Goal: Information Seeking & Learning: Check status

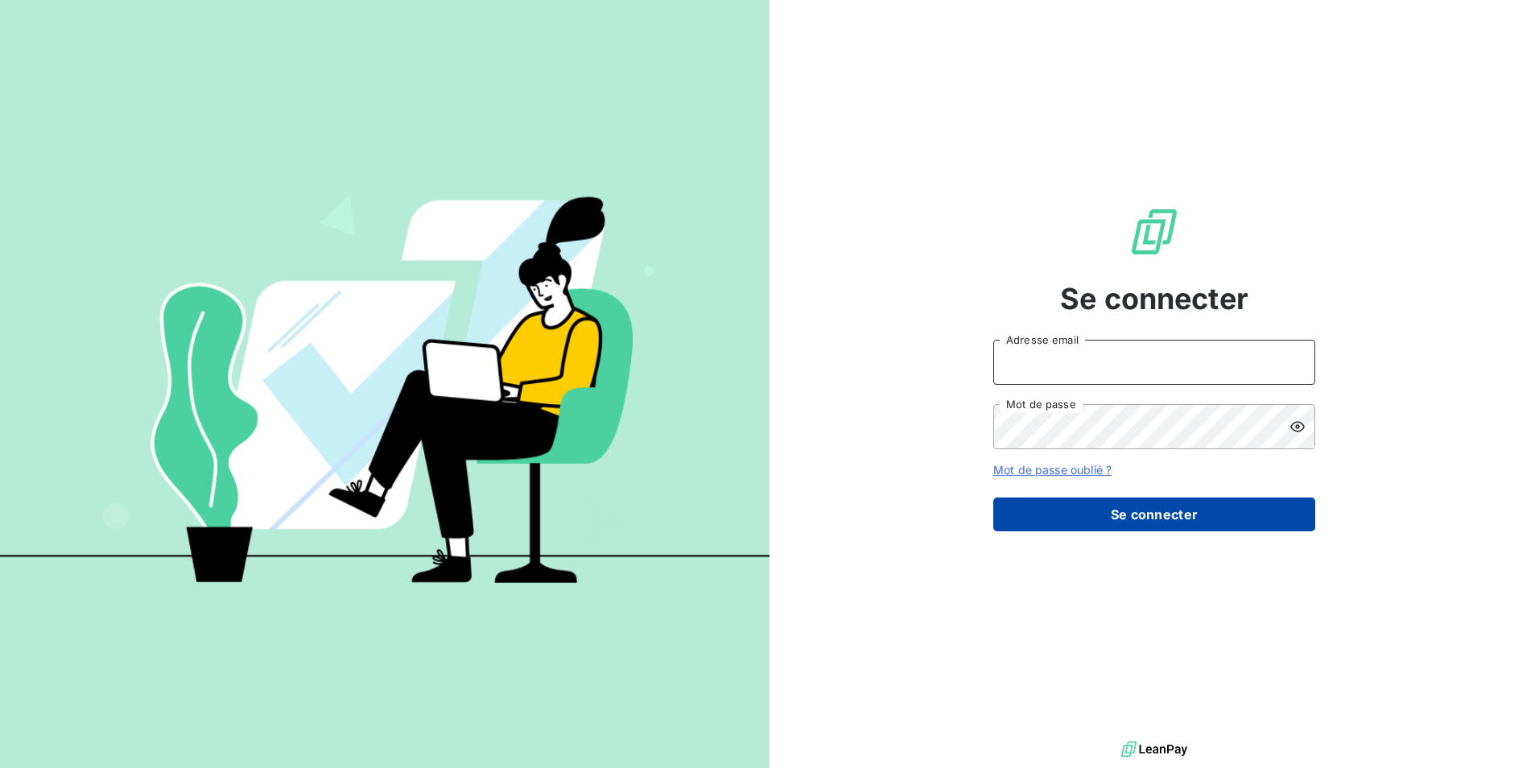
type input "[EMAIL_ADDRESS][DOMAIN_NAME]"
click at [1166, 514] on button "Se connecter" at bounding box center [1154, 514] width 322 height 34
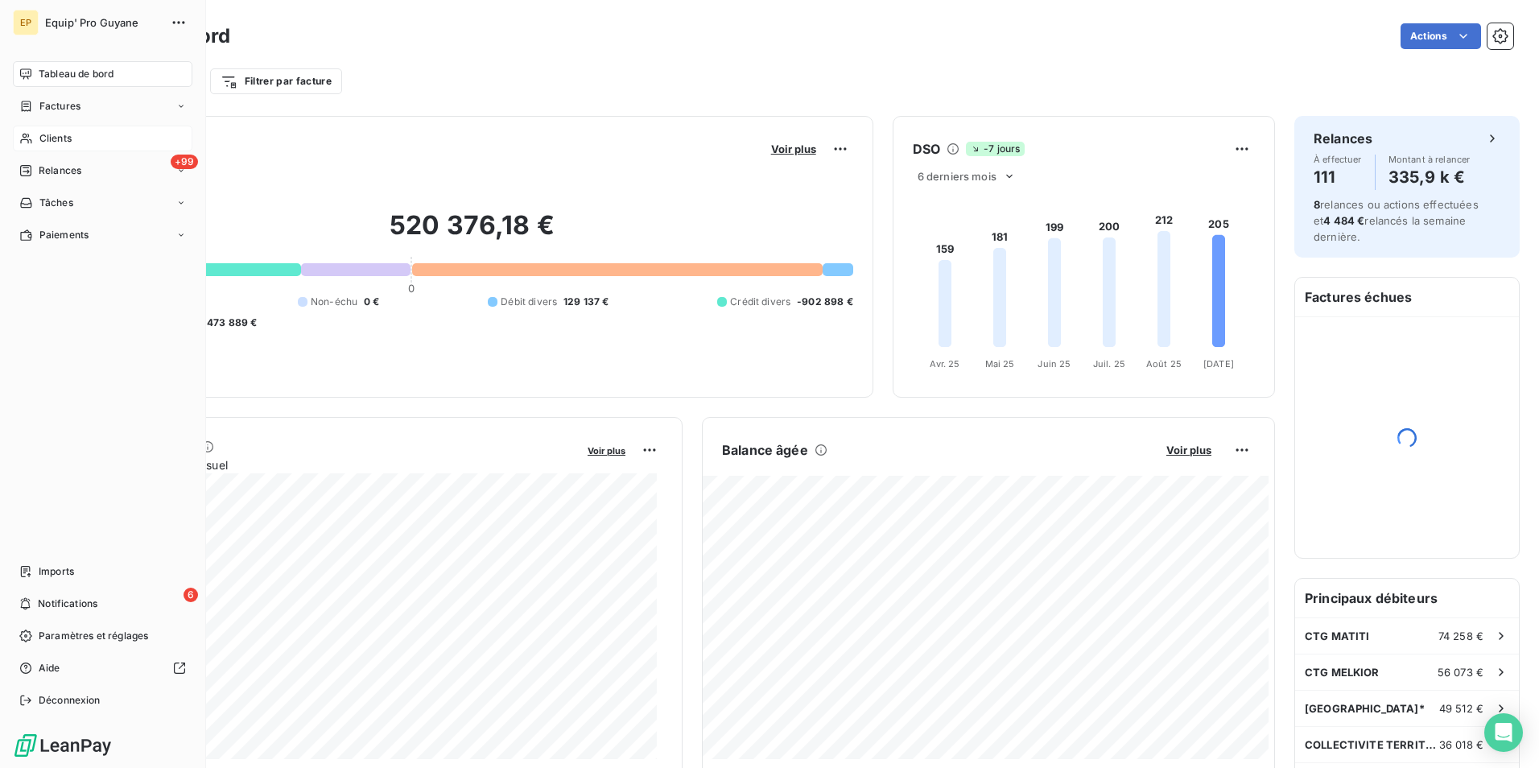
click at [38, 138] on div "Clients" at bounding box center [102, 139] width 179 height 26
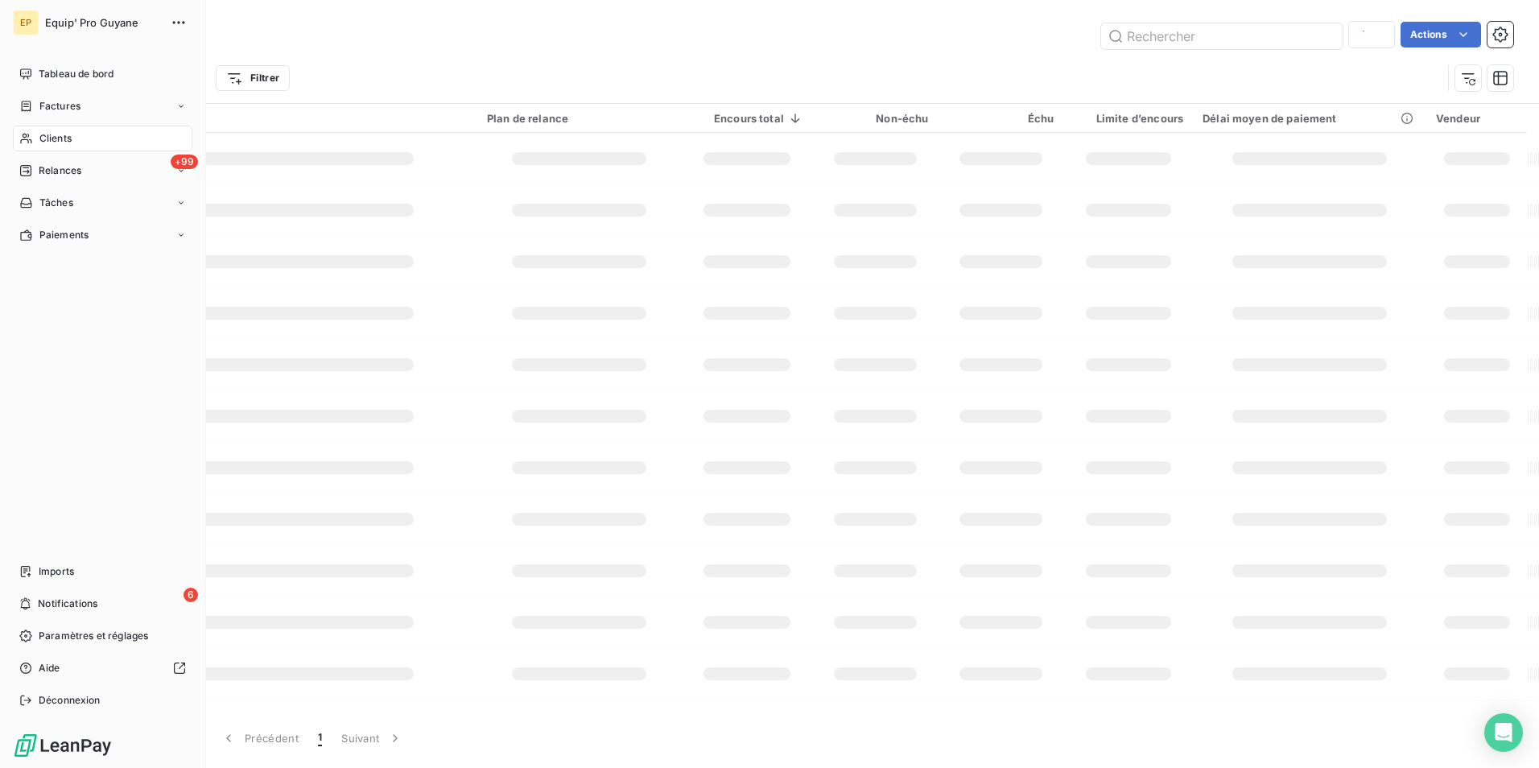
type input "c01411"
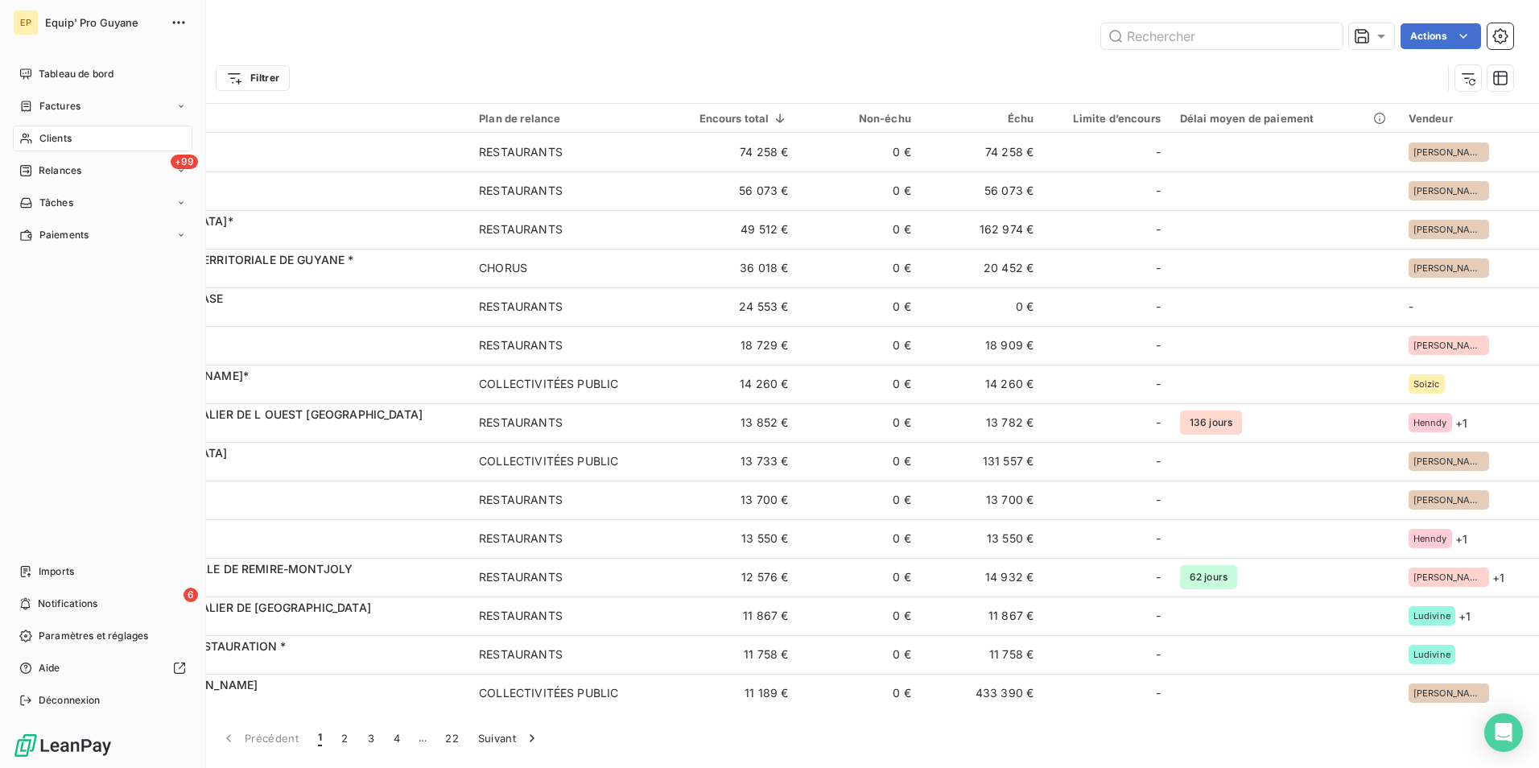
click at [55, 137] on span "Clients" at bounding box center [55, 138] width 32 height 14
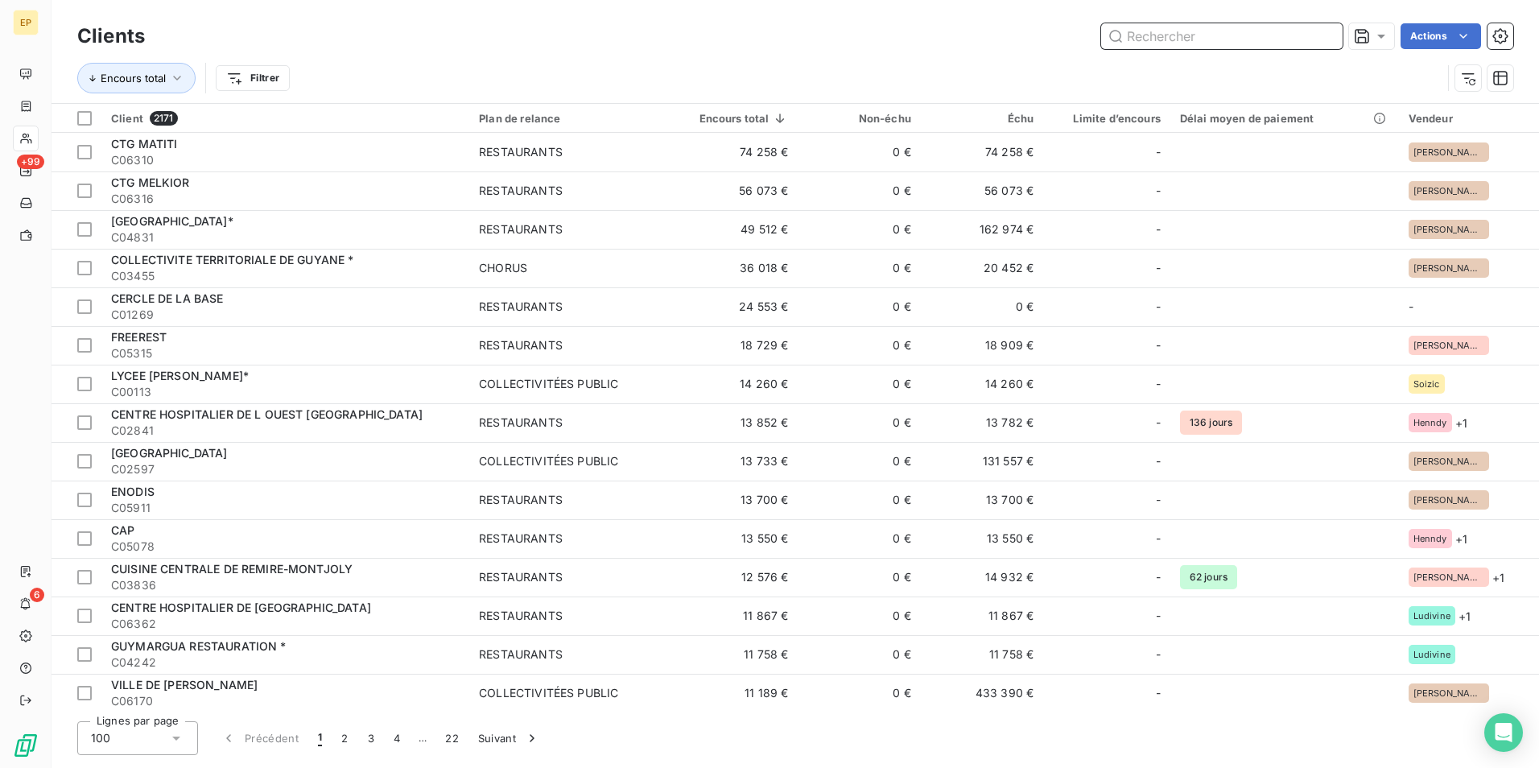
click at [1127, 39] on input "text" at bounding box center [1221, 36] width 241 height 26
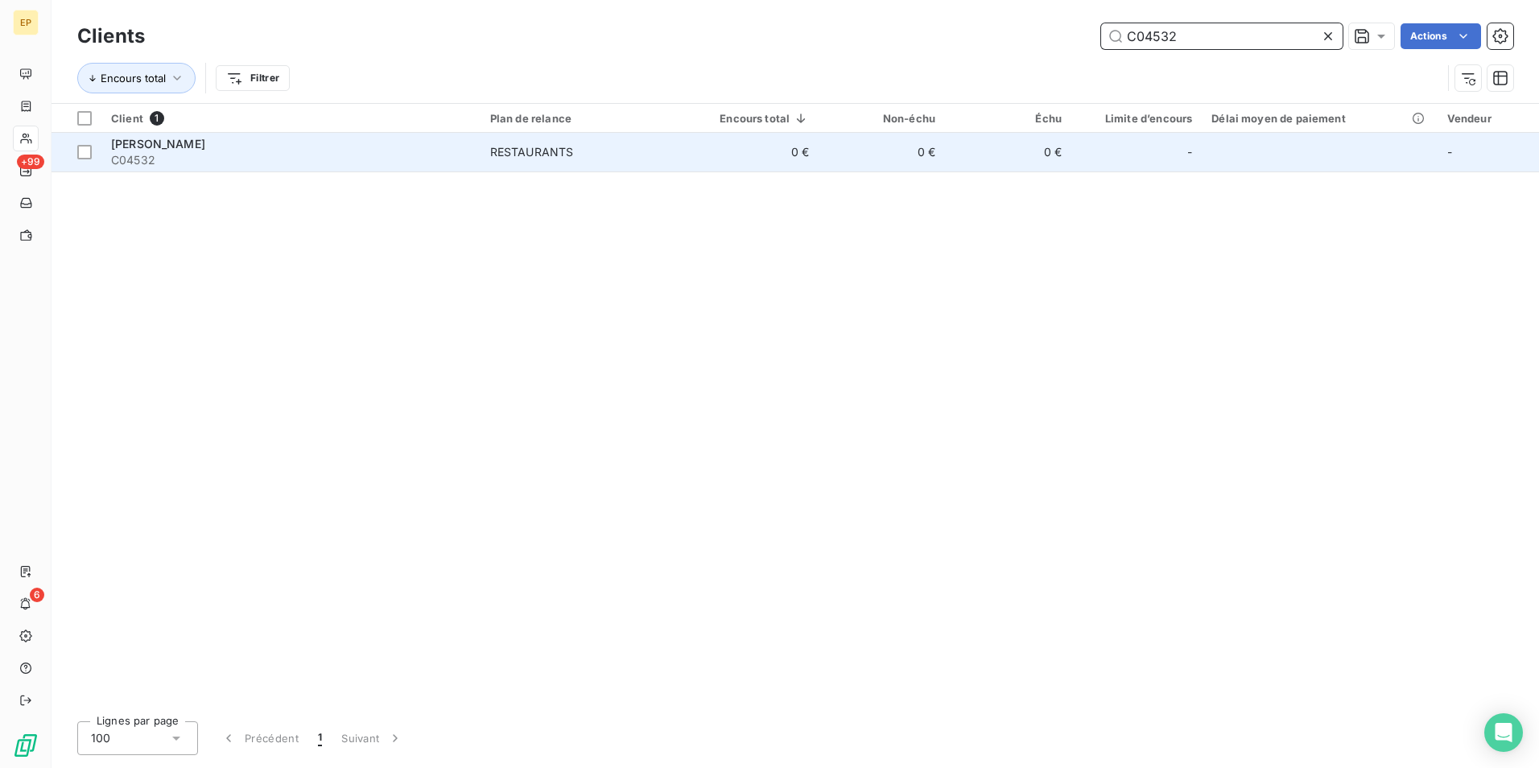
type input "C04532"
click at [569, 158] on div "RESTAURANTS" at bounding box center [532, 152] width 84 height 16
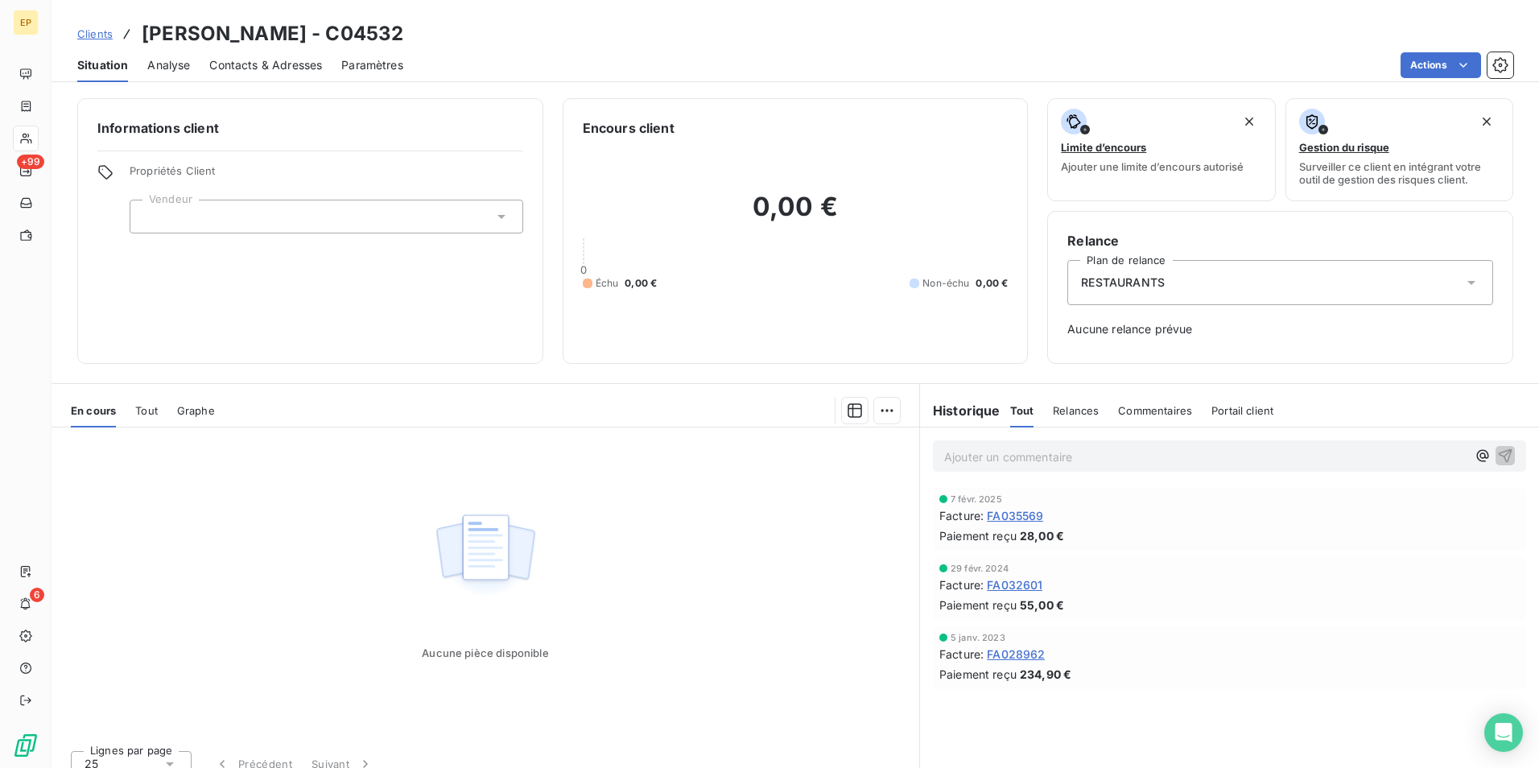
scroll to position [18, 0]
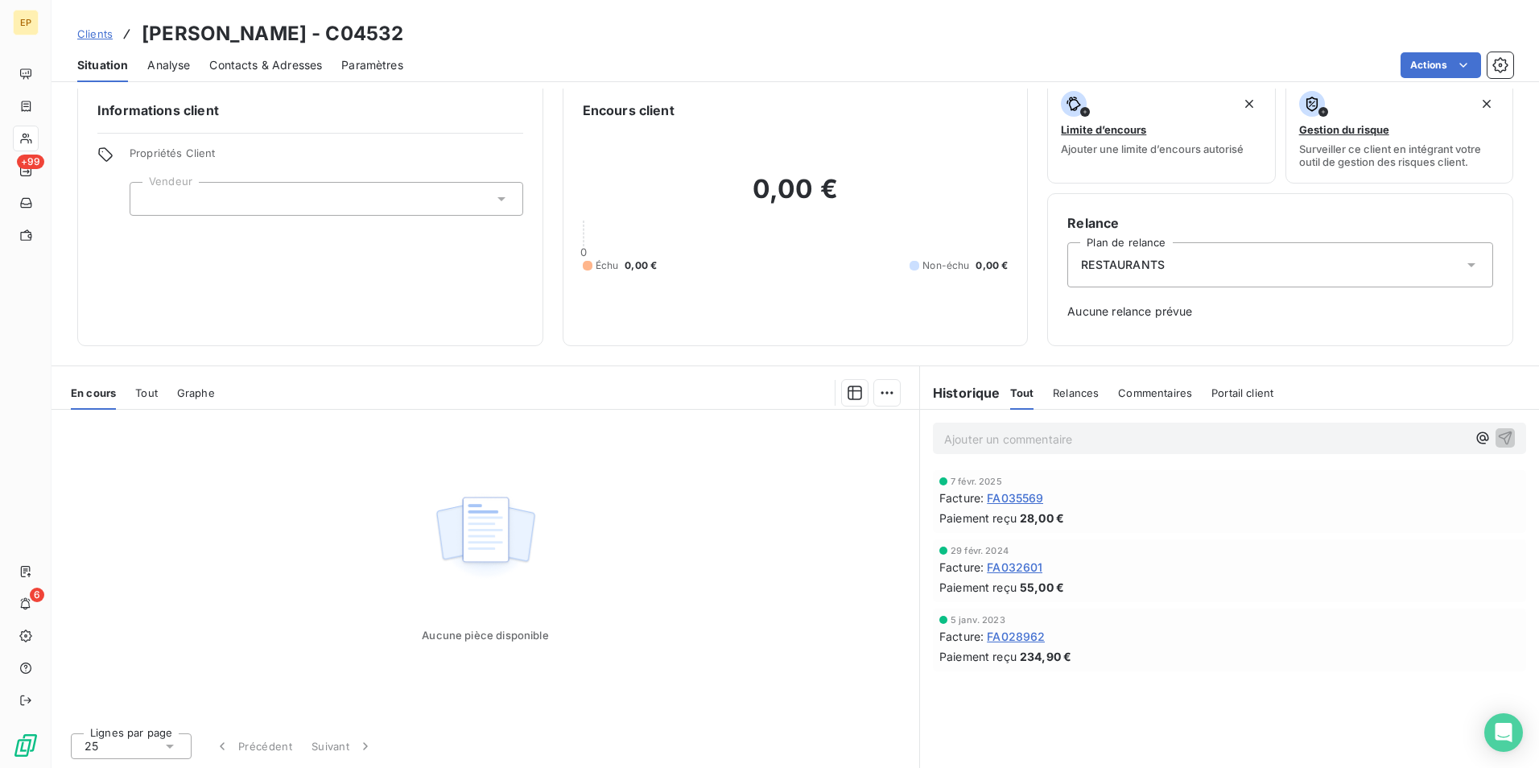
click at [1002, 639] on span "FA028962" at bounding box center [1016, 636] width 58 height 17
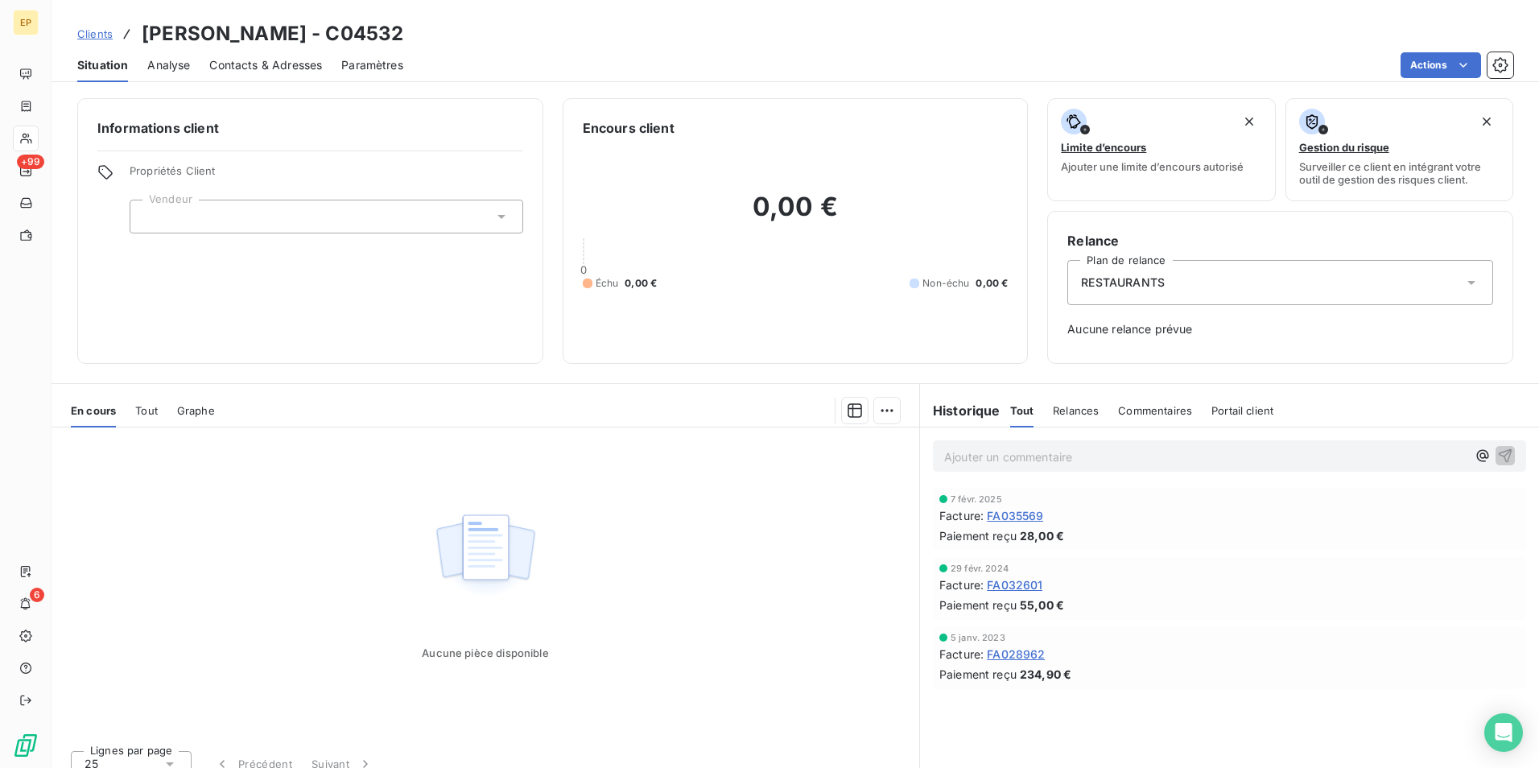
click at [1012, 655] on span "FA028962" at bounding box center [1016, 653] width 58 height 17
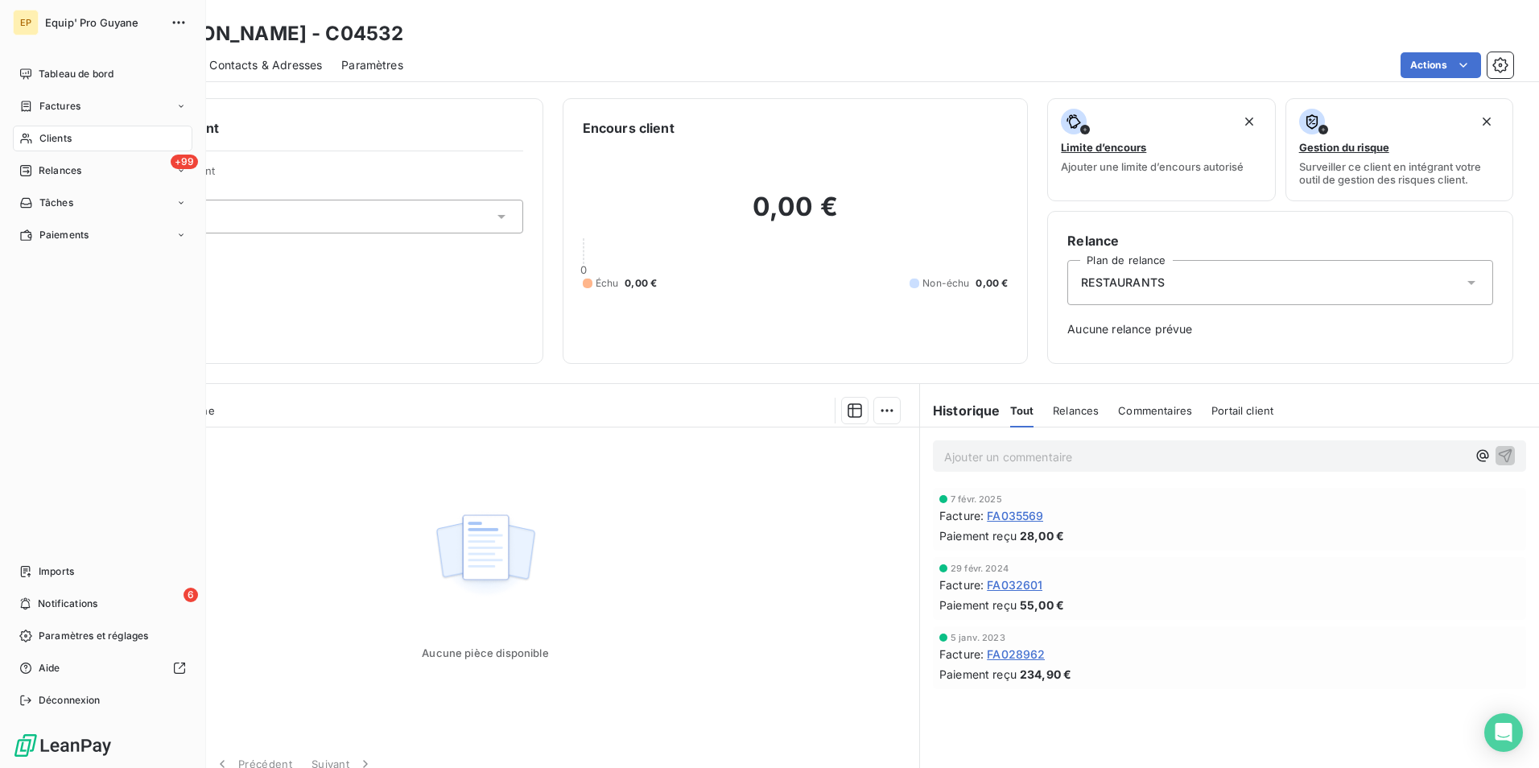
click at [50, 135] on span "Clients" at bounding box center [55, 138] width 32 height 14
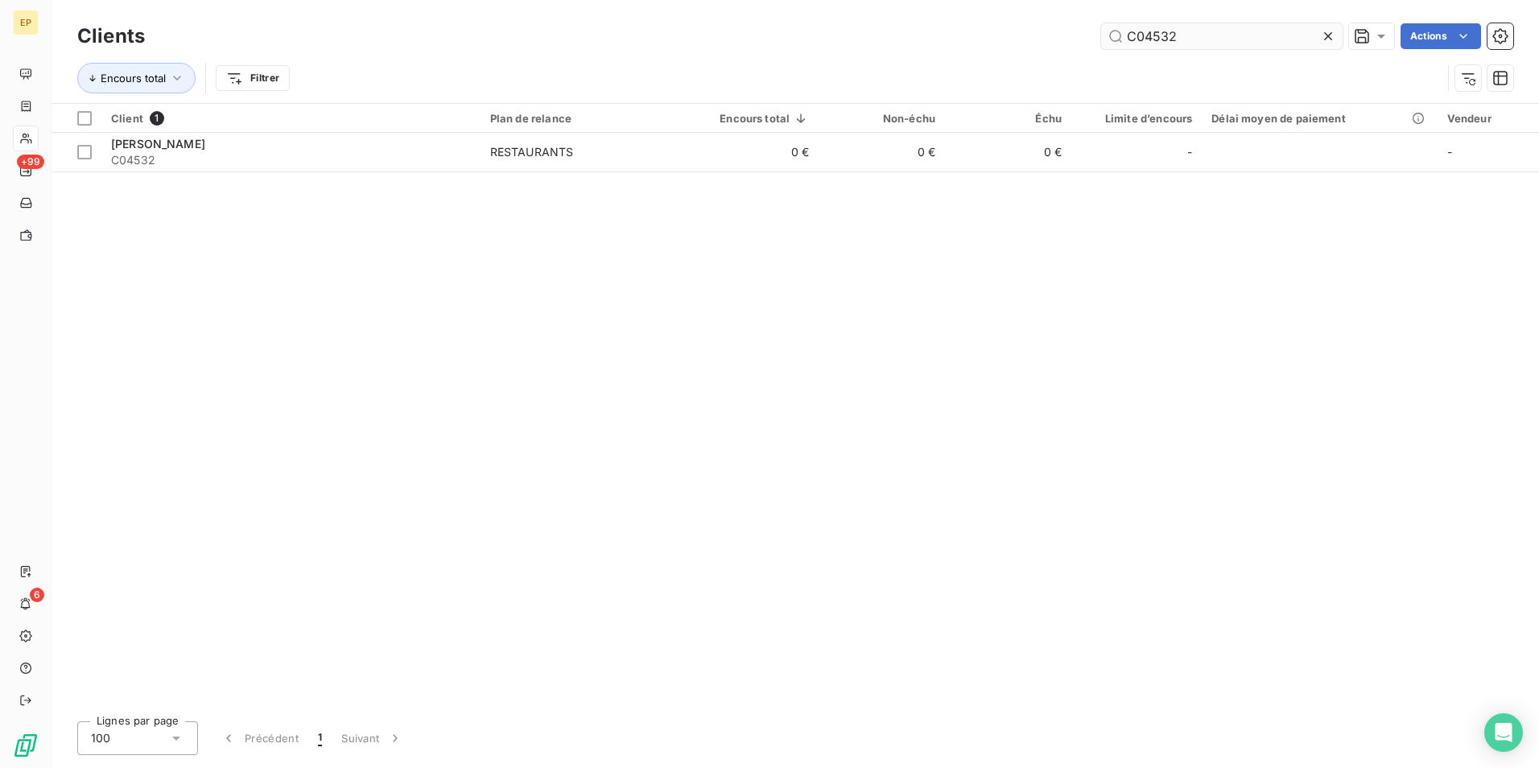
click at [1164, 36] on input "C04532" at bounding box center [1221, 36] width 241 height 26
drag, startPoint x: 1178, startPoint y: 34, endPoint x: 1141, endPoint y: 43, distance: 38.1
click at [1141, 43] on input "C04532" at bounding box center [1221, 36] width 241 height 26
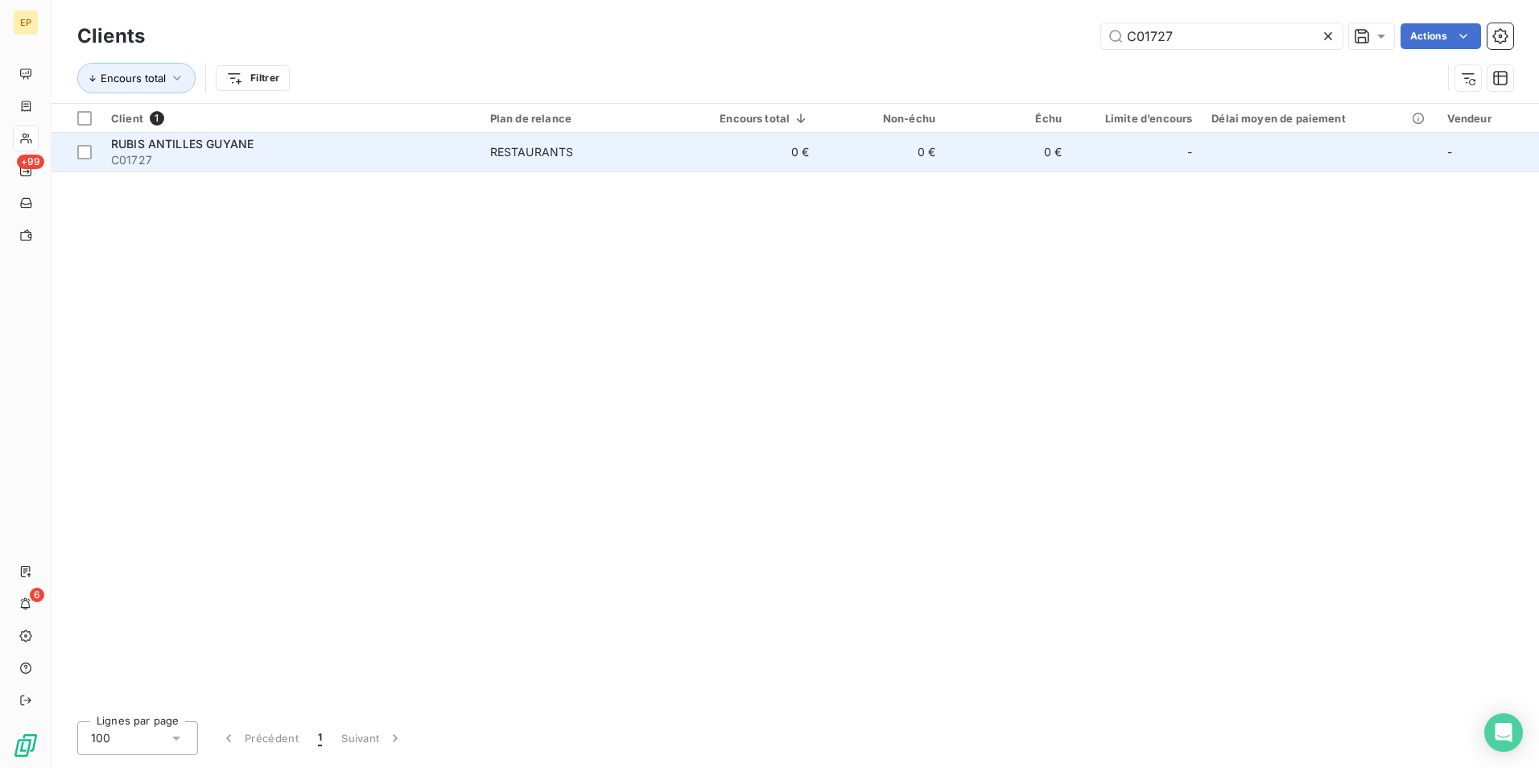
type input "C01727"
click at [213, 152] on span "C01727" at bounding box center [291, 160] width 360 height 16
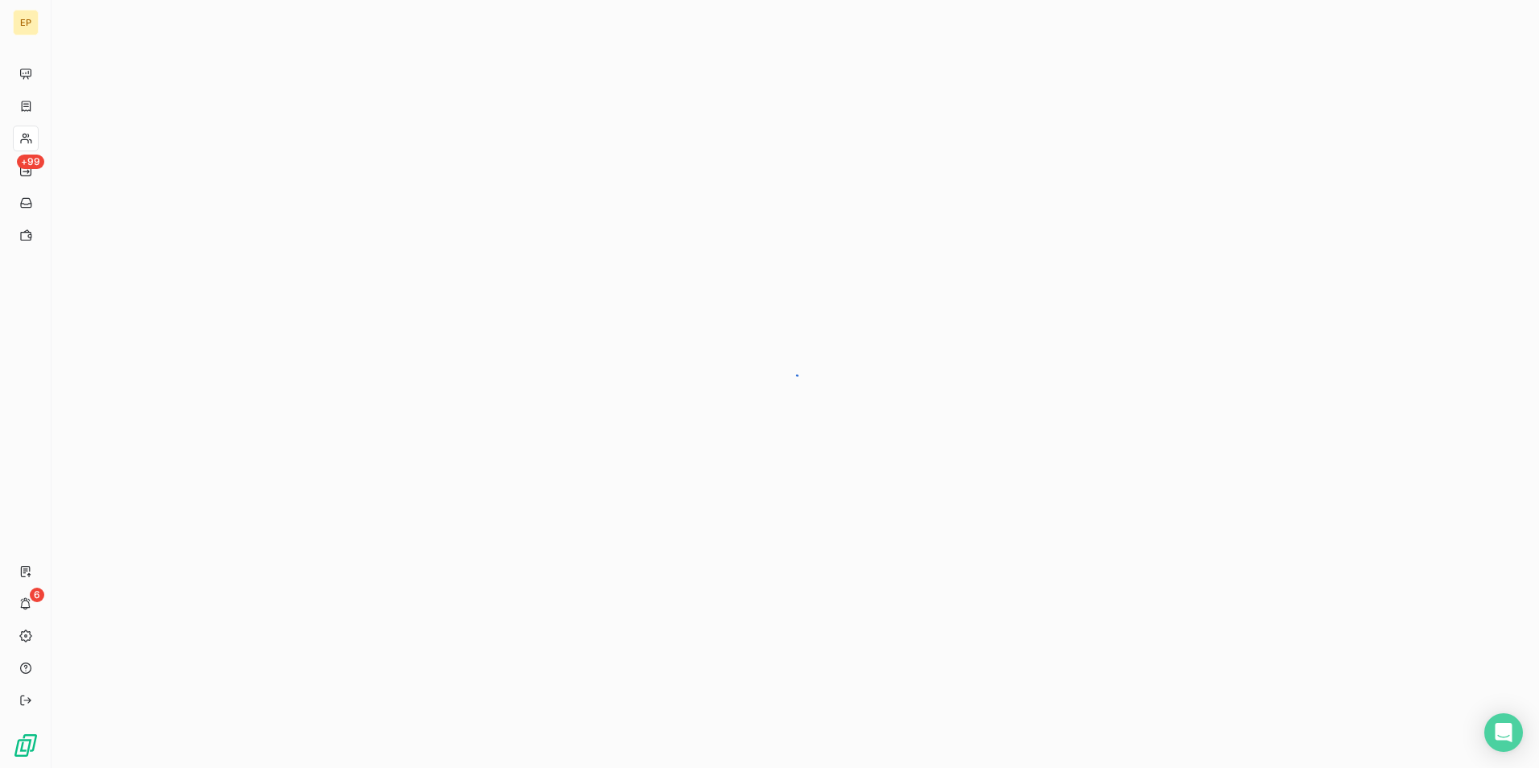
click at [213, 151] on div at bounding box center [795, 384] width 1487 height 768
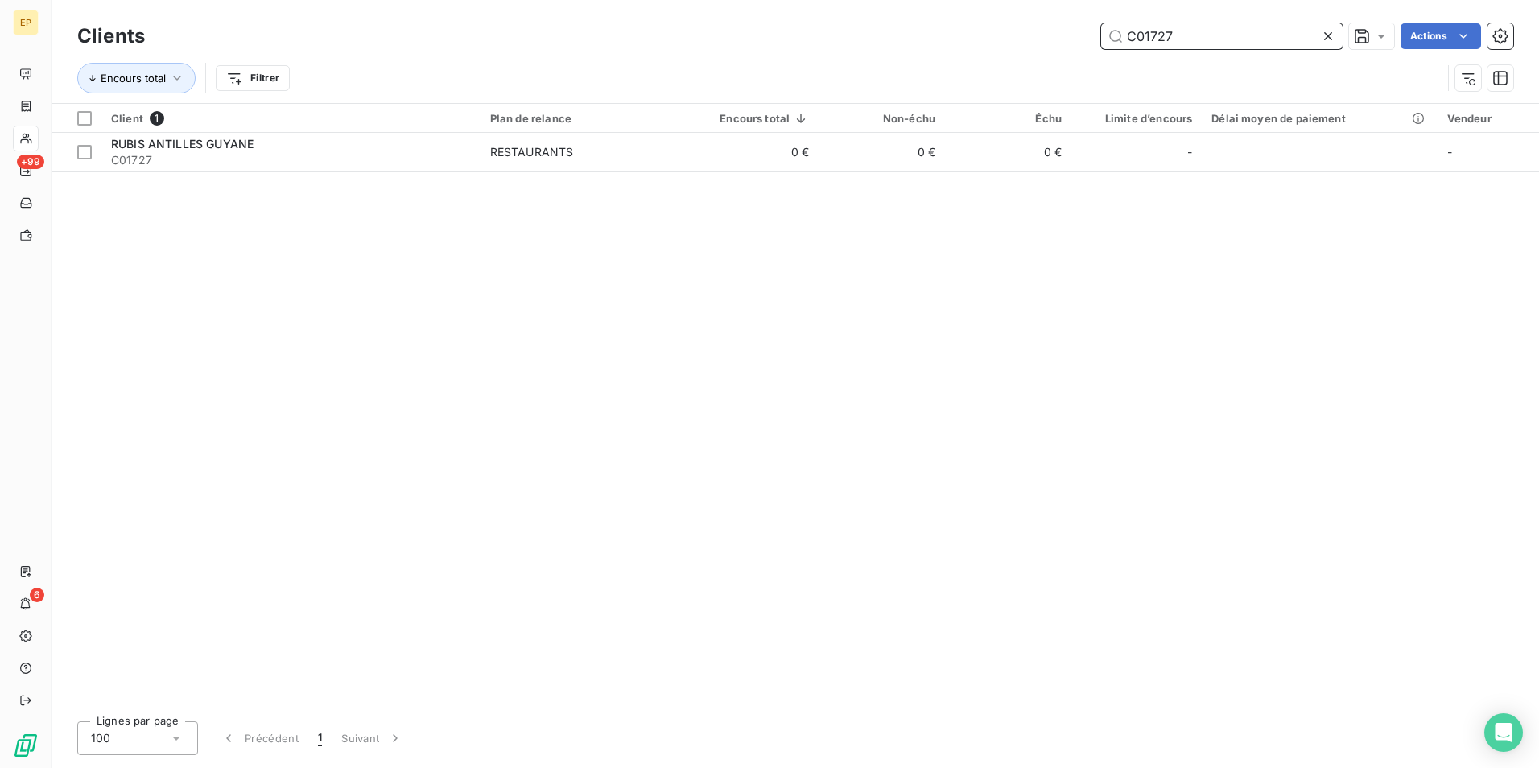
drag, startPoint x: 1168, startPoint y: 33, endPoint x: 1121, endPoint y: 51, distance: 50.7
click at [1121, 51] on div "Clients C01727 Actions" at bounding box center [795, 36] width 1436 height 34
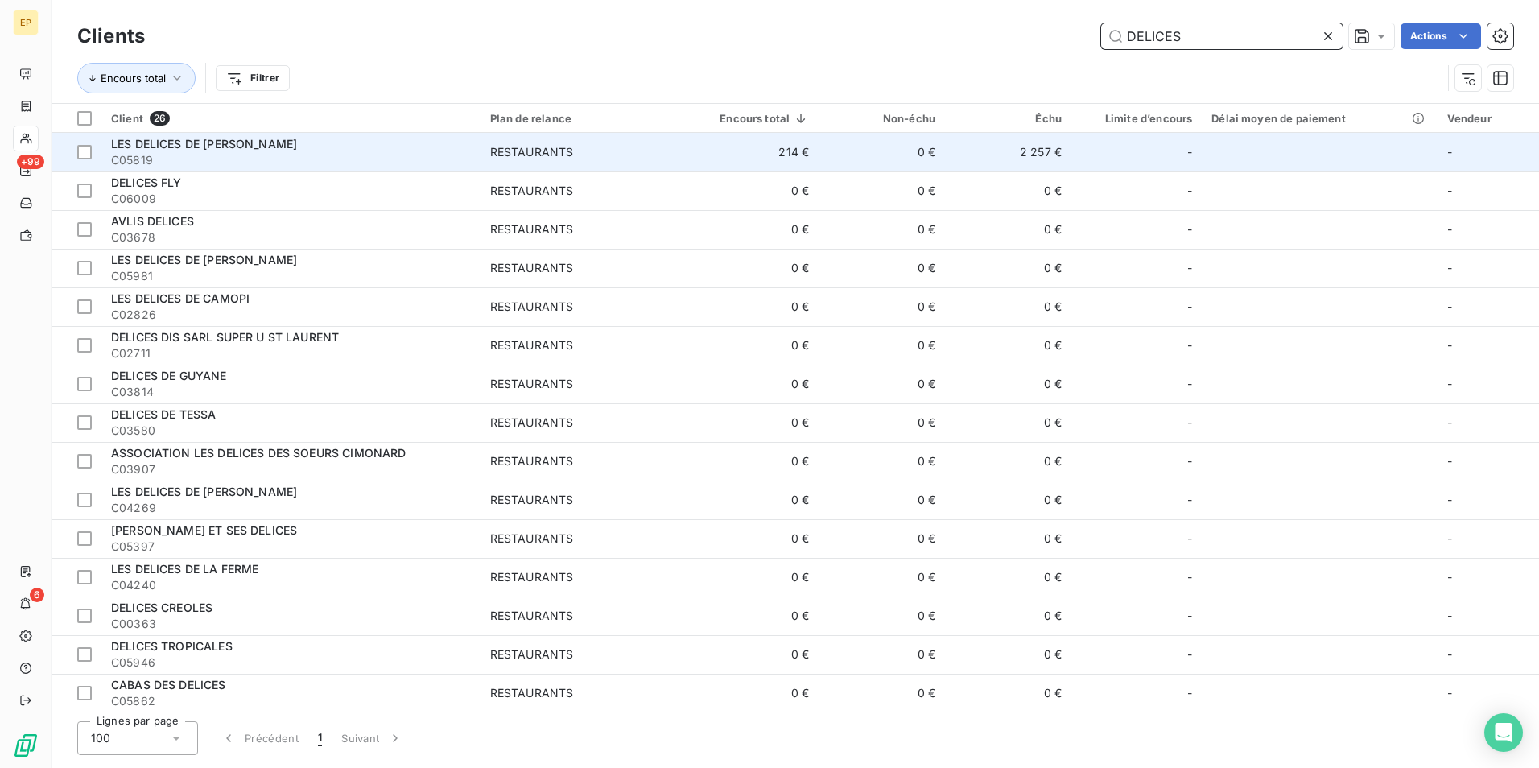
type input "DELICES"
click at [186, 150] on div "LES DELICES DE [PERSON_NAME]" at bounding box center [291, 144] width 360 height 16
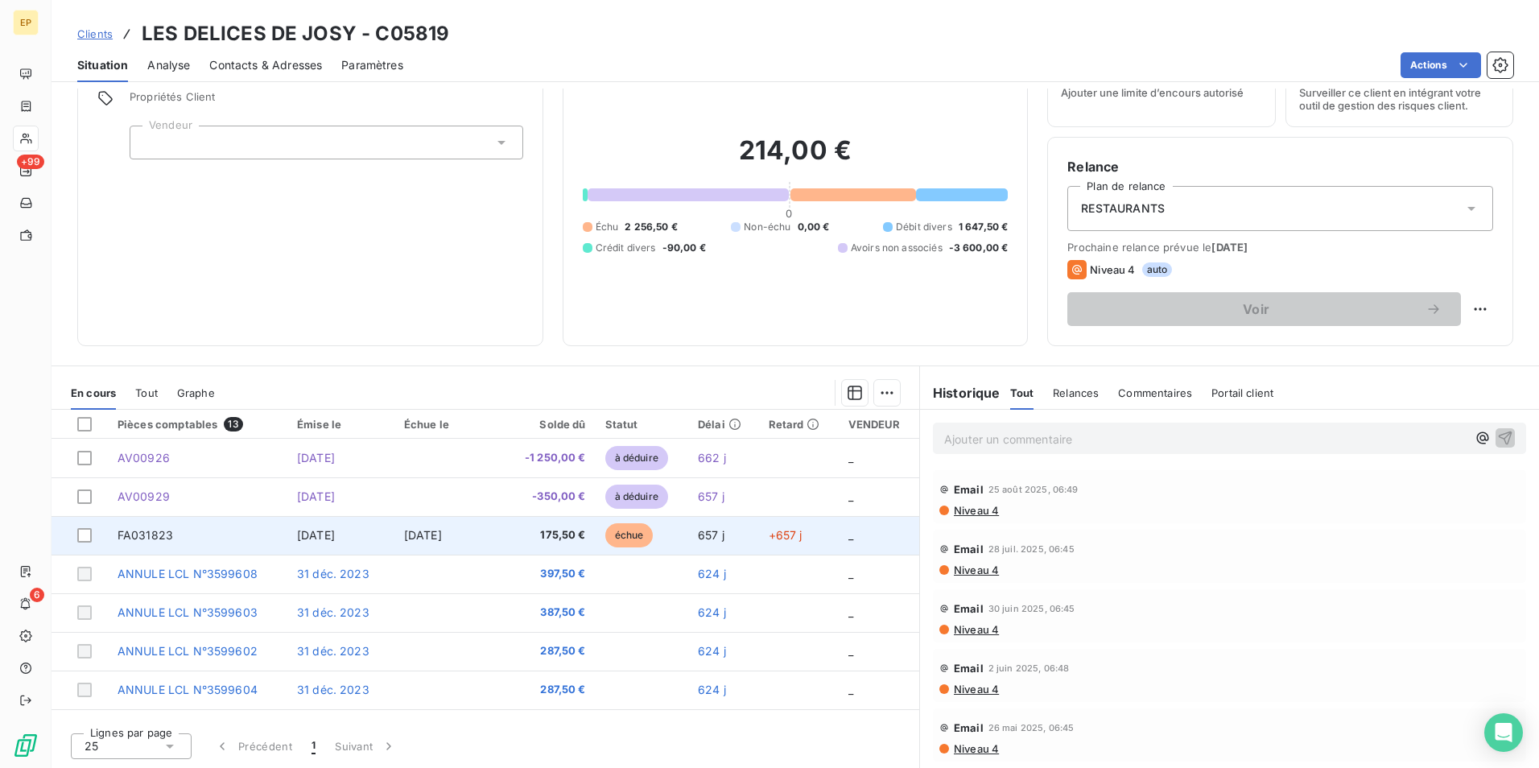
click at [501, 542] on td "175,50 €" at bounding box center [548, 535] width 94 height 39
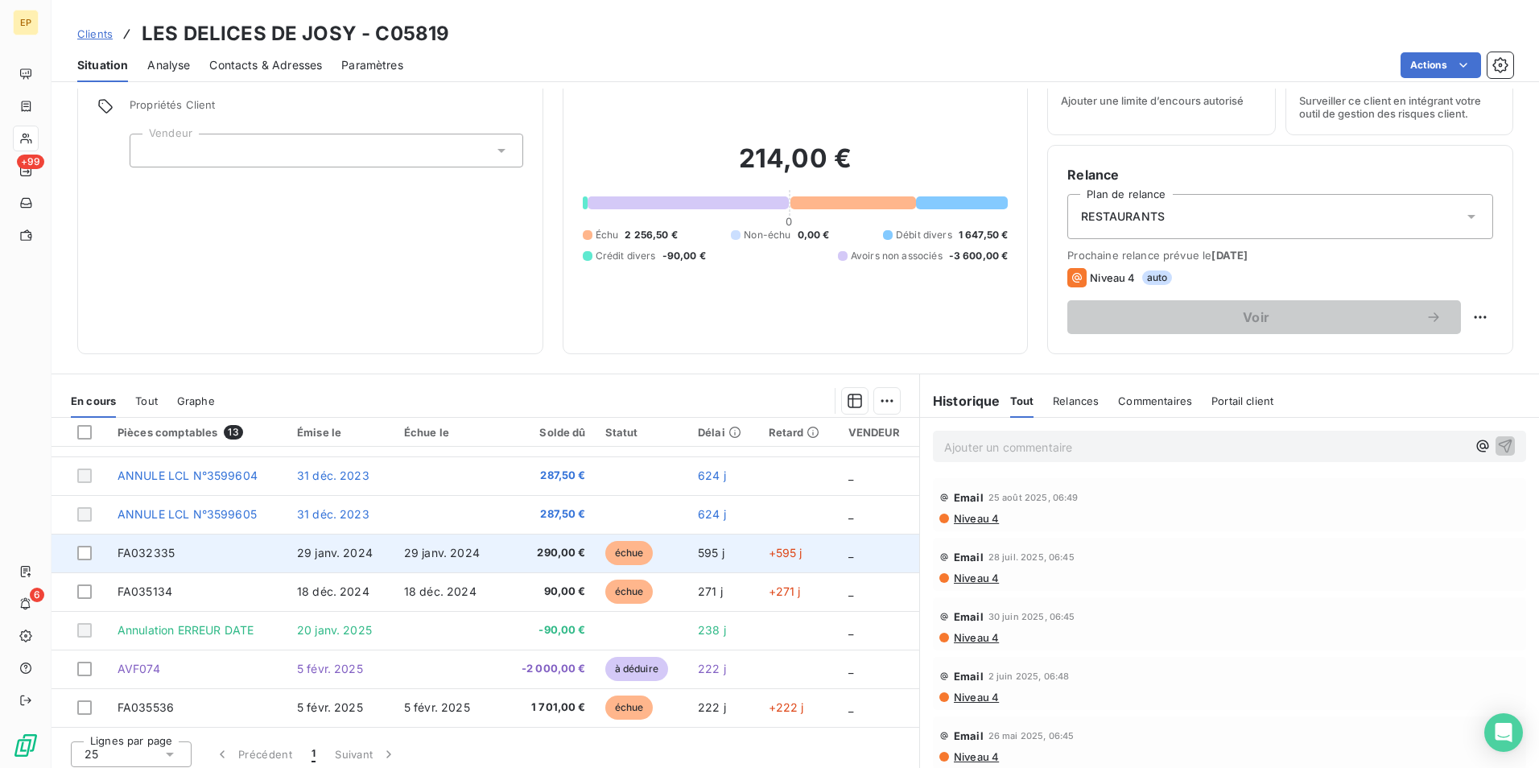
scroll to position [74, 0]
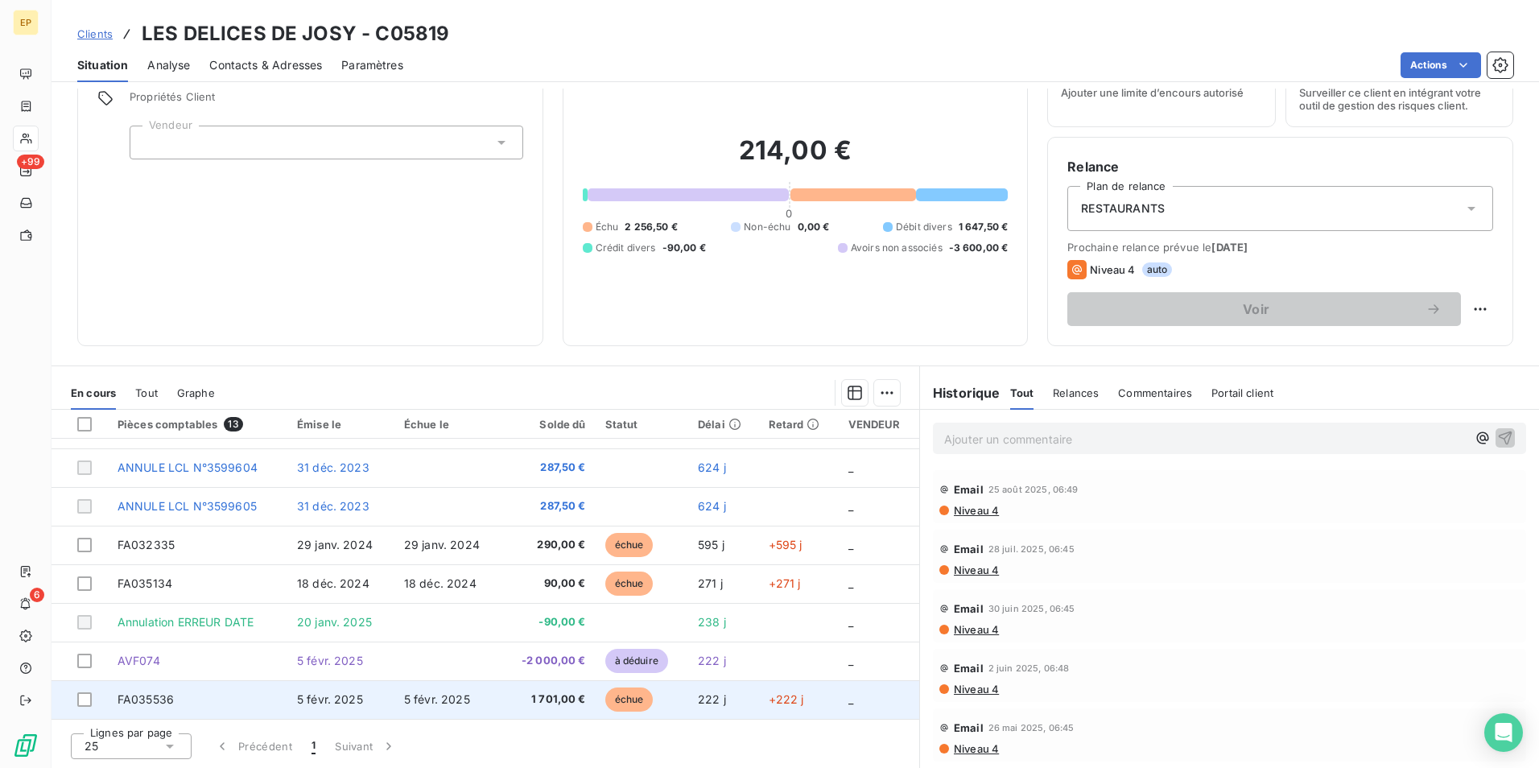
click at [476, 701] on td "5 févr. 2025" at bounding box center [447, 699] width 107 height 39
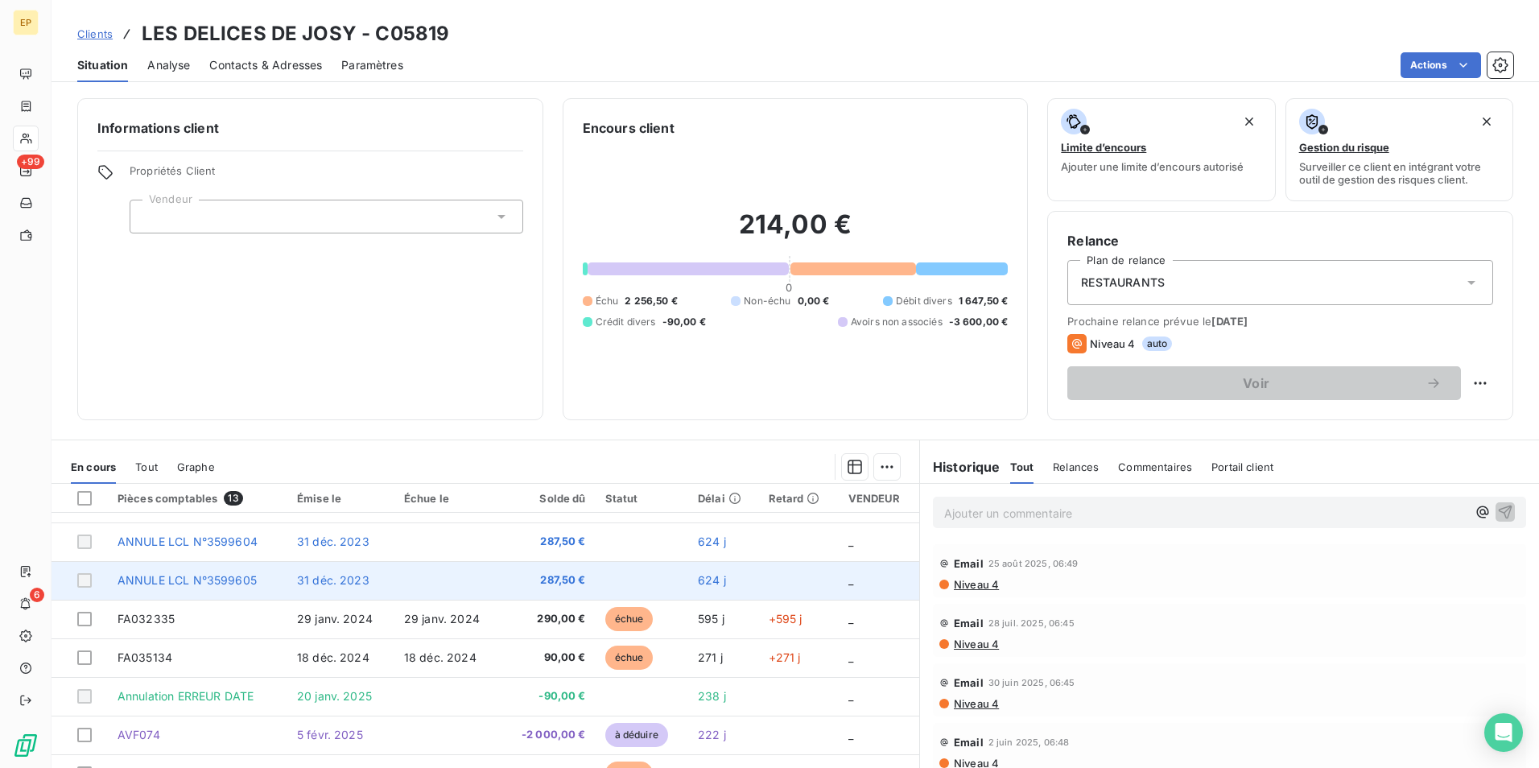
scroll to position [74, 0]
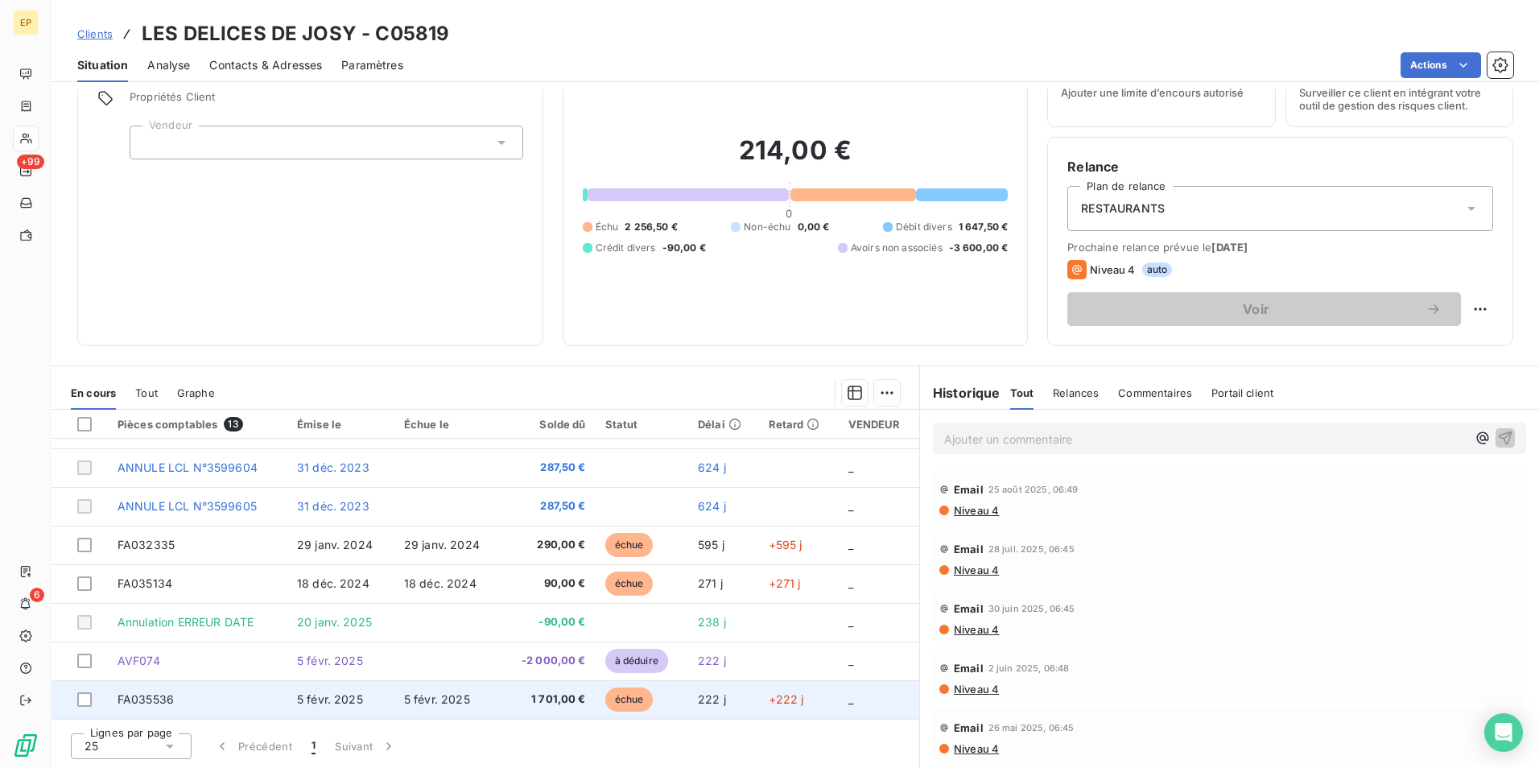
click at [501, 709] on td "1 701,00 €" at bounding box center [548, 699] width 94 height 39
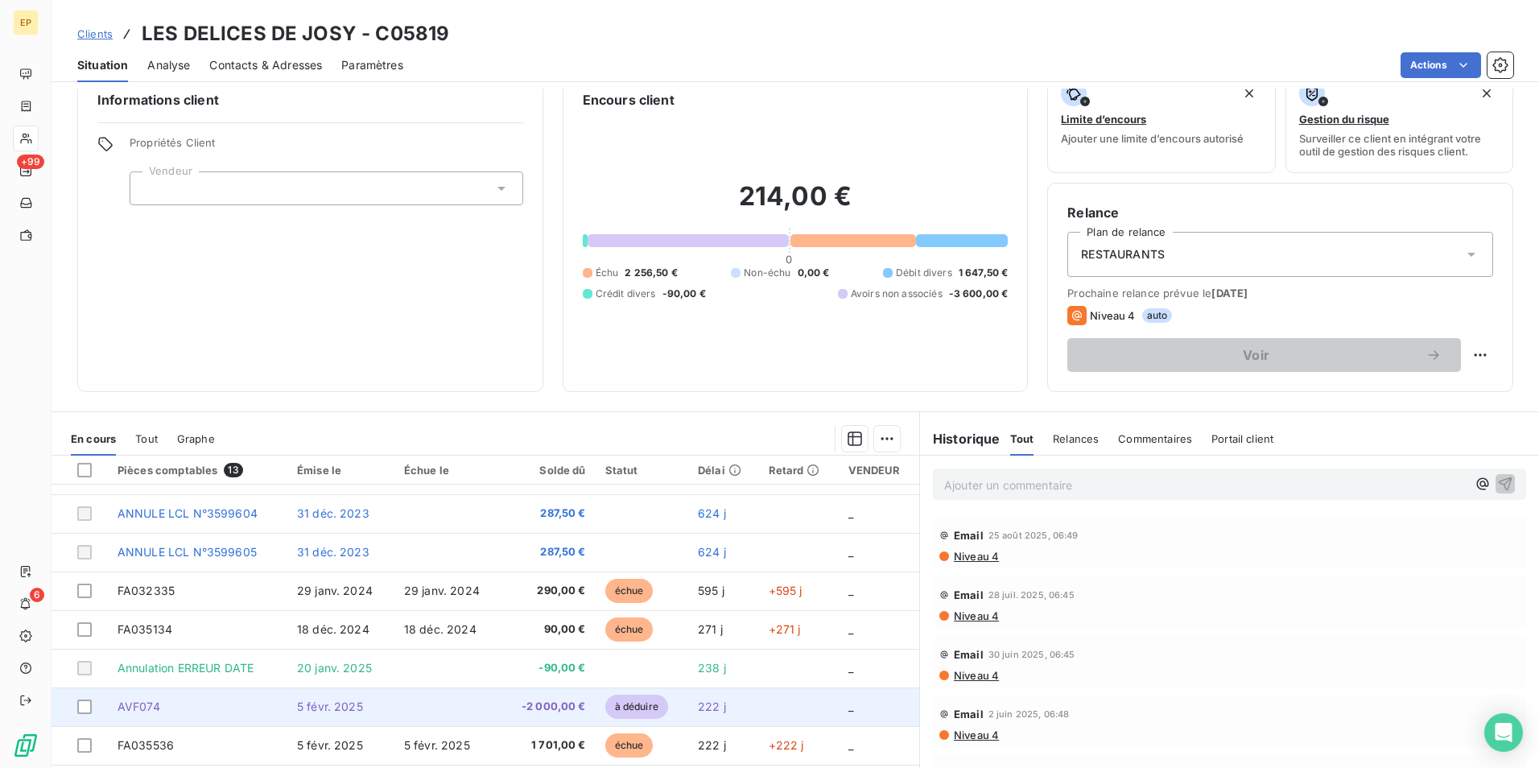
scroll to position [74, 0]
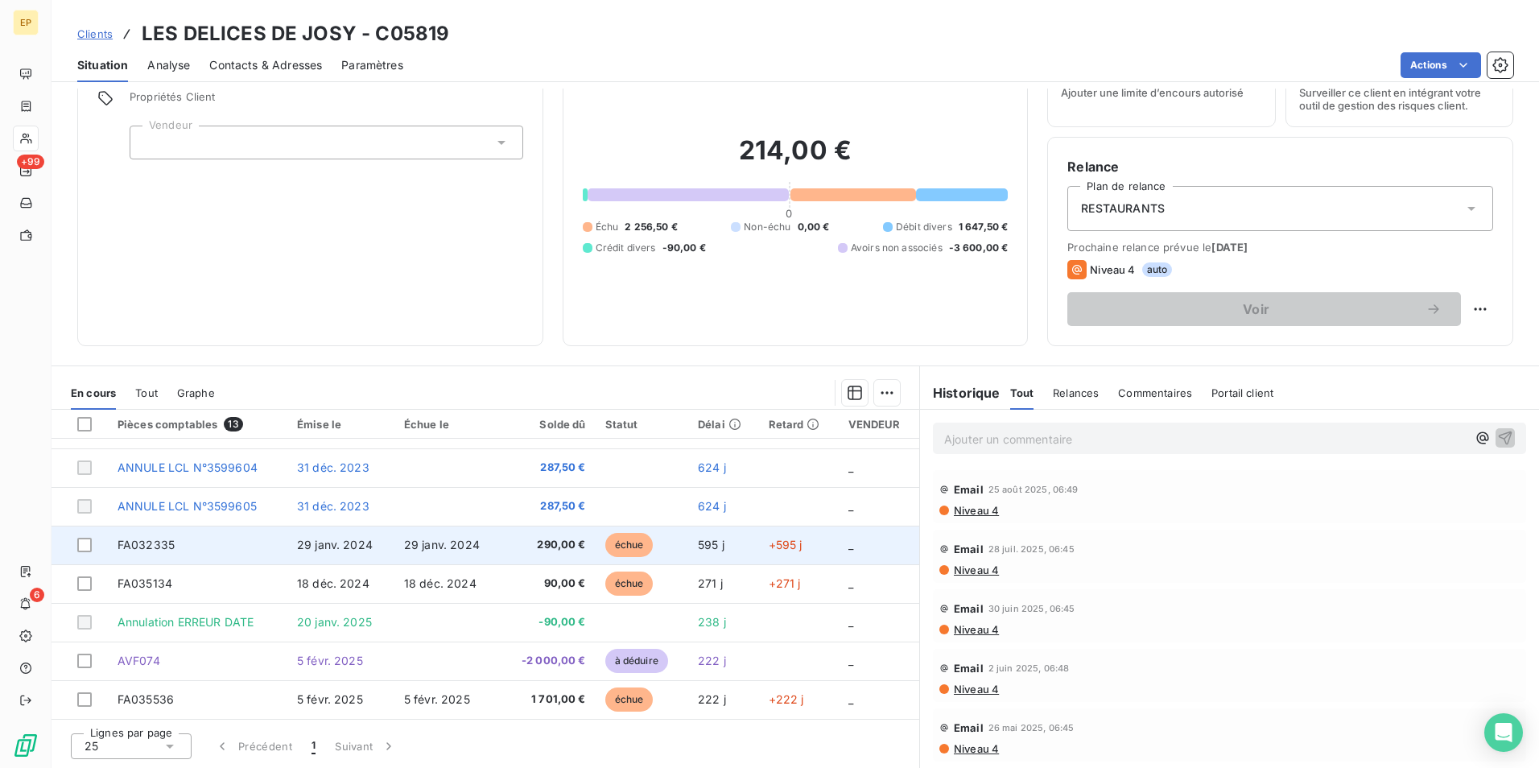
click at [512, 544] on span "290,00 €" at bounding box center [548, 545] width 75 height 16
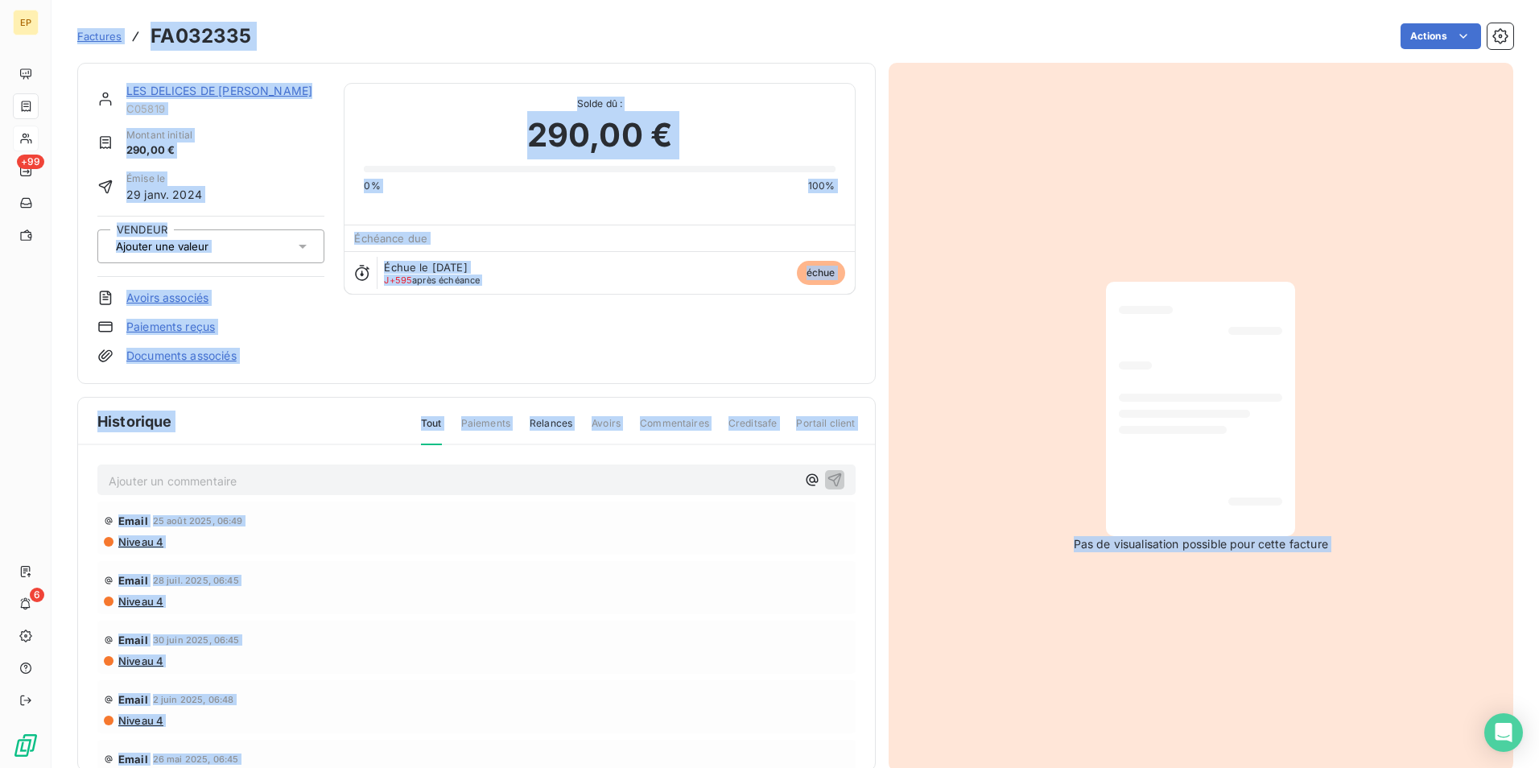
drag, startPoint x: 512, startPoint y: 544, endPoint x: 477, endPoint y: 610, distance: 74.5
click at [477, 610] on div "Email [DATE] 06:45 Niveau 4" at bounding box center [476, 587] width 758 height 53
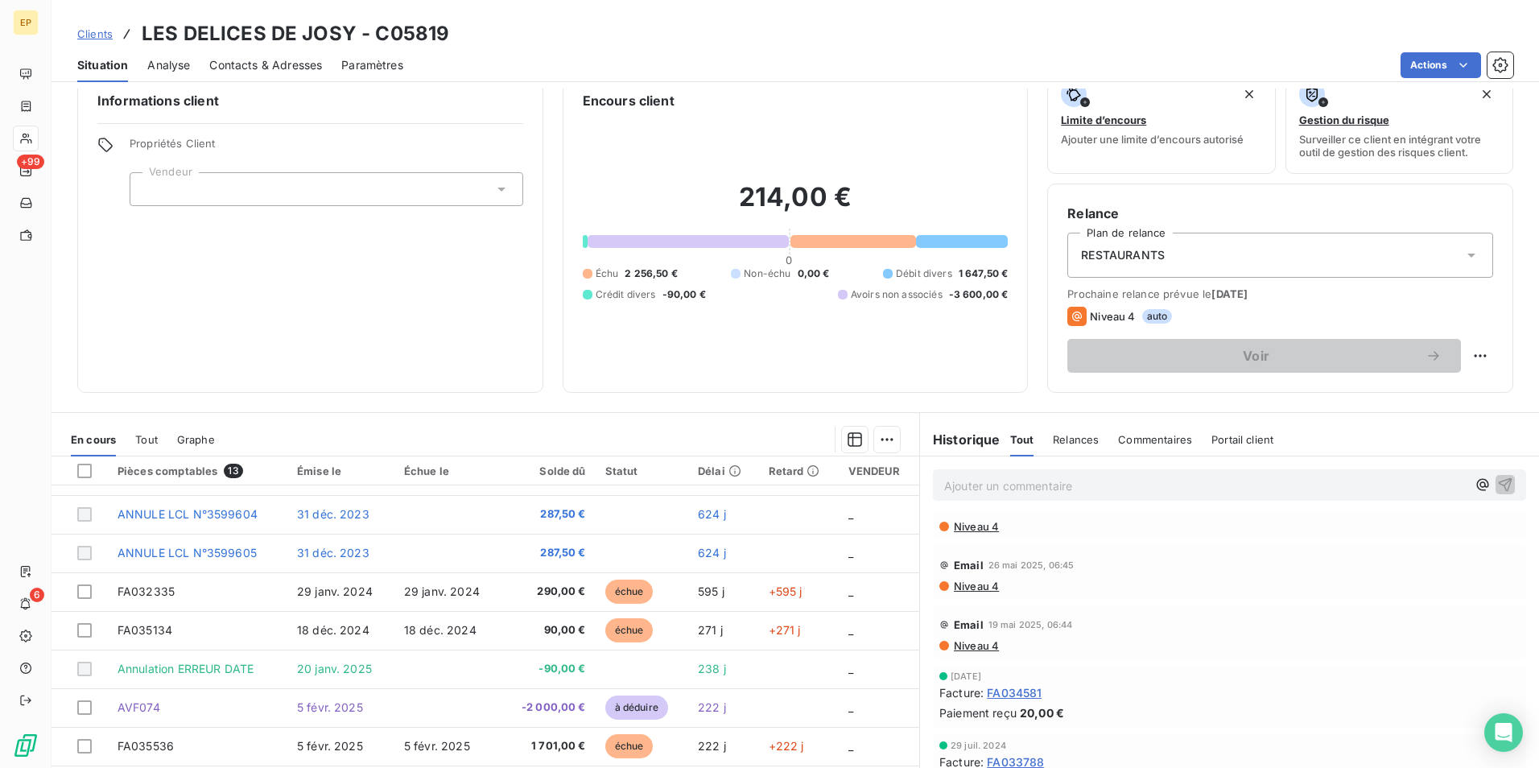
scroll to position [74, 0]
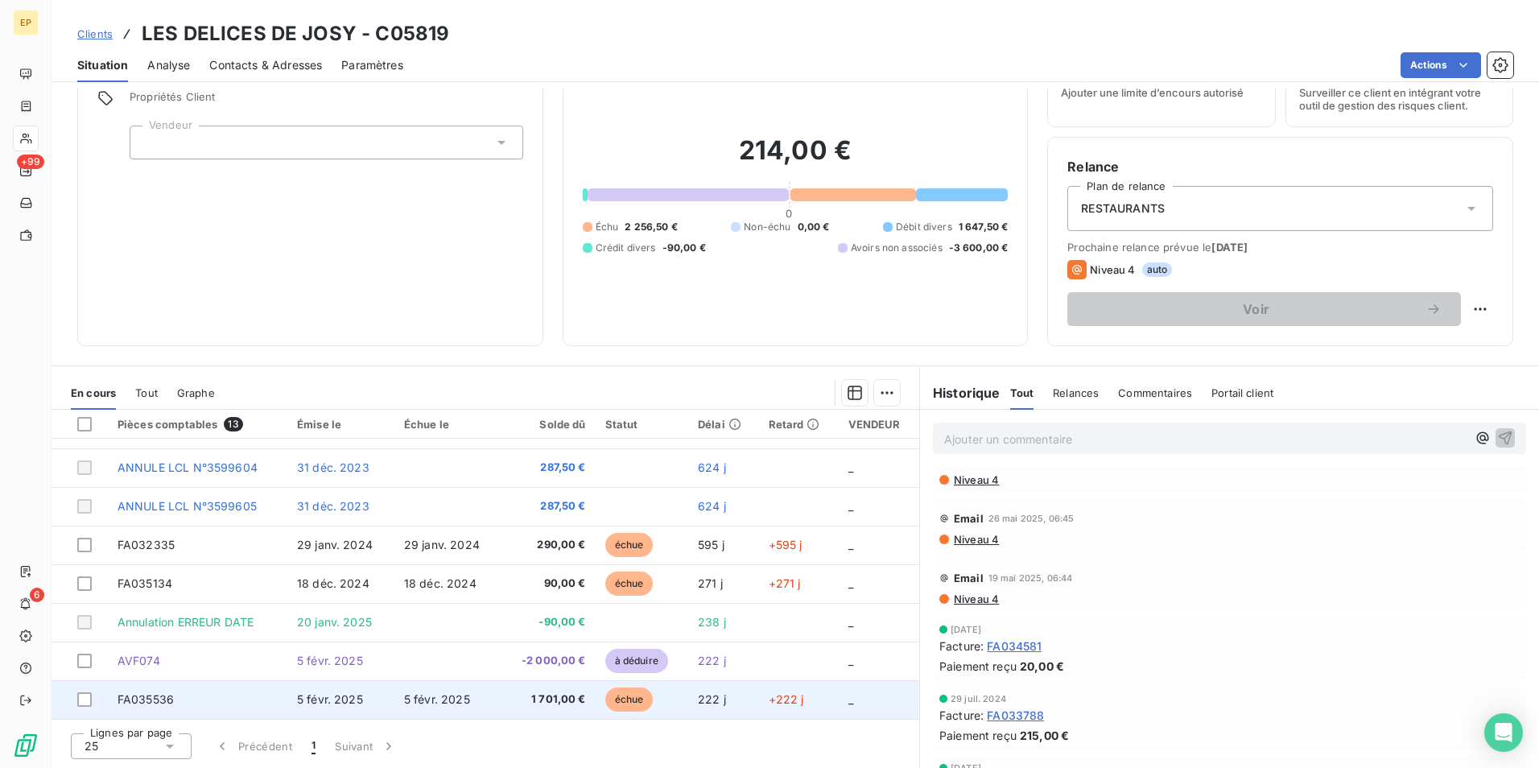
click at [434, 698] on span "5 févr. 2025" at bounding box center [437, 699] width 66 height 14
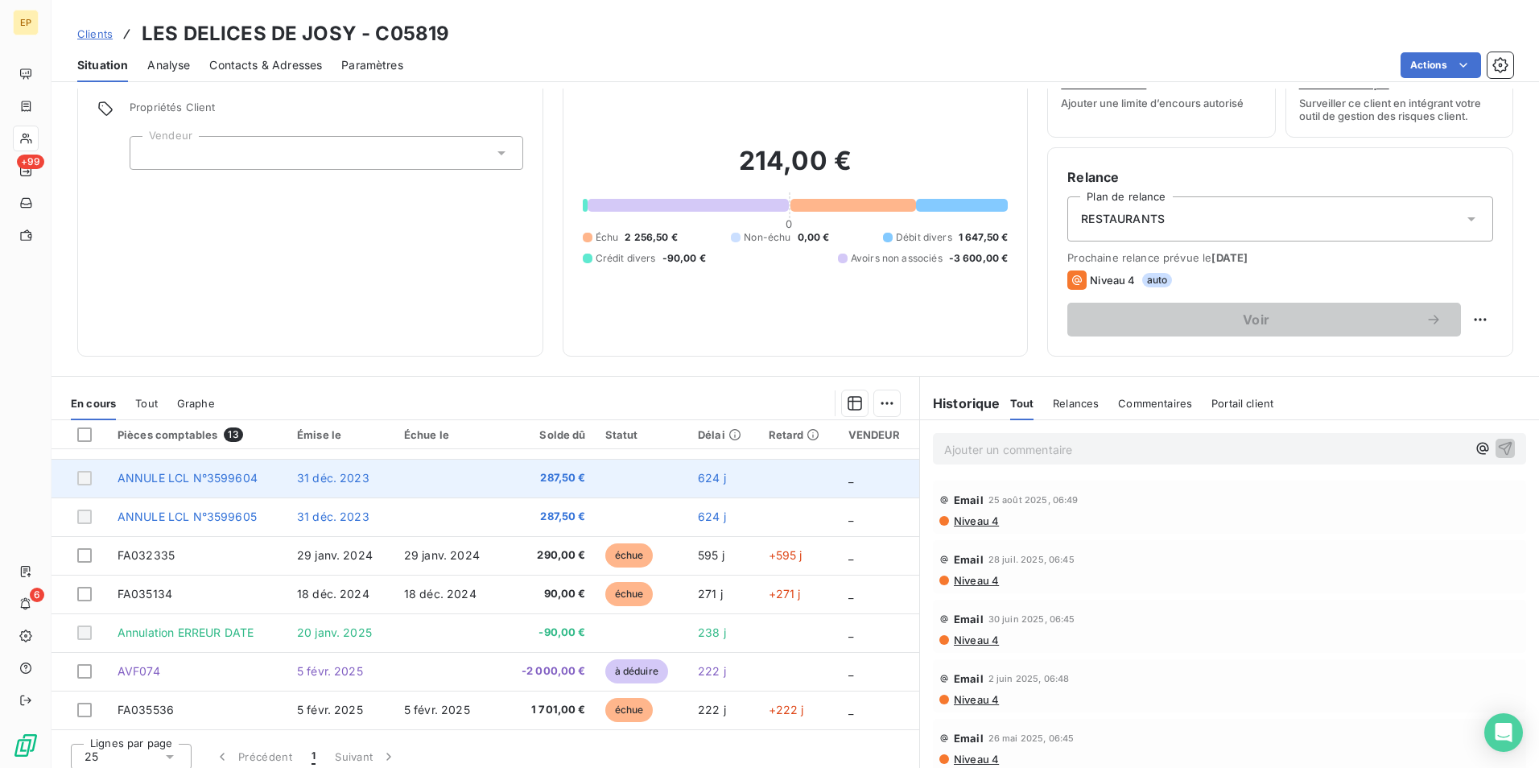
scroll to position [74, 0]
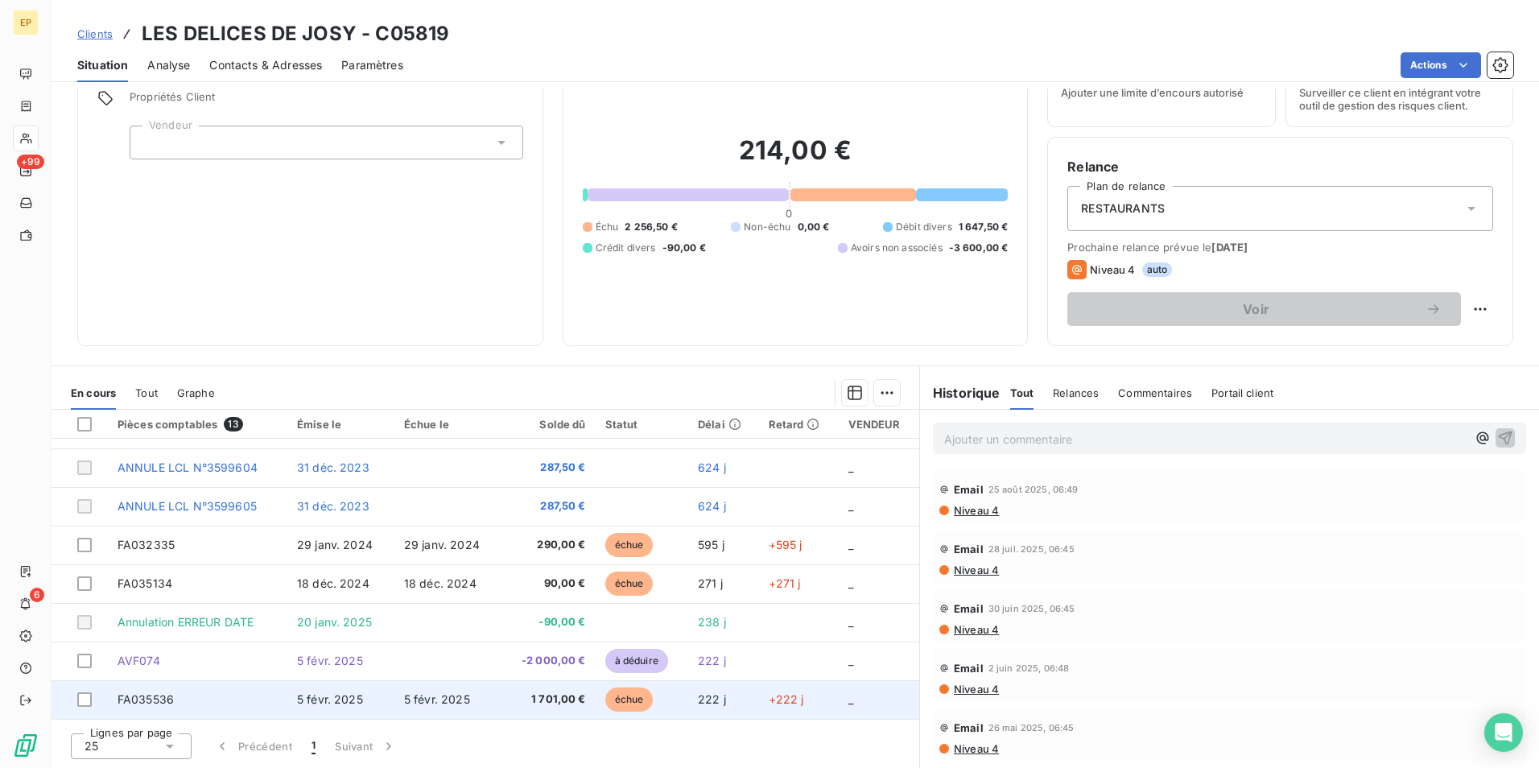
click at [475, 703] on td "5 févr. 2025" at bounding box center [447, 699] width 107 height 39
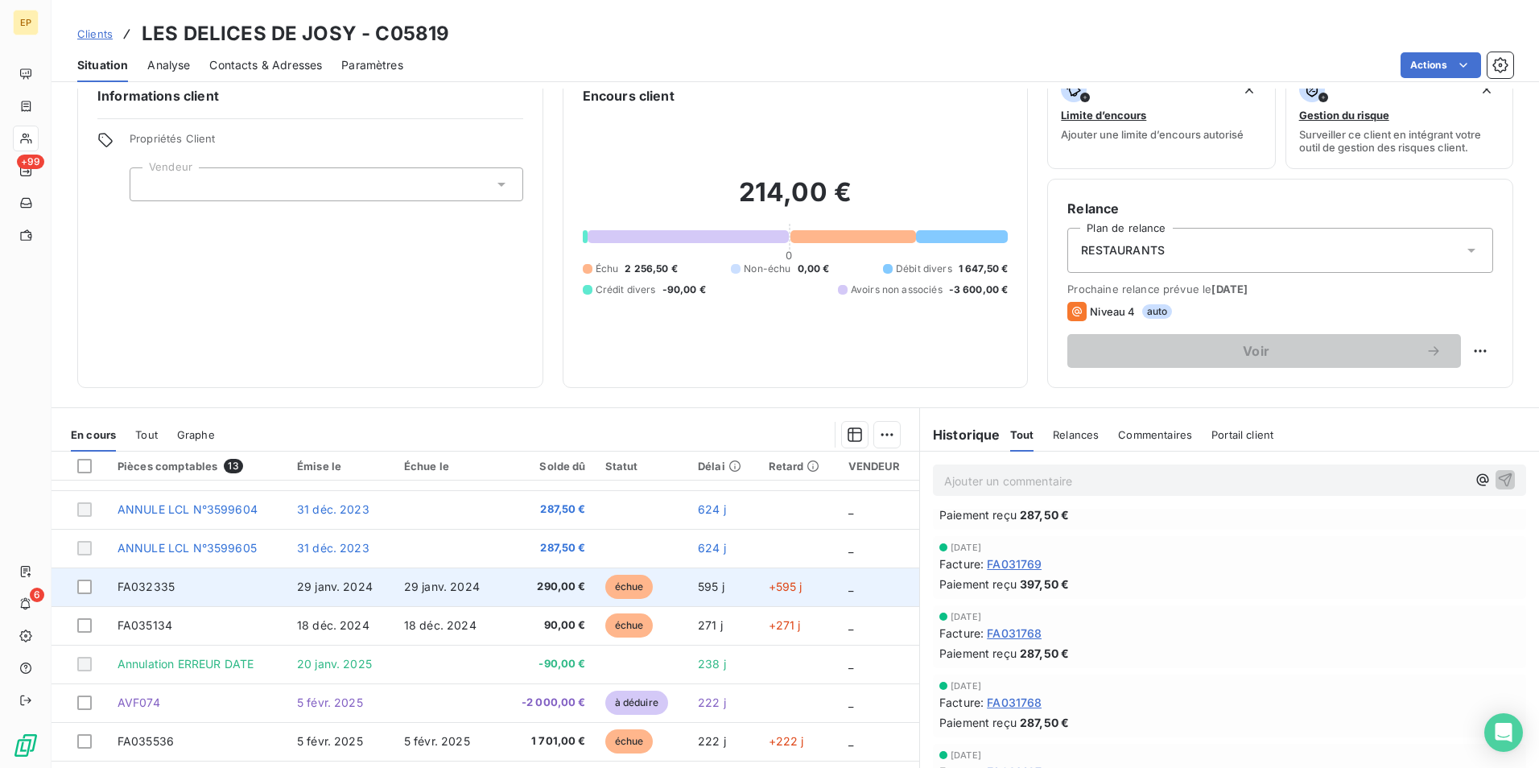
scroll to position [74, 0]
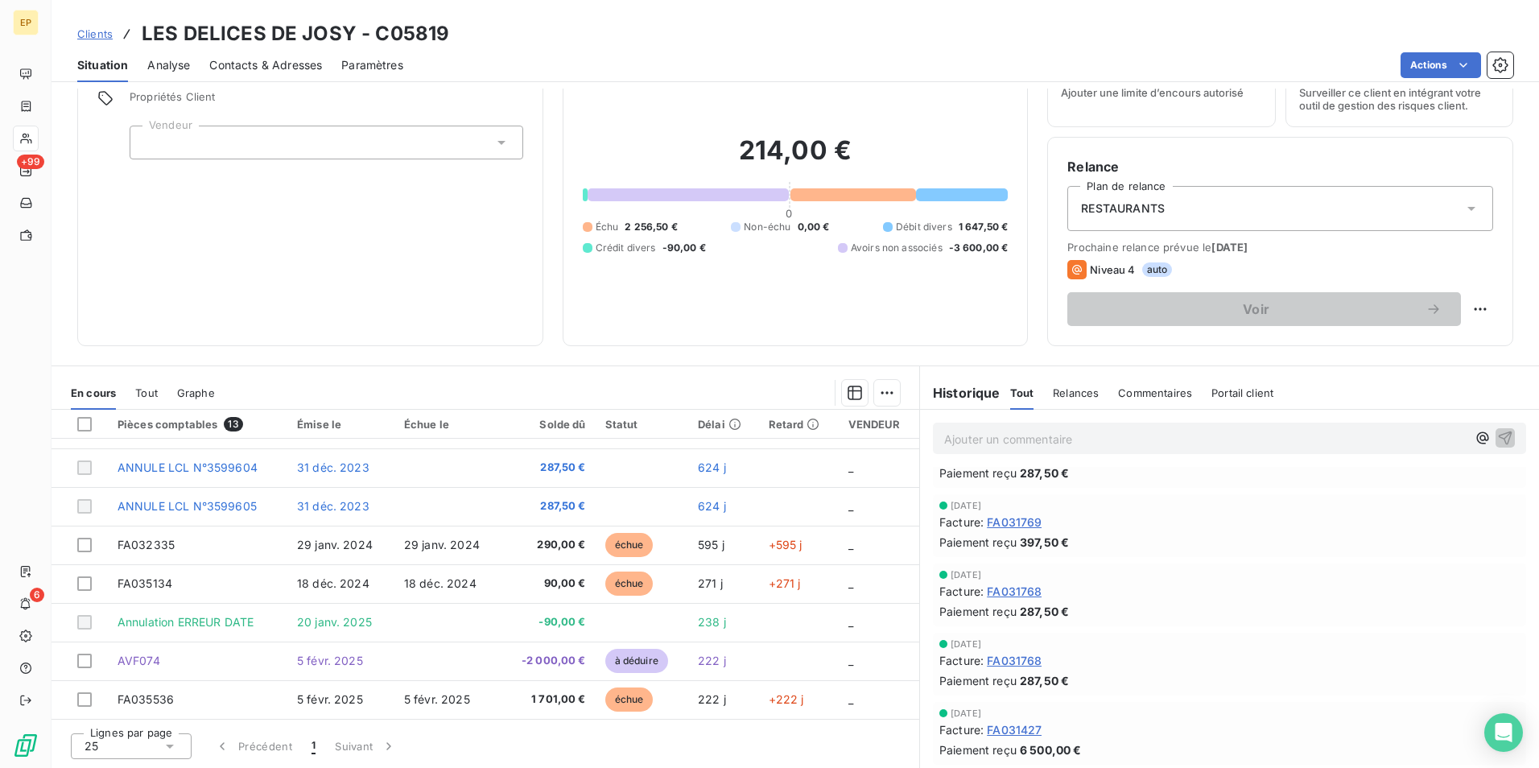
click at [958, 436] on p "Ajouter un commentaire ﻿" at bounding box center [1205, 439] width 522 height 20
drag, startPoint x: 993, startPoint y: 436, endPoint x: 934, endPoint y: 439, distance: 59.6
click at [934, 439] on div "La fact: FA" at bounding box center [1229, 437] width 593 height 30
click at [936, 436] on div "La fact: FA" at bounding box center [1229, 437] width 593 height 30
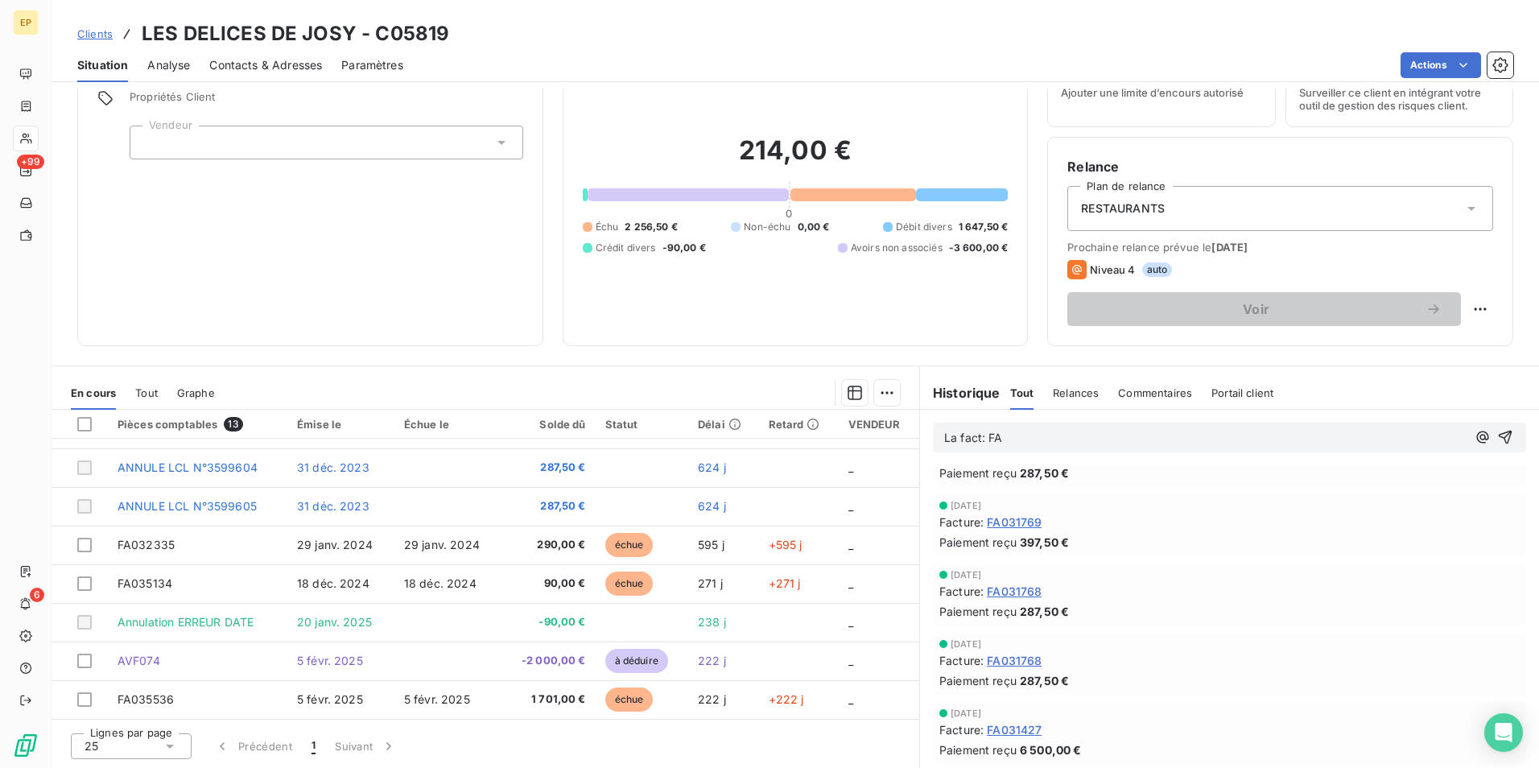
click at [944, 435] on span "La fact: FA" at bounding box center [973, 438] width 59 height 14
click at [936, 437] on div "La fact: FA" at bounding box center [1229, 437] width 593 height 30
click at [1015, 439] on p "Sur la fact: FA" at bounding box center [1205, 438] width 522 height 19
click at [966, 455] on span "Sur la fact: FA031427? il y a eu une erreur de montant sur le blinder (facturé …" at bounding box center [1198, 447] width 508 height 32
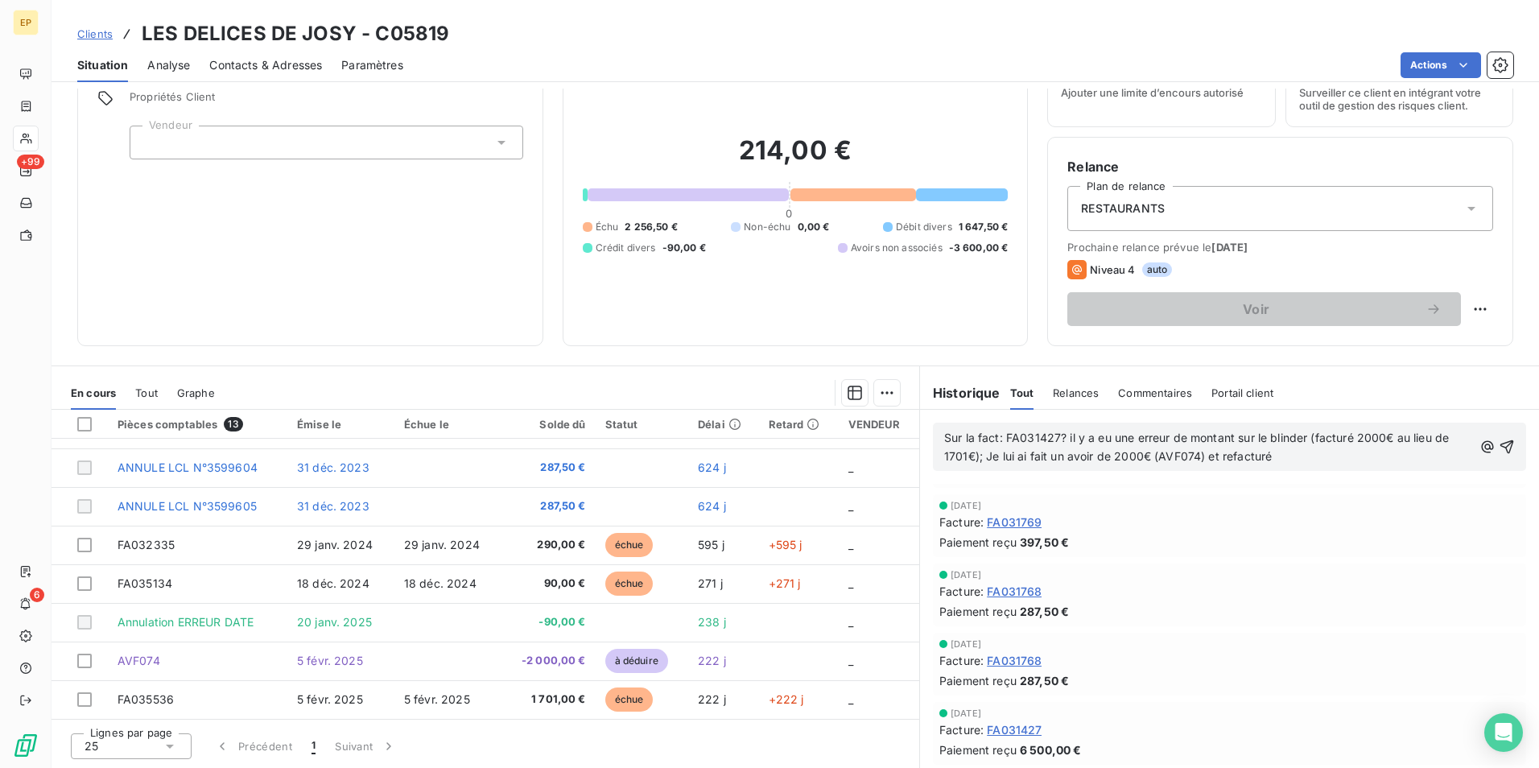
click at [1269, 455] on p "Sur la fact: FA031427? il y a eu une erreur de montant sur le blinder (facturé …" at bounding box center [1208, 447] width 529 height 37
click at [1270, 457] on span "Sur la fact: FA031427? il y a eu une erreur de montant sur le blinder (facturé …" at bounding box center [1198, 447] width 508 height 32
click at [1266, 455] on span "Sur la fact: FA031427? il y a eu une erreur de montant sur le blinder (facturé …" at bounding box center [1198, 447] width 508 height 32
click at [1322, 456] on p "Sur la fact: FA031427? il y a eu une erreur de montant sur le blinder (facturé …" at bounding box center [1208, 447] width 529 height 37
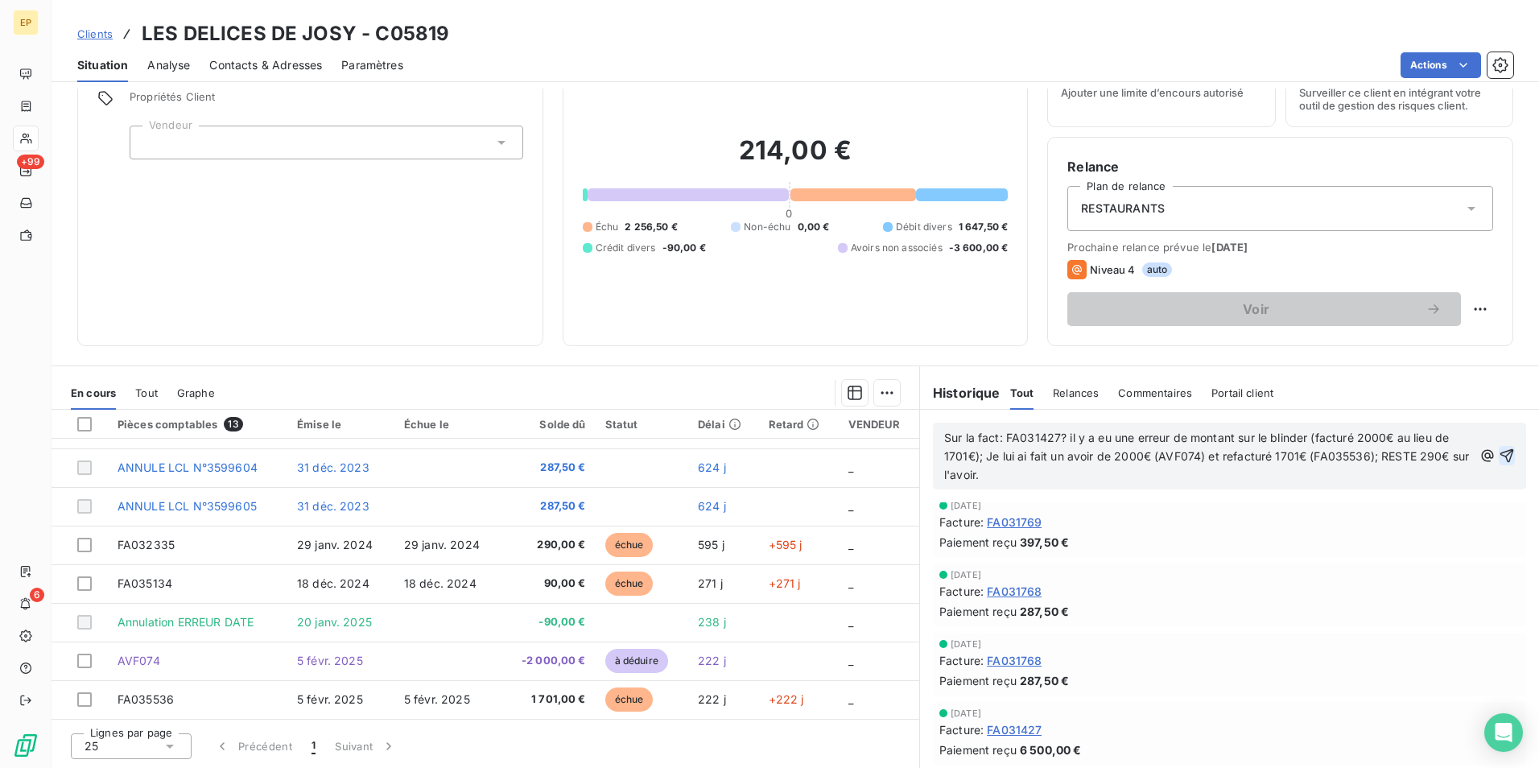
click at [1498, 455] on icon "button" at bounding box center [1506, 455] width 16 height 16
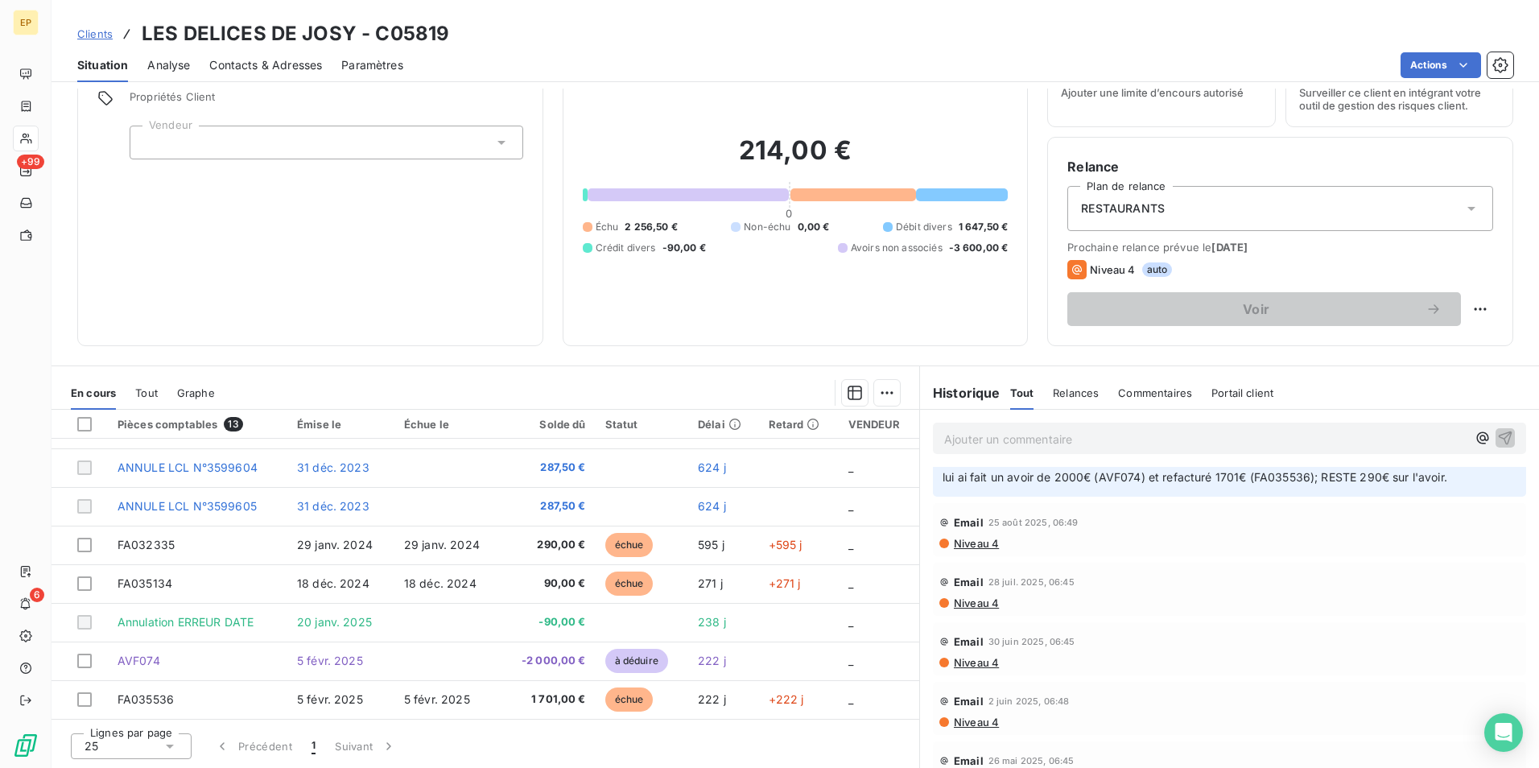
scroll to position [0, 0]
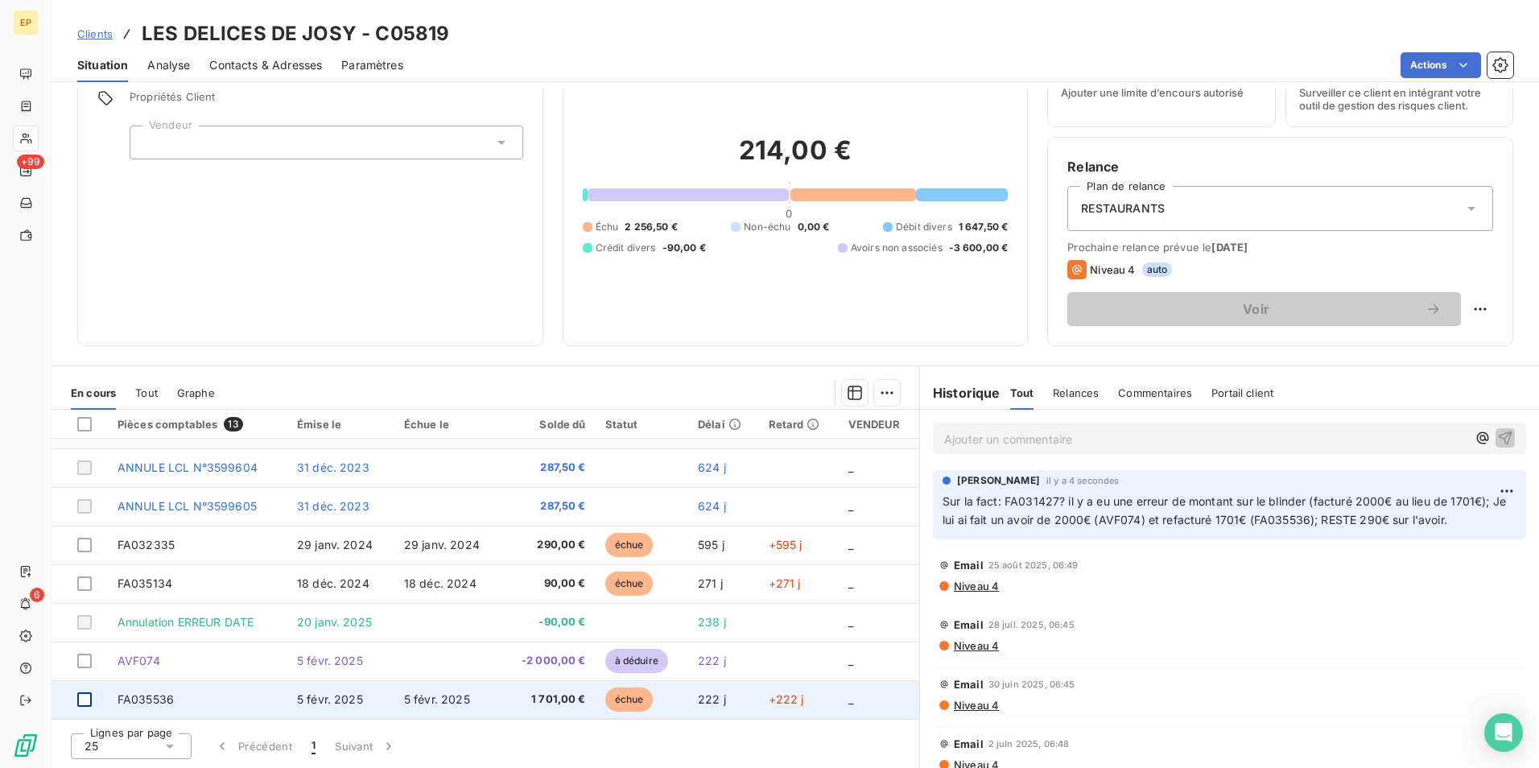
click at [82, 698] on div at bounding box center [84, 699] width 14 height 14
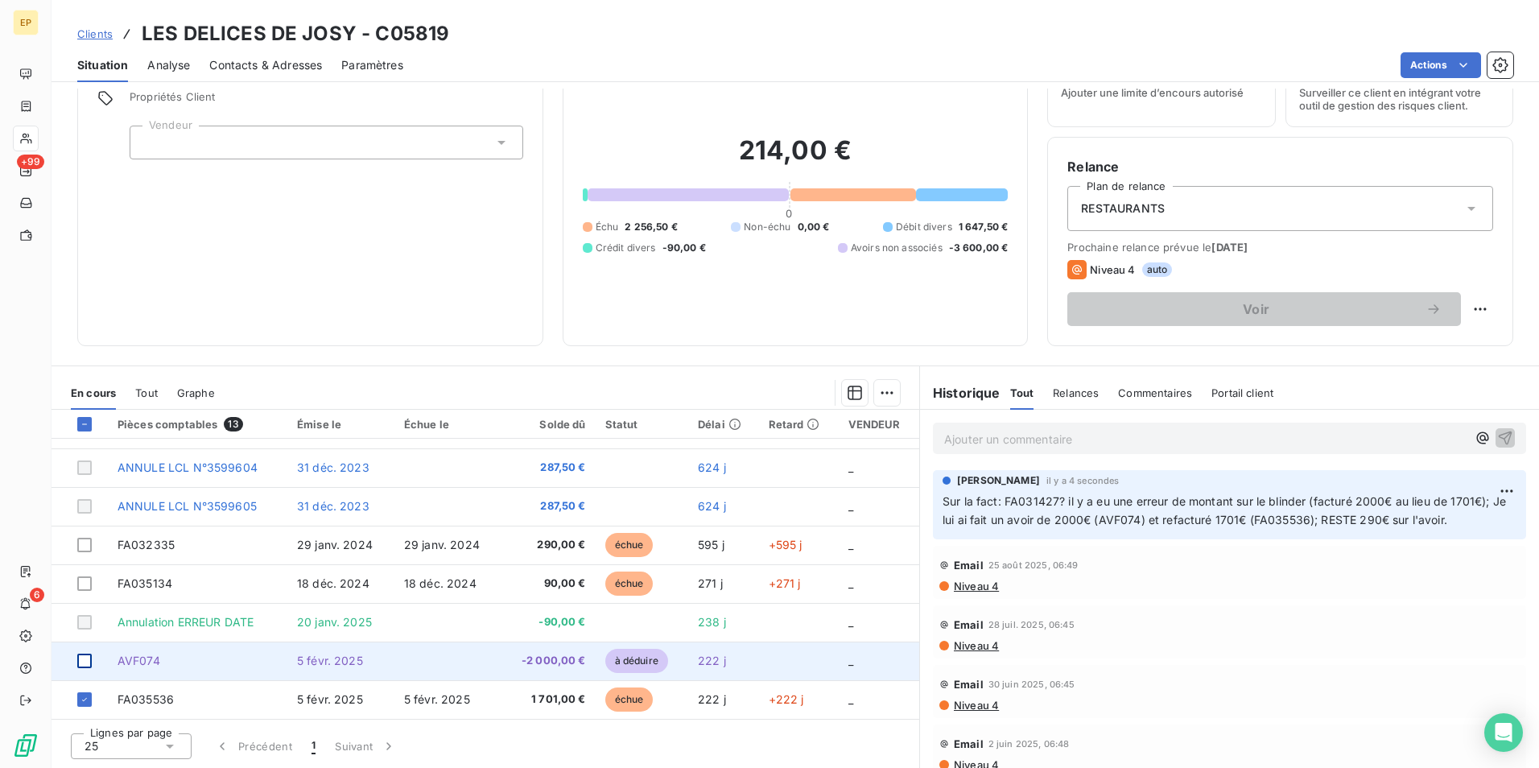
click at [81, 661] on div at bounding box center [84, 660] width 14 height 14
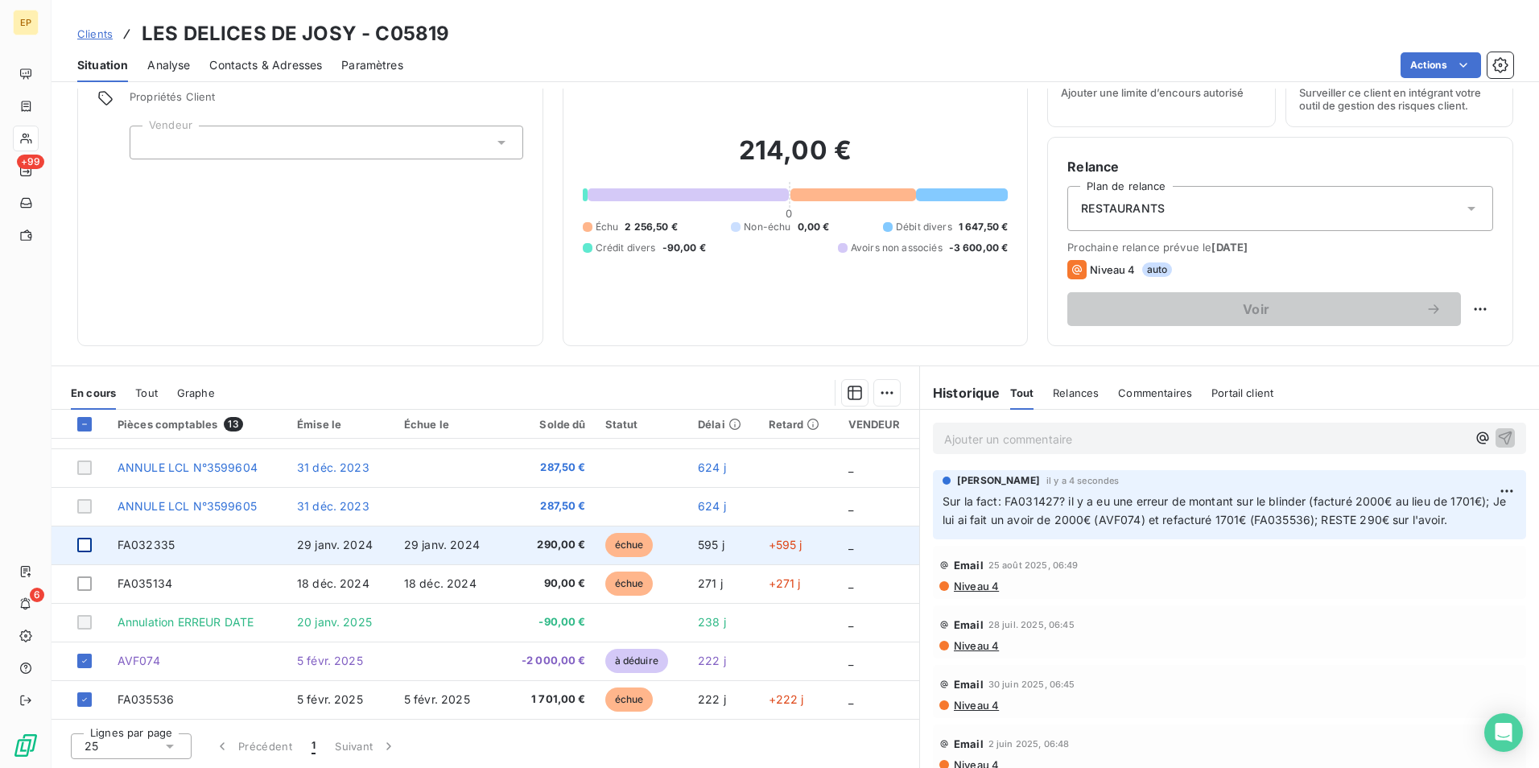
click at [82, 548] on div at bounding box center [84, 545] width 14 height 14
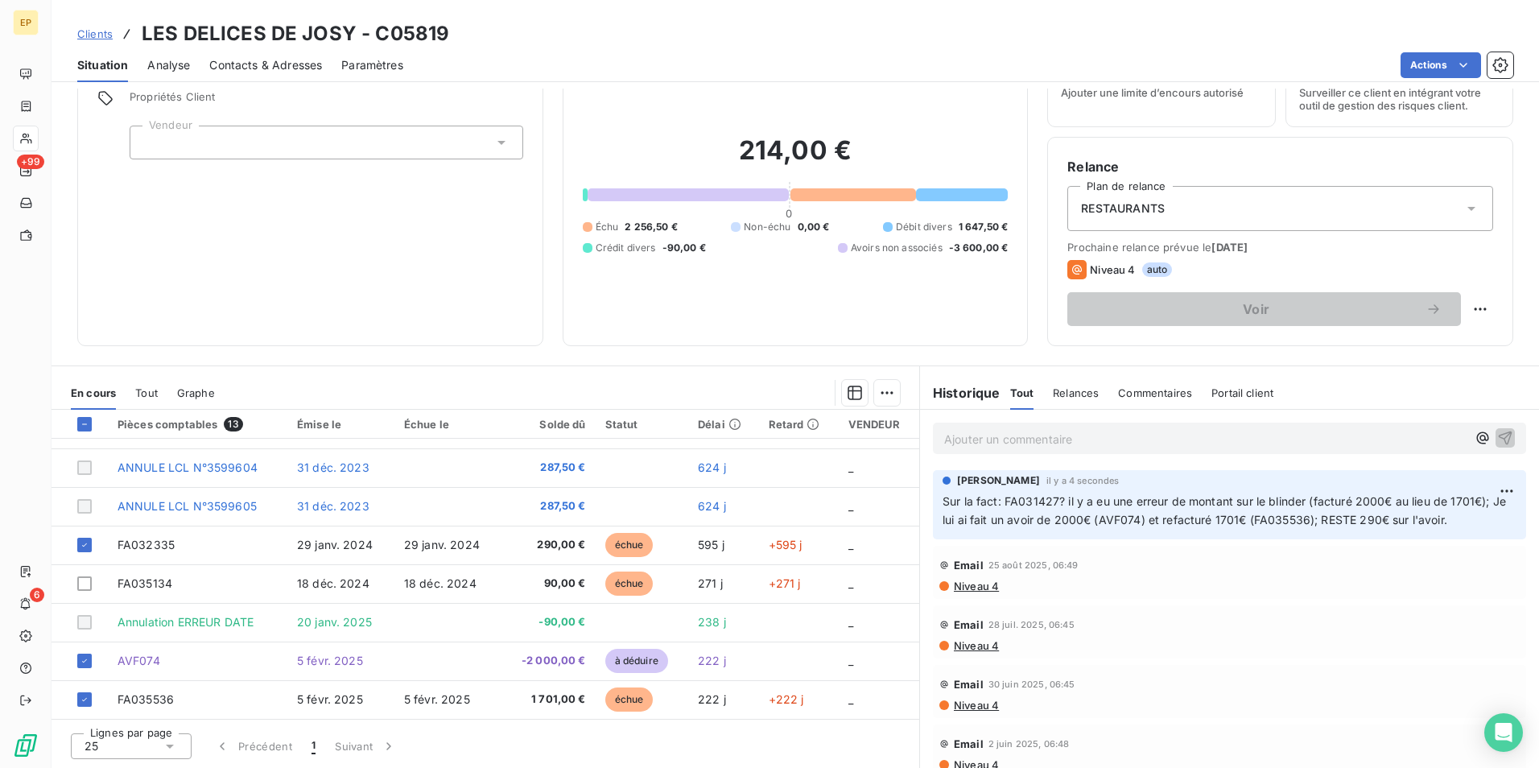
click at [1466, 521] on p "Sur la fact: FA031427? il y a eu une erreur de montant sur le blinder (facturé …" at bounding box center [1229, 511] width 574 height 37
click at [1464, 521] on p "Sur la fact: FA031427? il y a eu une erreur de montant sur le blinder (facturé …" at bounding box center [1229, 511] width 574 height 37
click at [1463, 522] on p "Sur la fact: FA031427? il y a eu une erreur de montant sur le blinder (facturé …" at bounding box center [1229, 511] width 574 height 37
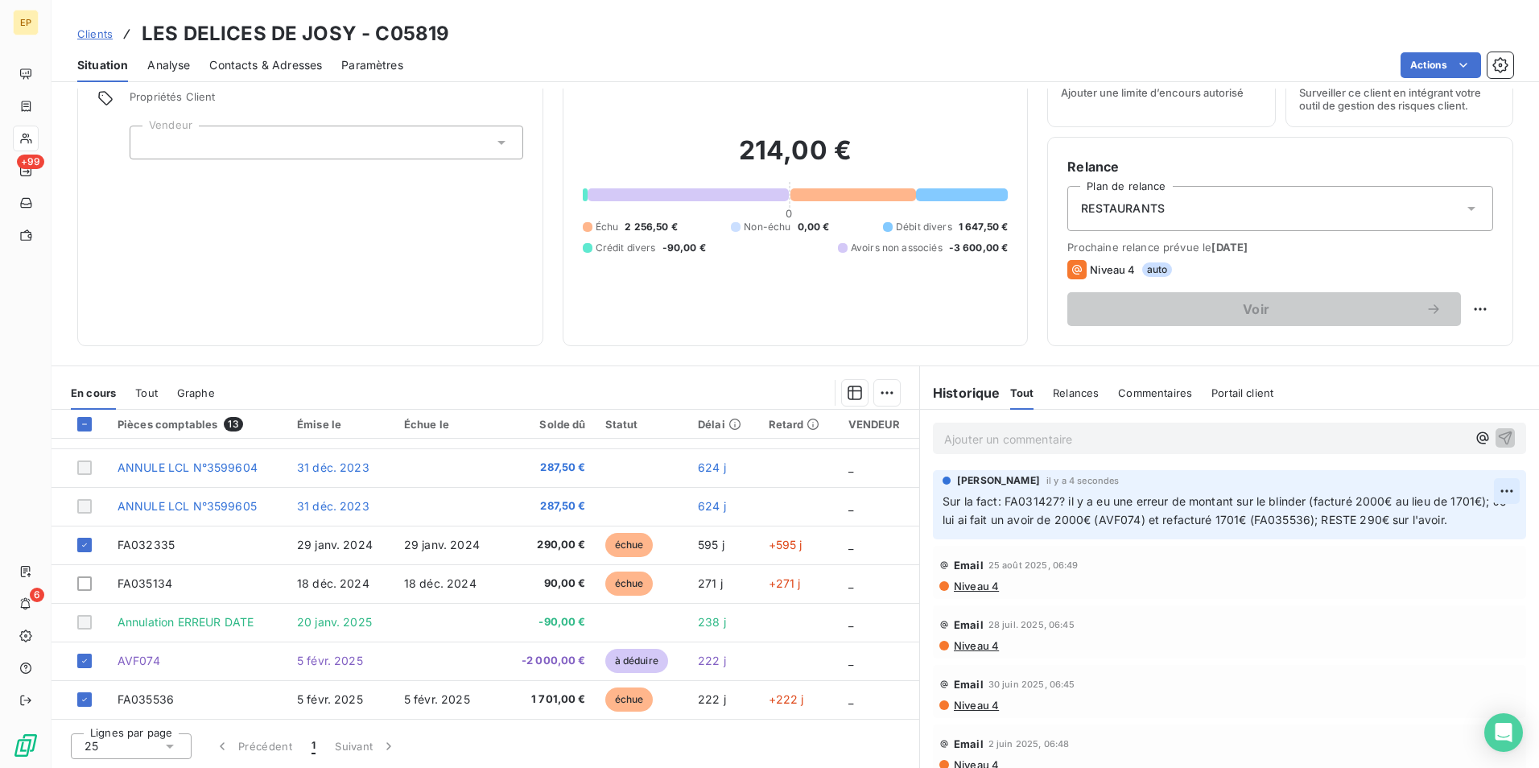
click at [1485, 491] on html "EP +99 6 Clients LES DELICES DE JOSY - C05819 Situation Analyse Contacts & Adre…" at bounding box center [769, 384] width 1539 height 768
click at [1430, 529] on div "Editer" at bounding box center [1444, 526] width 90 height 26
click at [975, 530] on p "Sur la fact: FA031427? il y a eu une erreur de montant sur le blinder (facturé …" at bounding box center [1219, 511] width 554 height 37
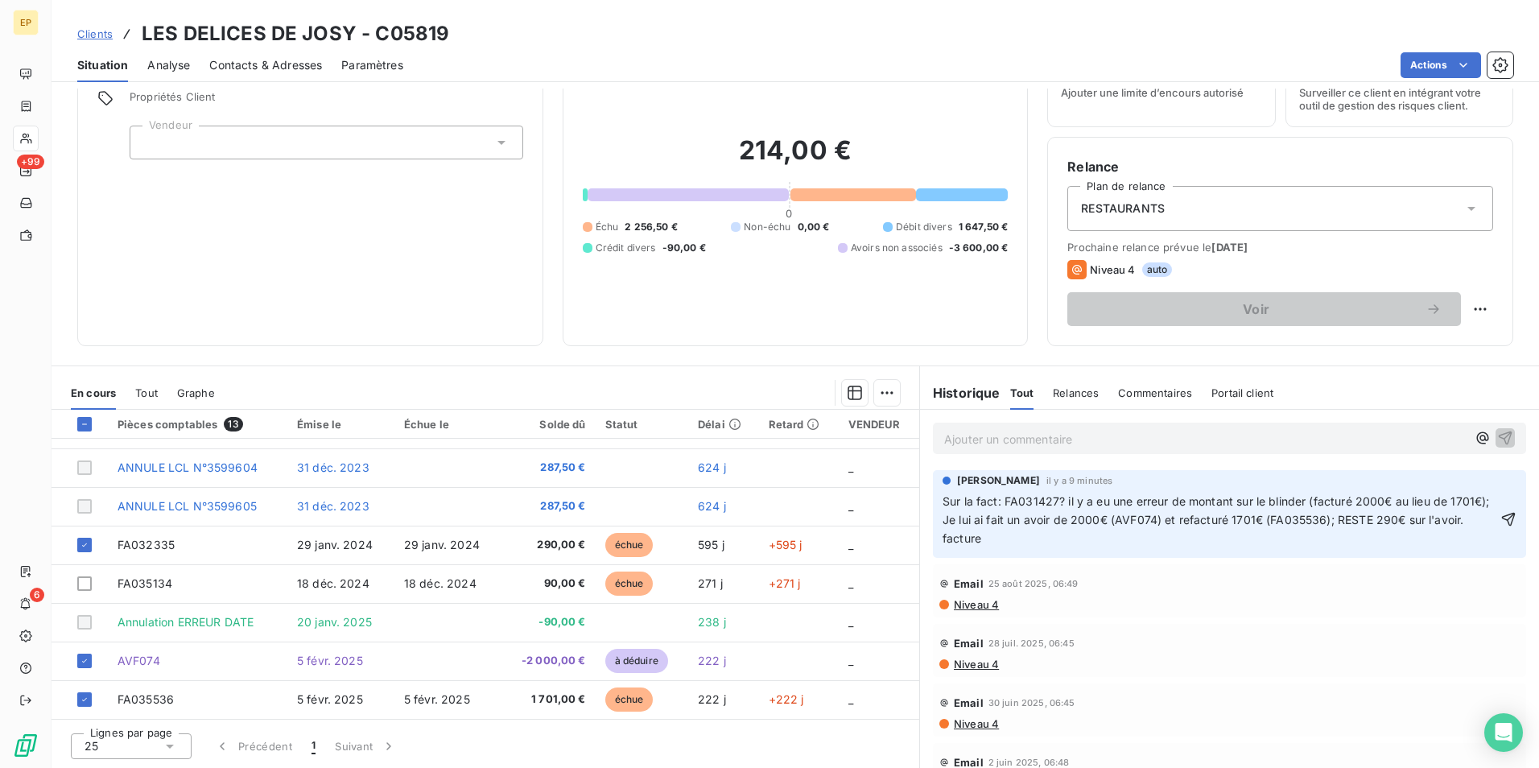
click at [980, 538] on span "Sur la fact: FA031427? il y a eu une erreur de montant sur le blinder (facturé …" at bounding box center [1217, 519] width 550 height 51
drag, startPoint x: 1020, startPoint y: 538, endPoint x: 1080, endPoint y: 527, distance: 61.3
click at [1049, 534] on p "Sur la fact: FA031427? il y a eu une erreur de montant sur le blinder (facturé …" at bounding box center [1219, 521] width 554 height 56
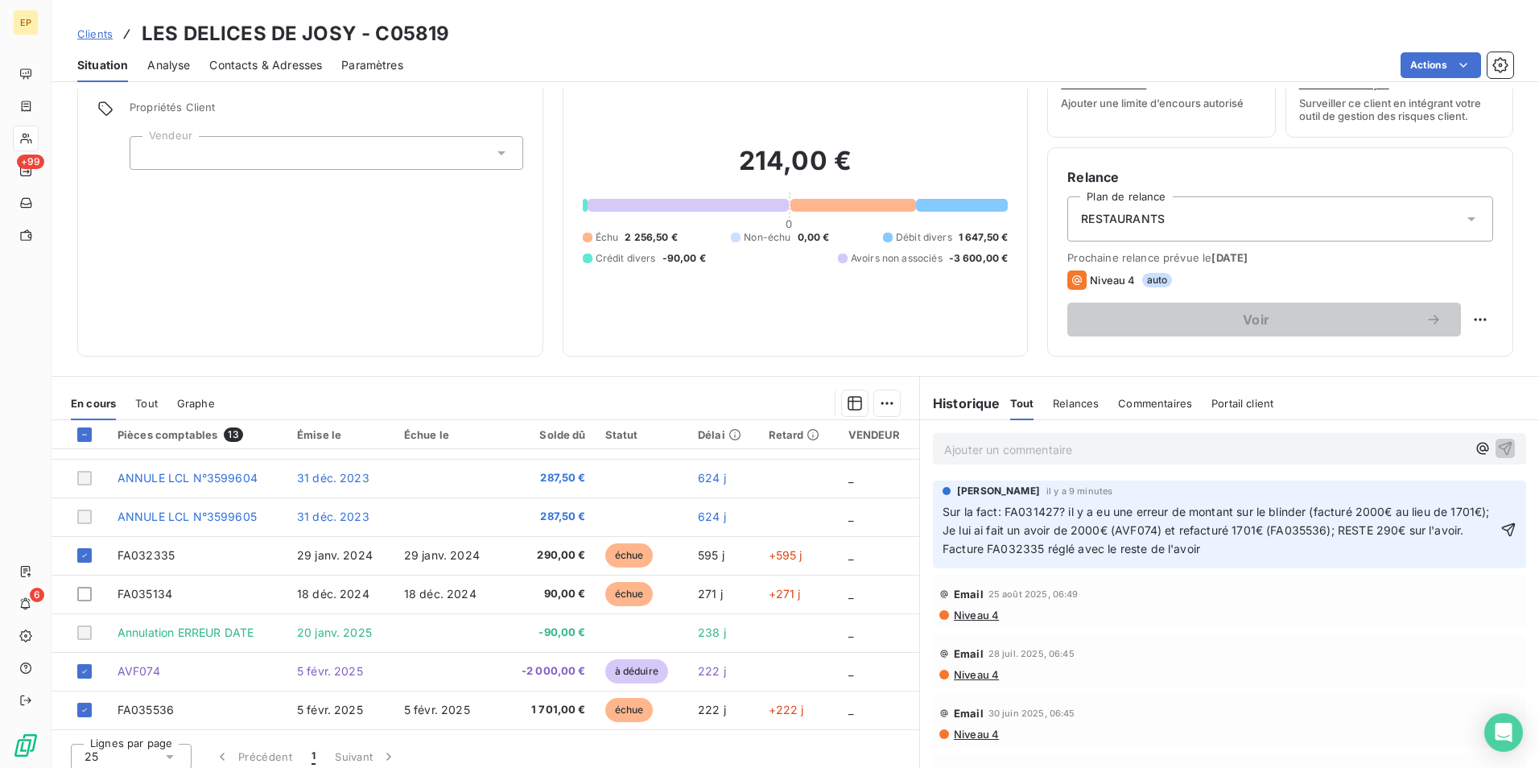
scroll to position [74, 0]
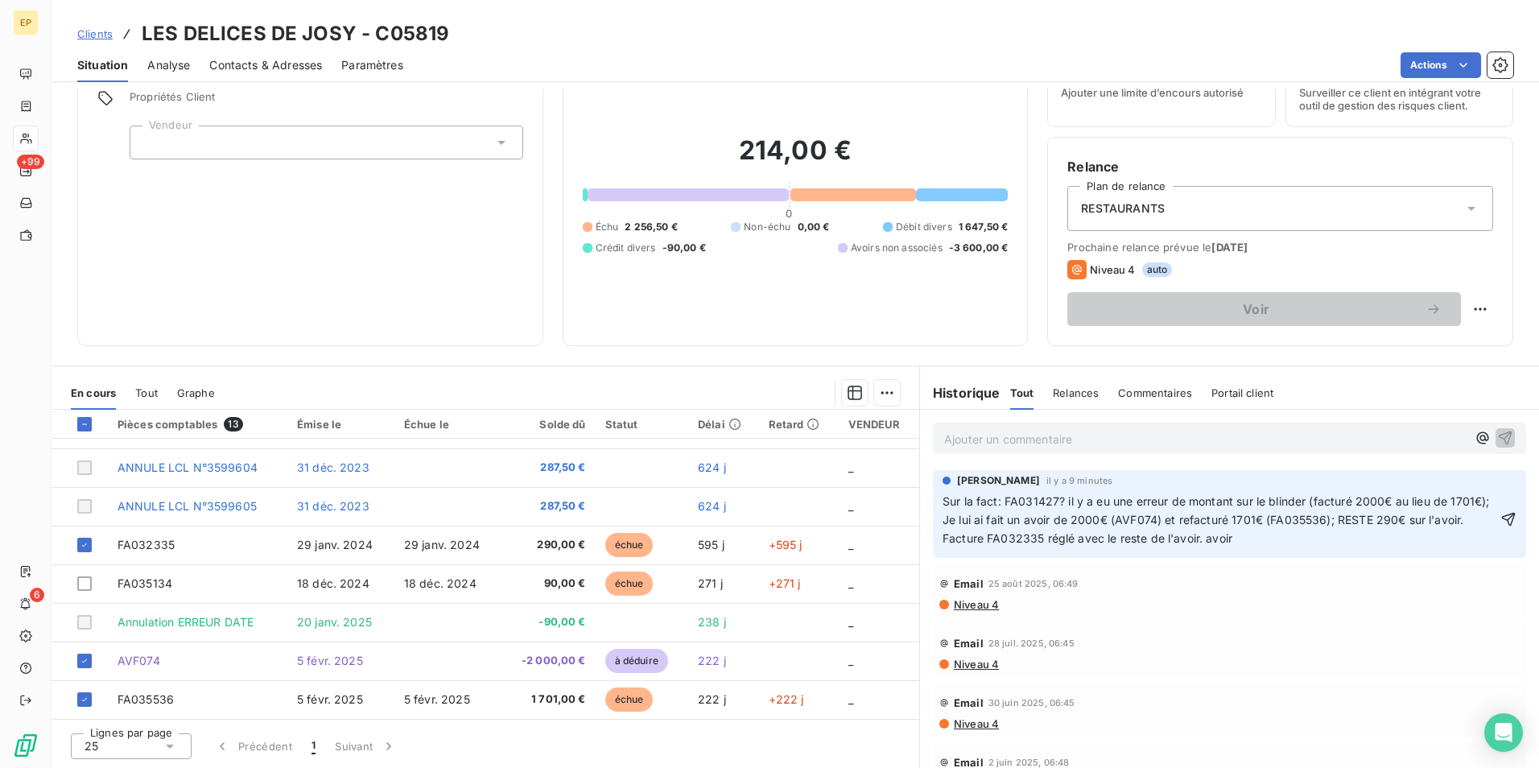
drag, startPoint x: 1243, startPoint y: 538, endPoint x: 1259, endPoint y: 533, distance: 16.0
click at [1245, 536] on span "Sur la fact: FA031427? il y a eu une erreur de montant sur le blinder (facturé …" at bounding box center [1217, 519] width 550 height 51
drag, startPoint x: 1152, startPoint y: 521, endPoint x: 1190, endPoint y: 521, distance: 38.6
click at [1190, 521] on span "Sur la fact: FA031427? il y a eu une erreur de montant sur le blinder (facturé …" at bounding box center [1217, 519] width 550 height 51
copy span "AVF074"
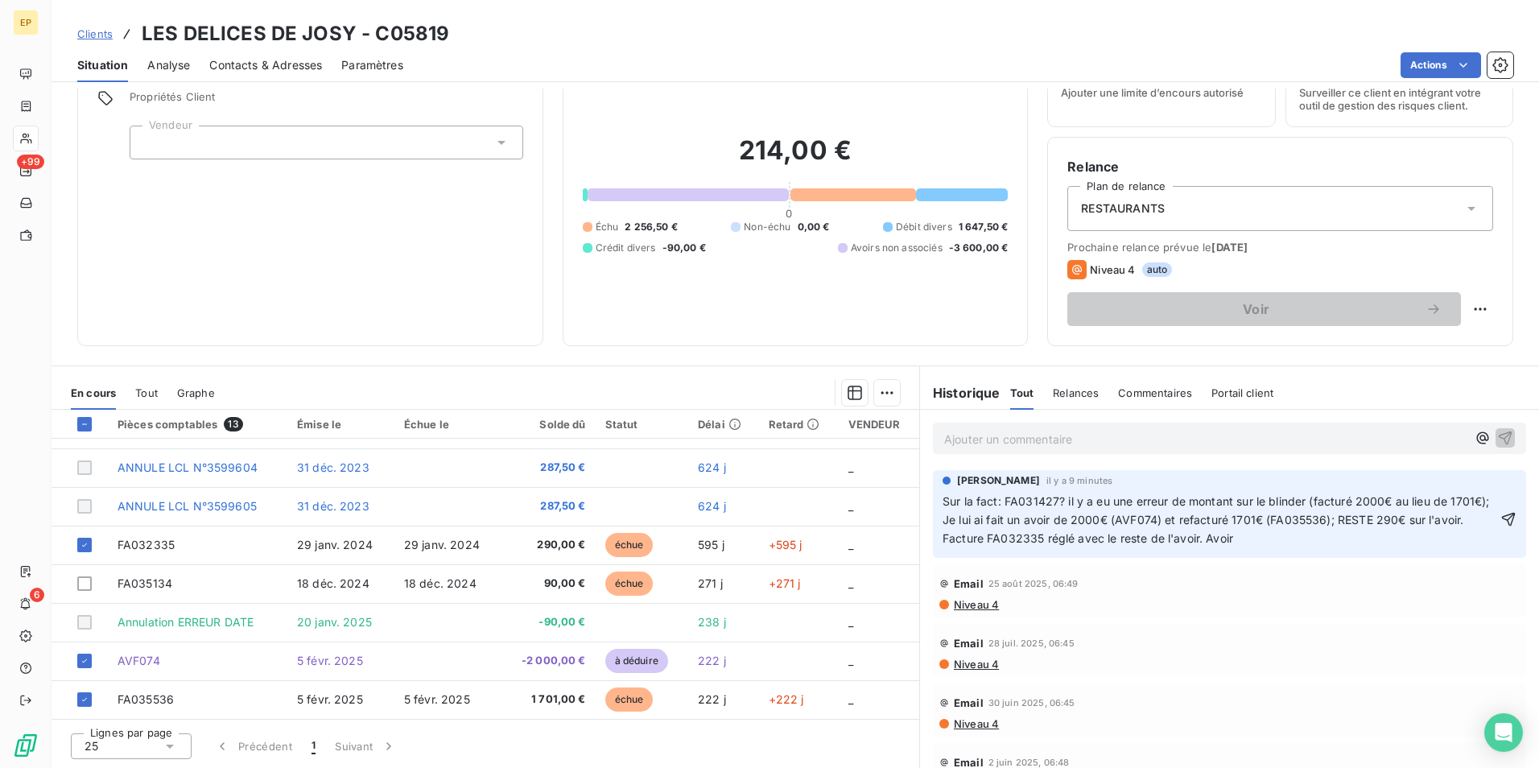
click at [1270, 541] on p "Sur la fact: FA031427? il y a eu une erreur de montant sur le blinder (facturé …" at bounding box center [1219, 521] width 554 height 56
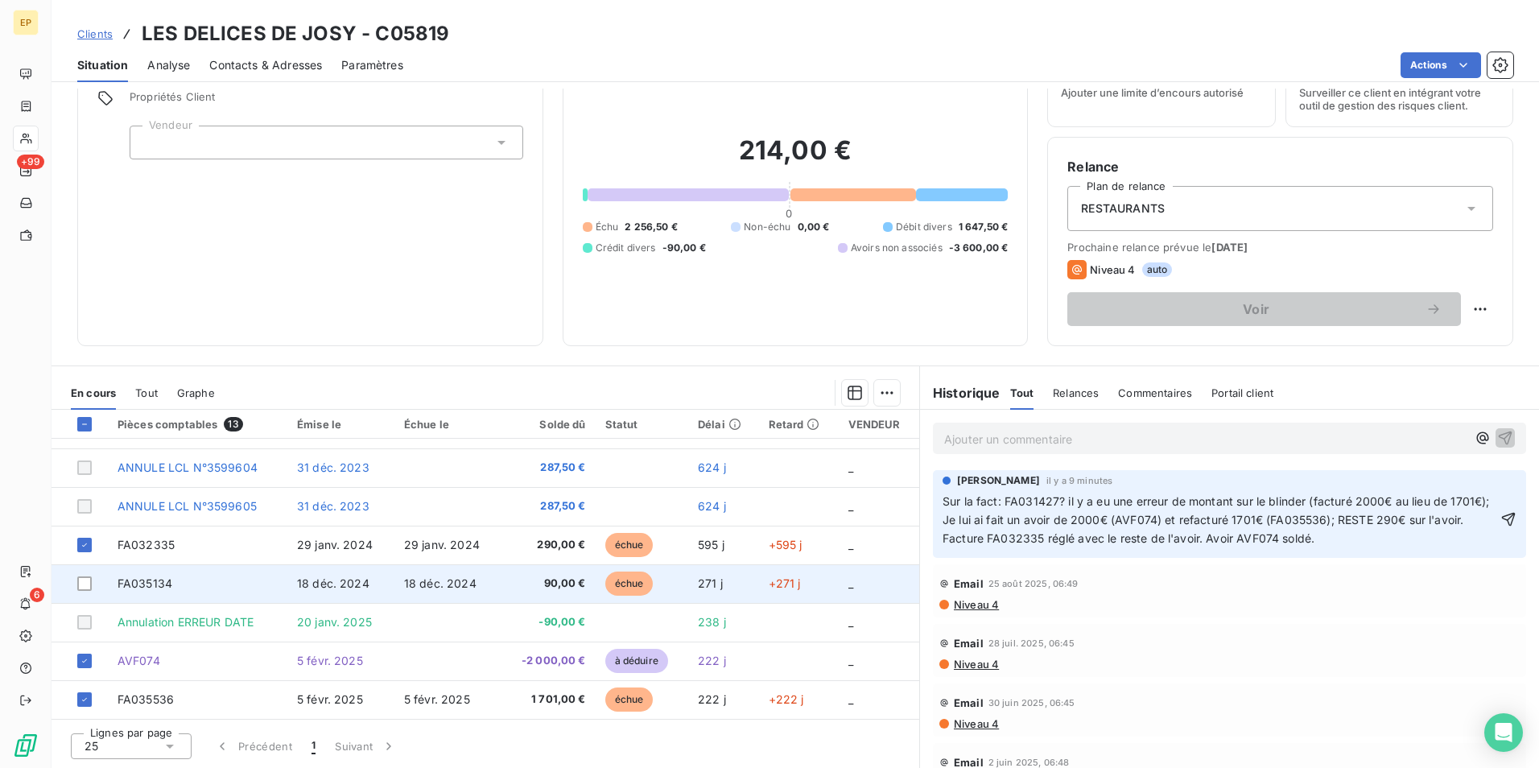
click at [258, 581] on td "FA035134" at bounding box center [197, 583] width 179 height 39
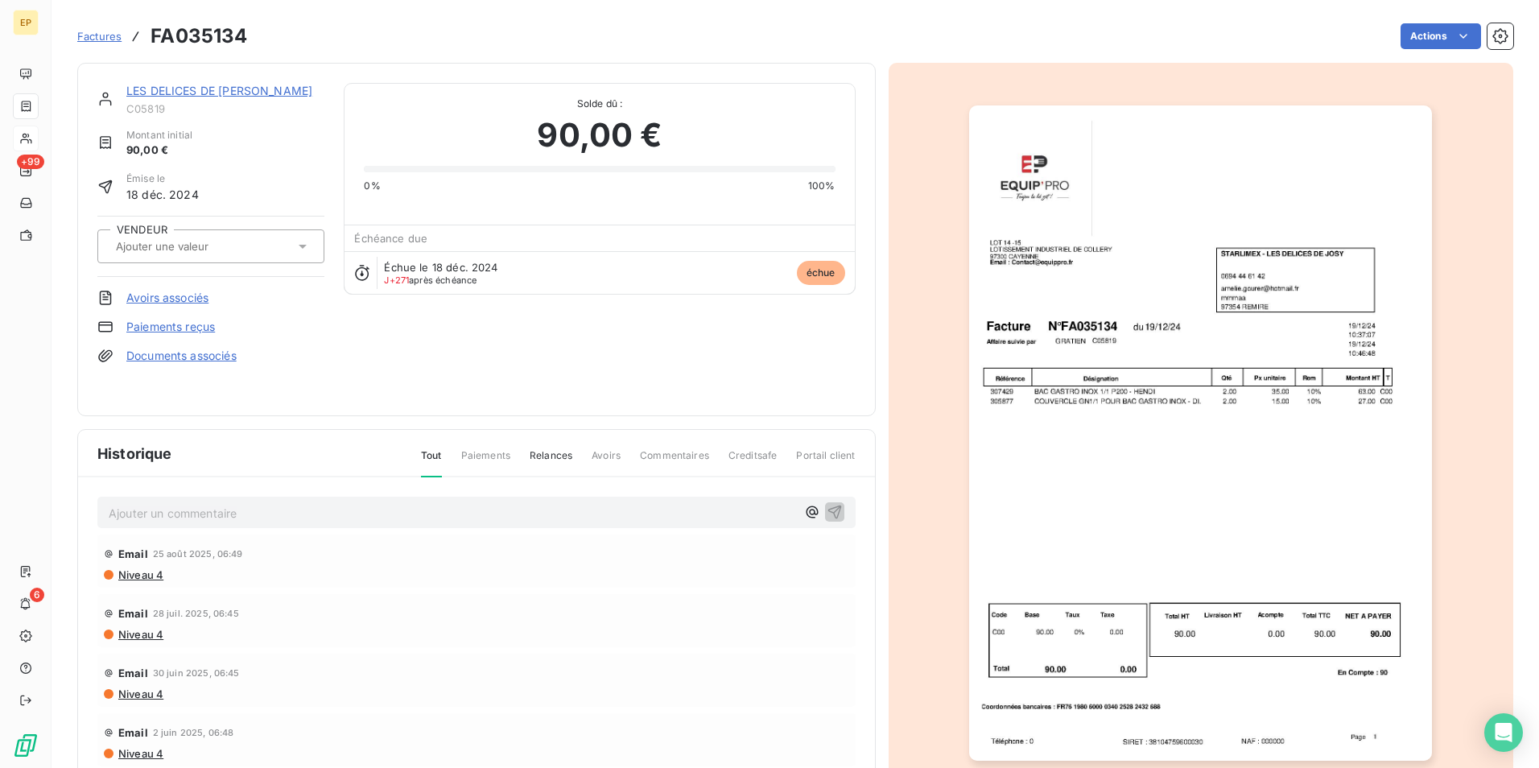
click at [918, 245] on div at bounding box center [1200, 433] width 625 height 740
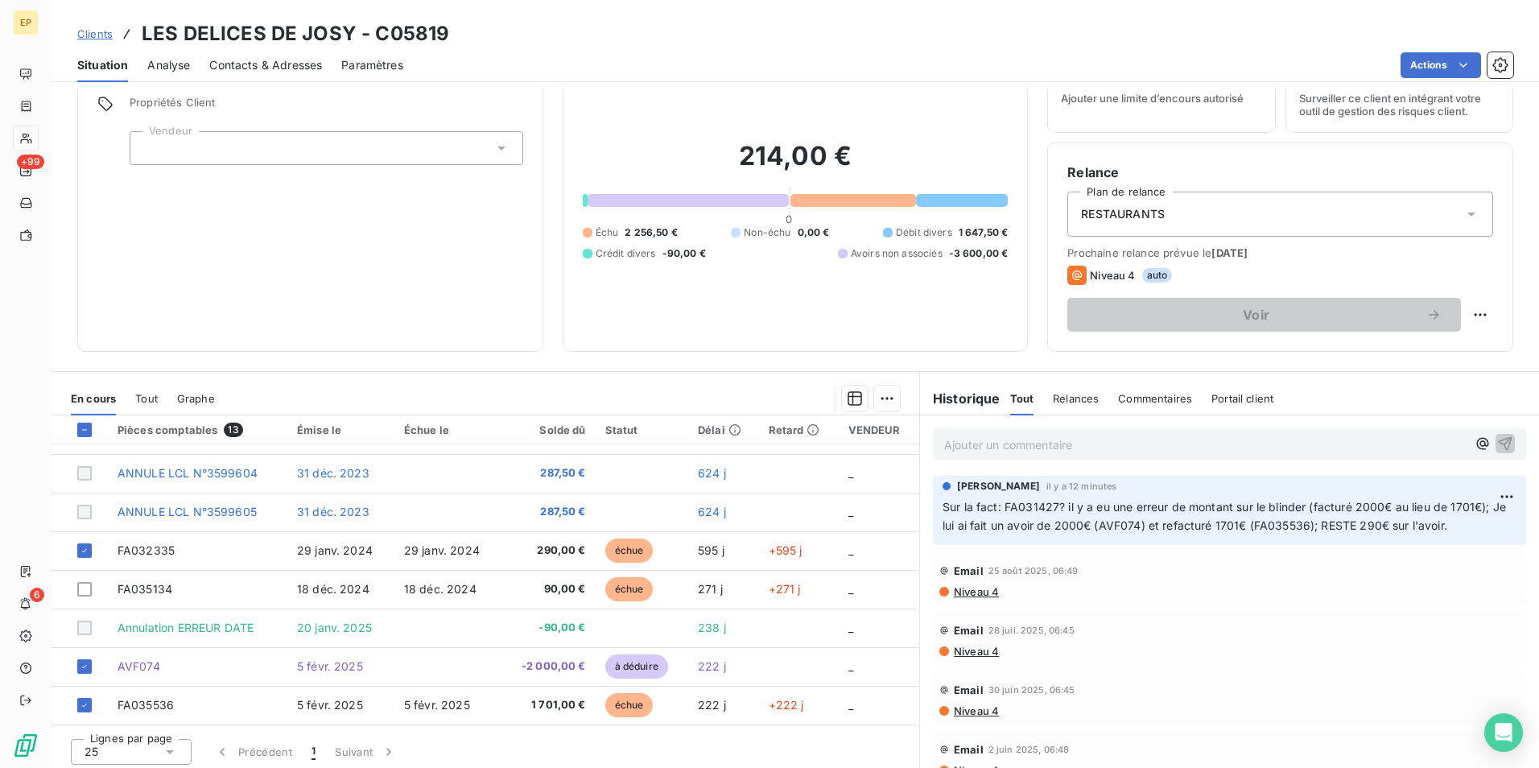
scroll to position [74, 0]
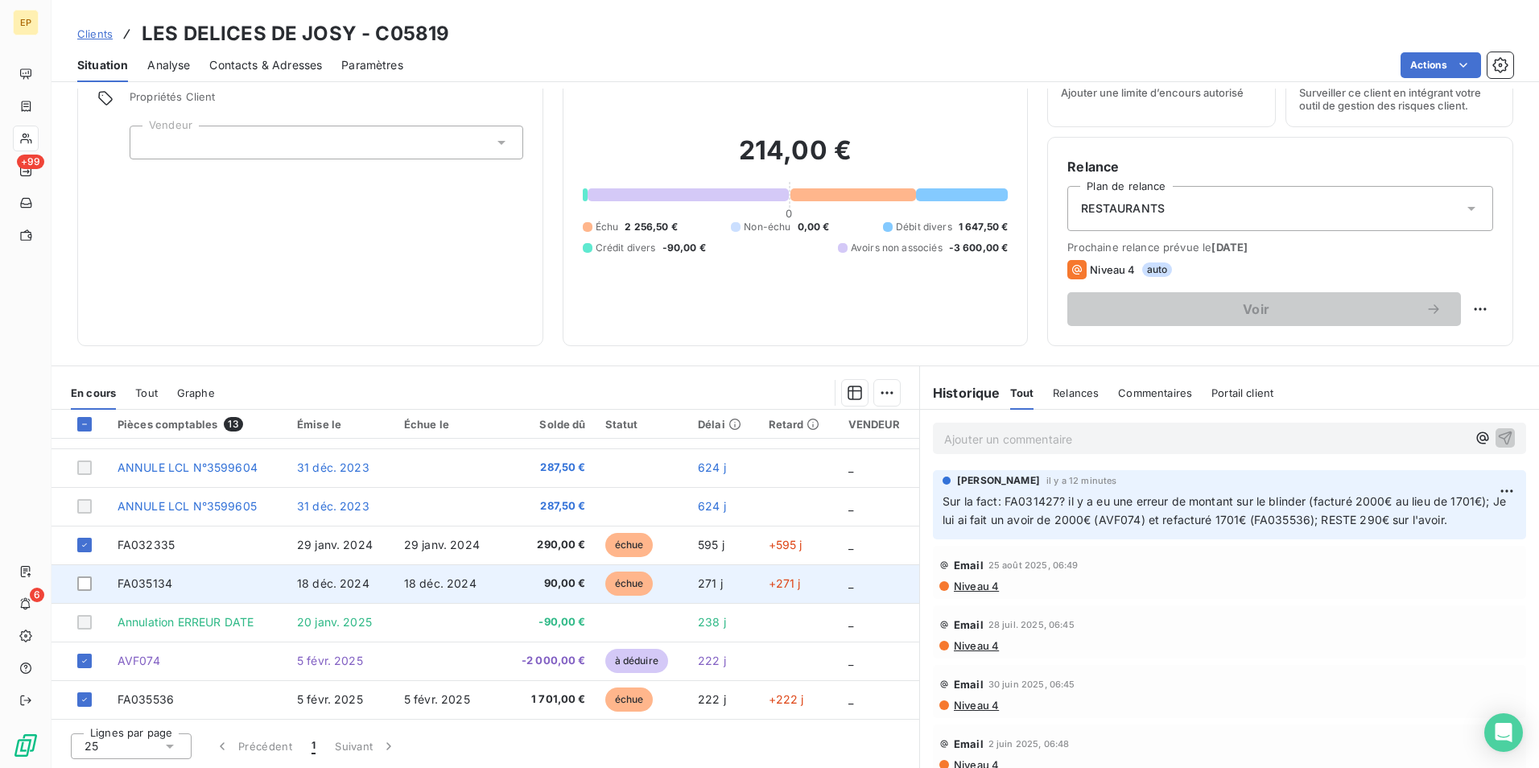
click at [385, 583] on td "18 déc. 2024" at bounding box center [340, 583] width 107 height 39
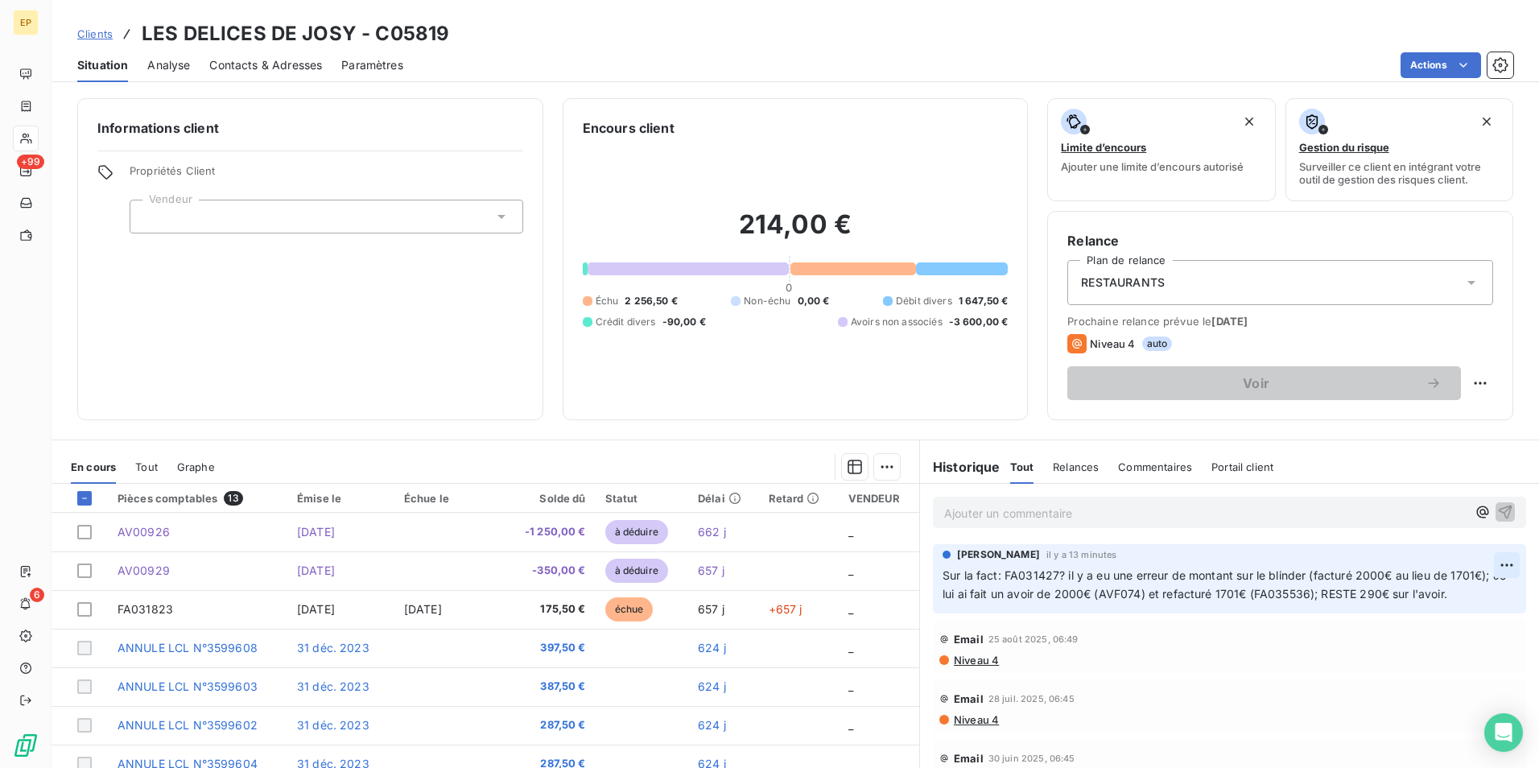
click at [1487, 563] on html "EP +99 6 Clients LES DELICES DE JOSY - C05819 Situation Analyse Contacts & Adre…" at bounding box center [769, 384] width 1539 height 768
click at [1421, 604] on div "Editer" at bounding box center [1444, 600] width 90 height 26
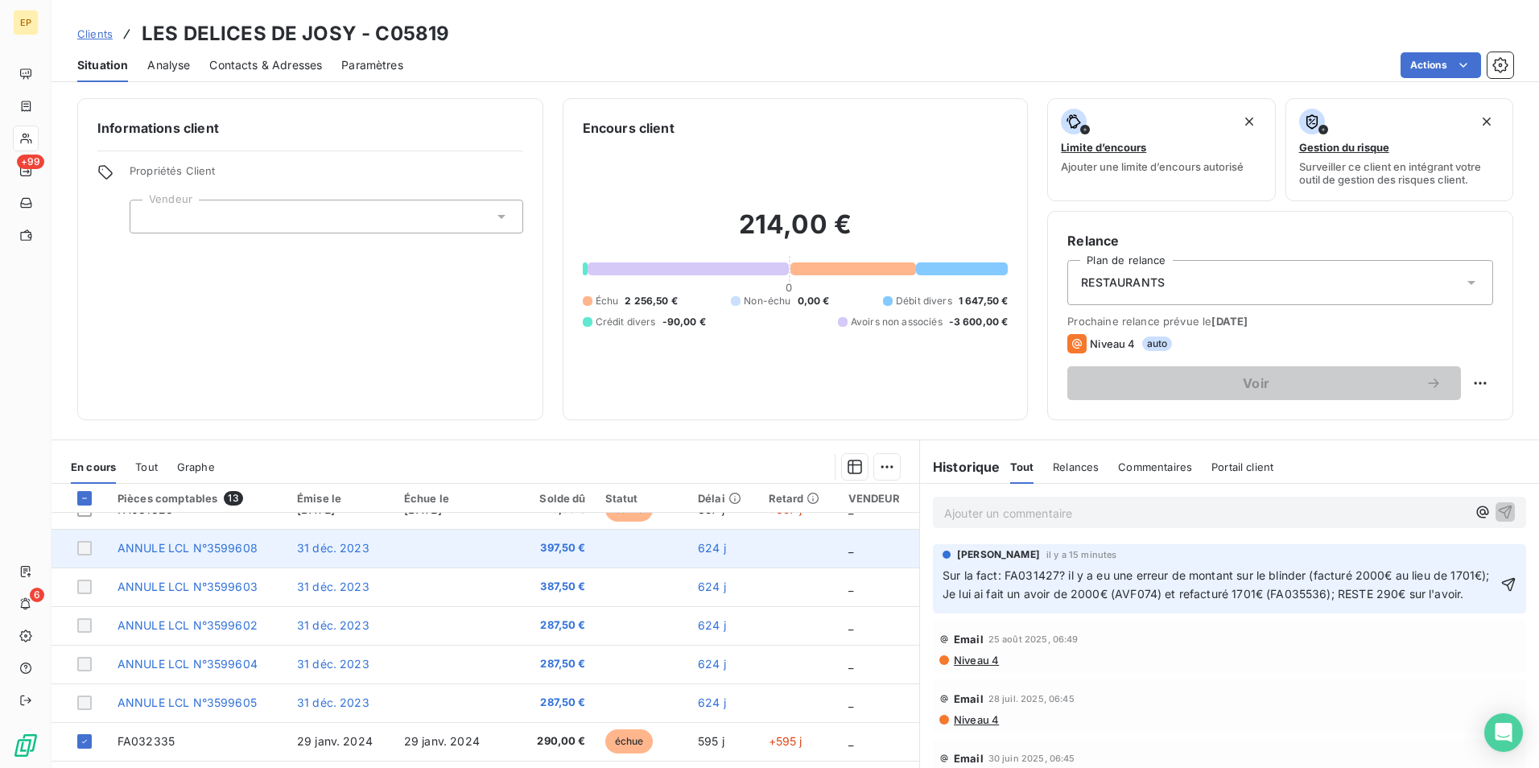
scroll to position [222, 0]
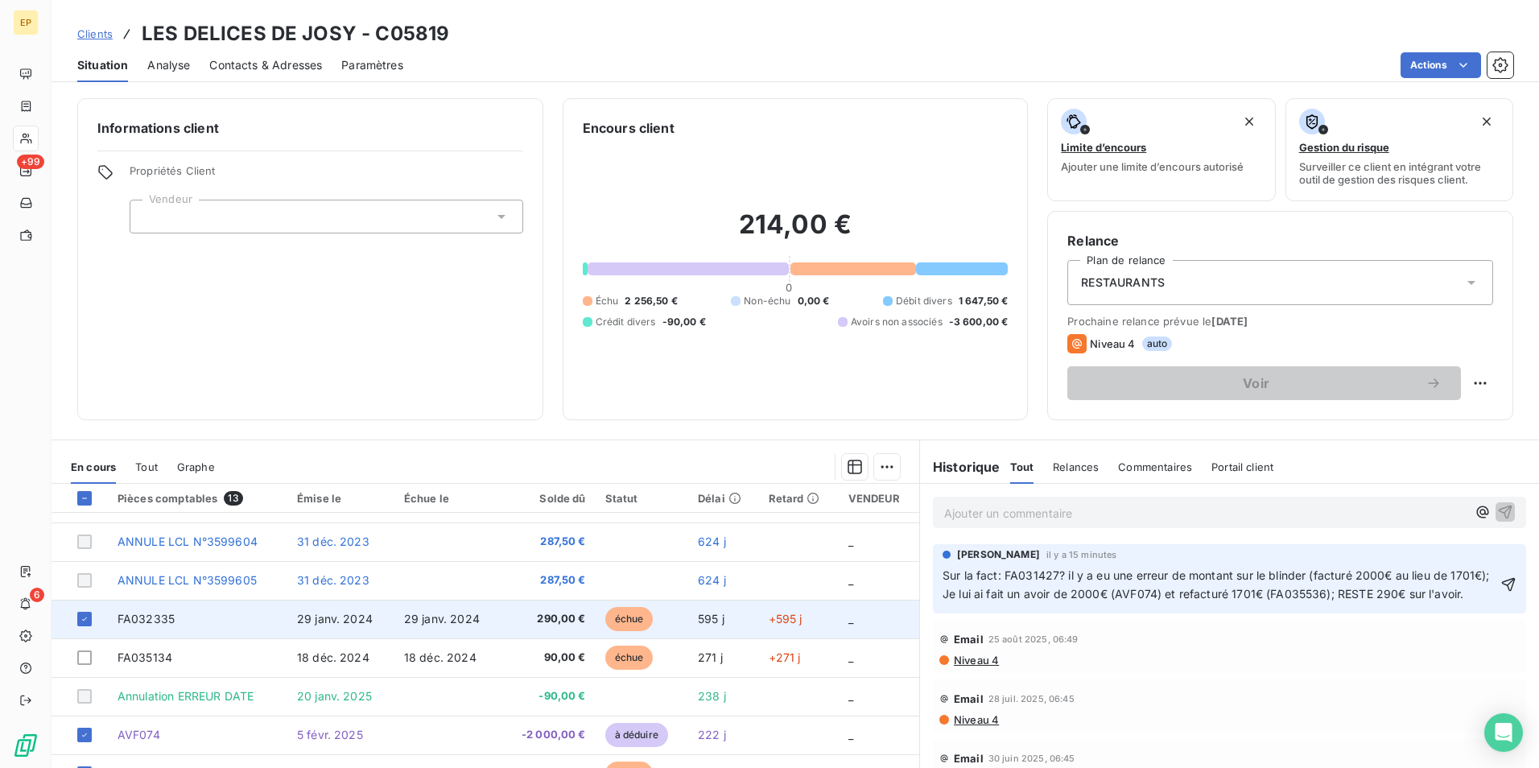
click at [186, 623] on td "FA032335" at bounding box center [197, 619] width 179 height 39
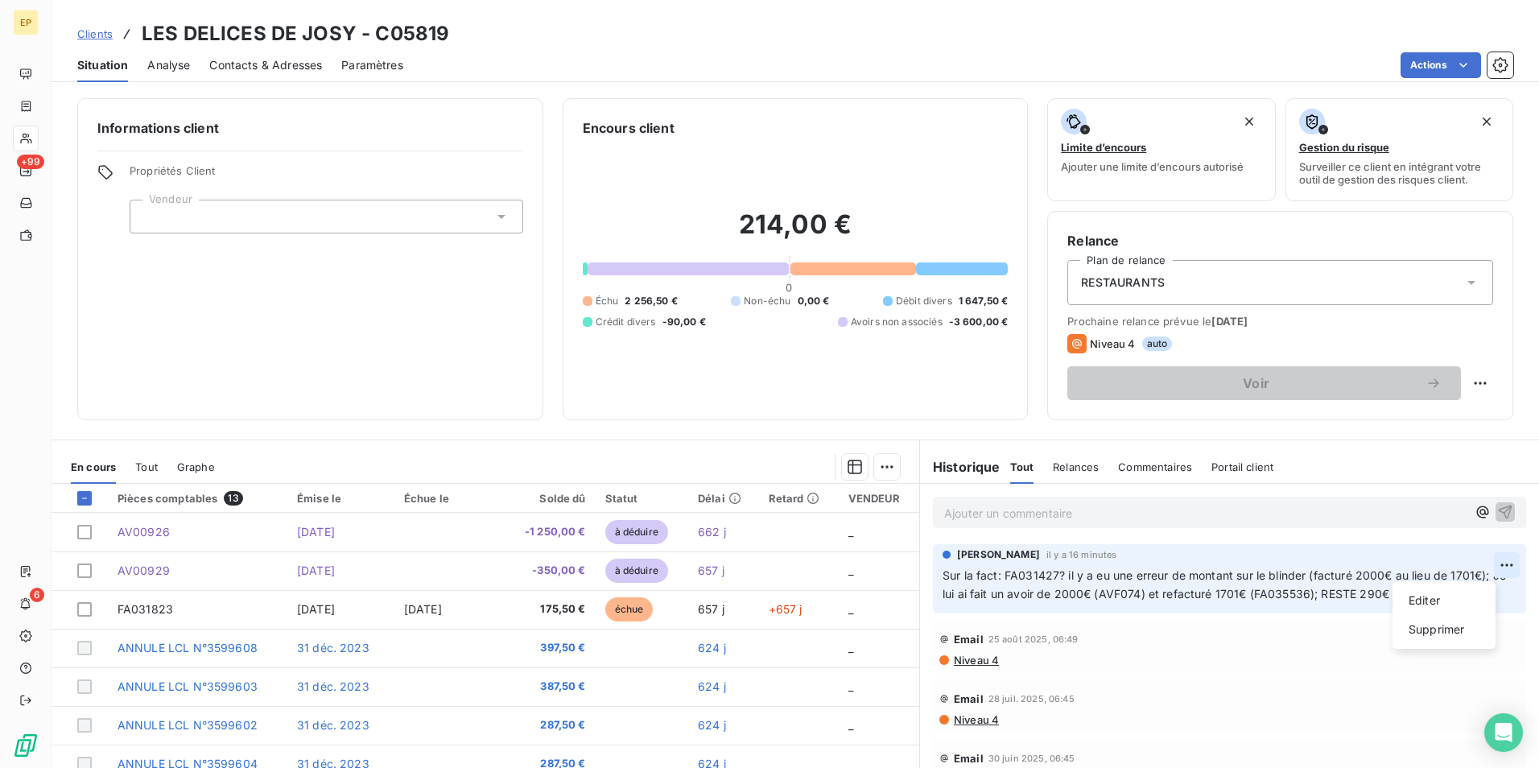
click at [1488, 563] on html "EP +99 6 Clients LES DELICES DE JOSY - C05819 Situation Analyse Contacts & Adre…" at bounding box center [769, 384] width 1539 height 768
click at [1429, 603] on div "Editer" at bounding box center [1444, 600] width 90 height 26
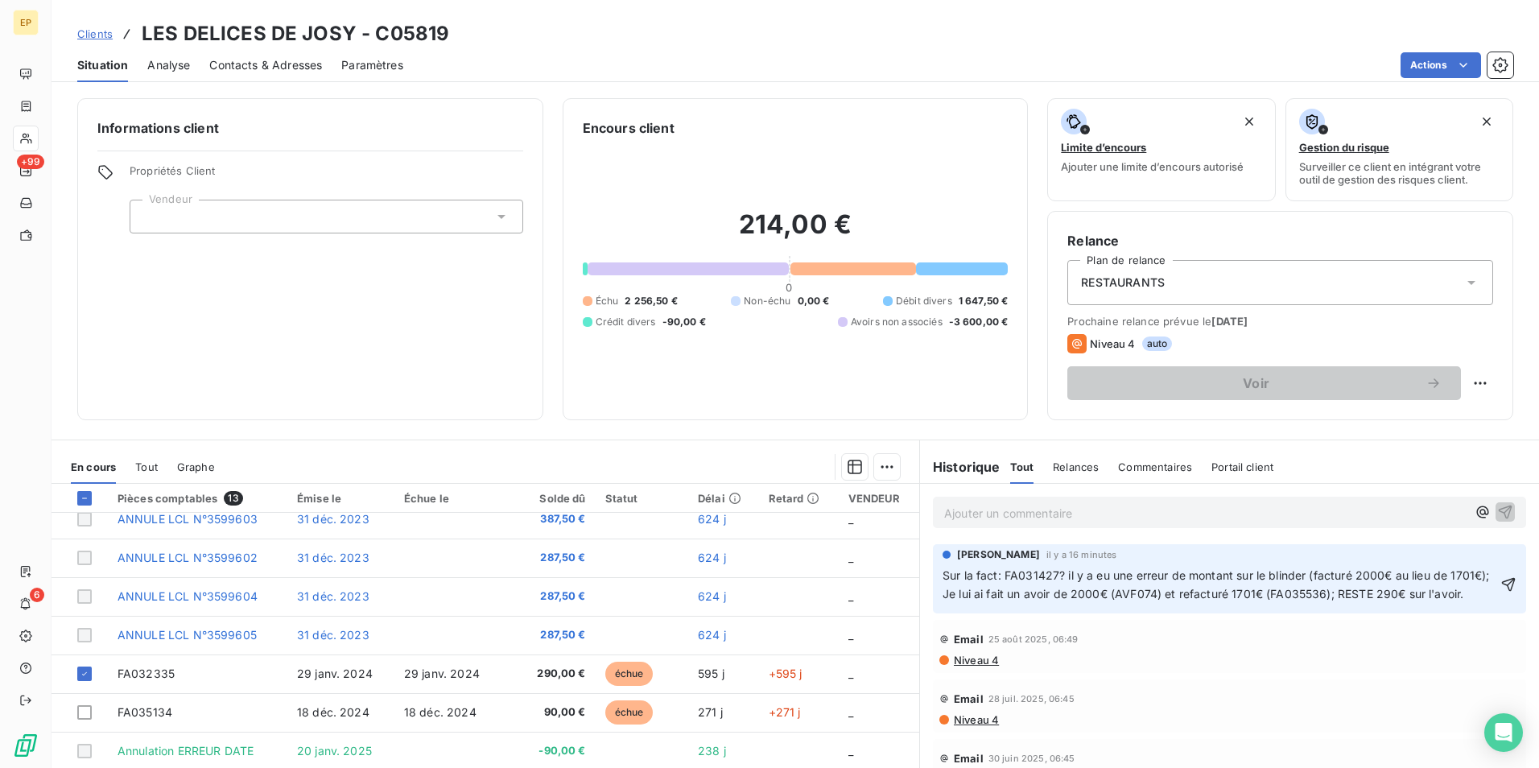
scroll to position [222, 0]
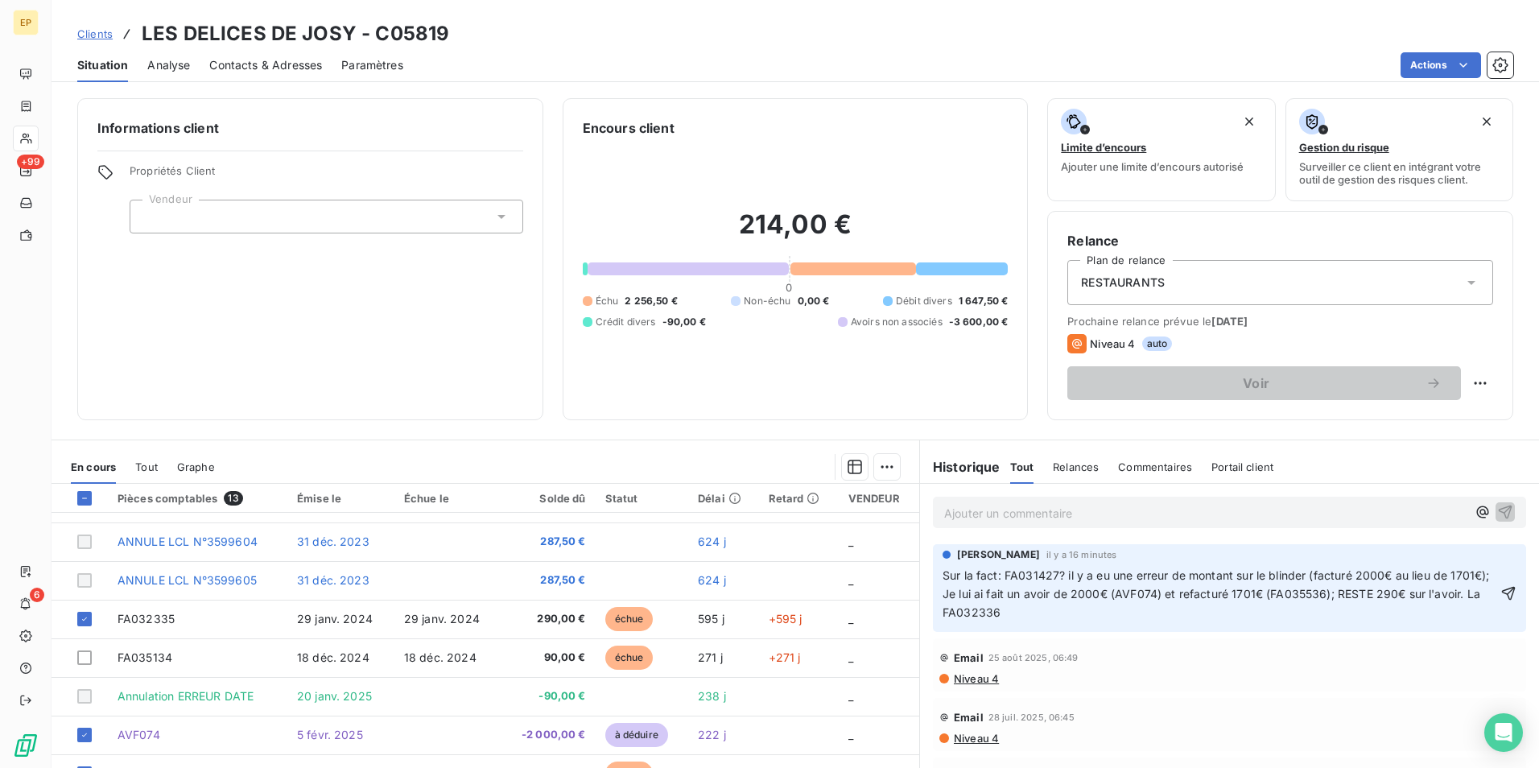
click at [1045, 613] on span "Sur la fact: FA031427? il y a eu une erreur de montant sur le blinder (facturé …" at bounding box center [1217, 593] width 550 height 51
drag, startPoint x: 1146, startPoint y: 592, endPoint x: 1195, endPoint y: 593, distance: 49.1
click at [1195, 593] on span "Sur la fact: FA031427? il y a eu une erreur de montant sur le blinder (facturé …" at bounding box center [1217, 593] width 550 height 51
copy span "(AVF074)"
click at [1207, 616] on p "Sur la fact: FA031427? il y a eu une erreur de montant sur le blinder (facturé …" at bounding box center [1219, 595] width 554 height 56
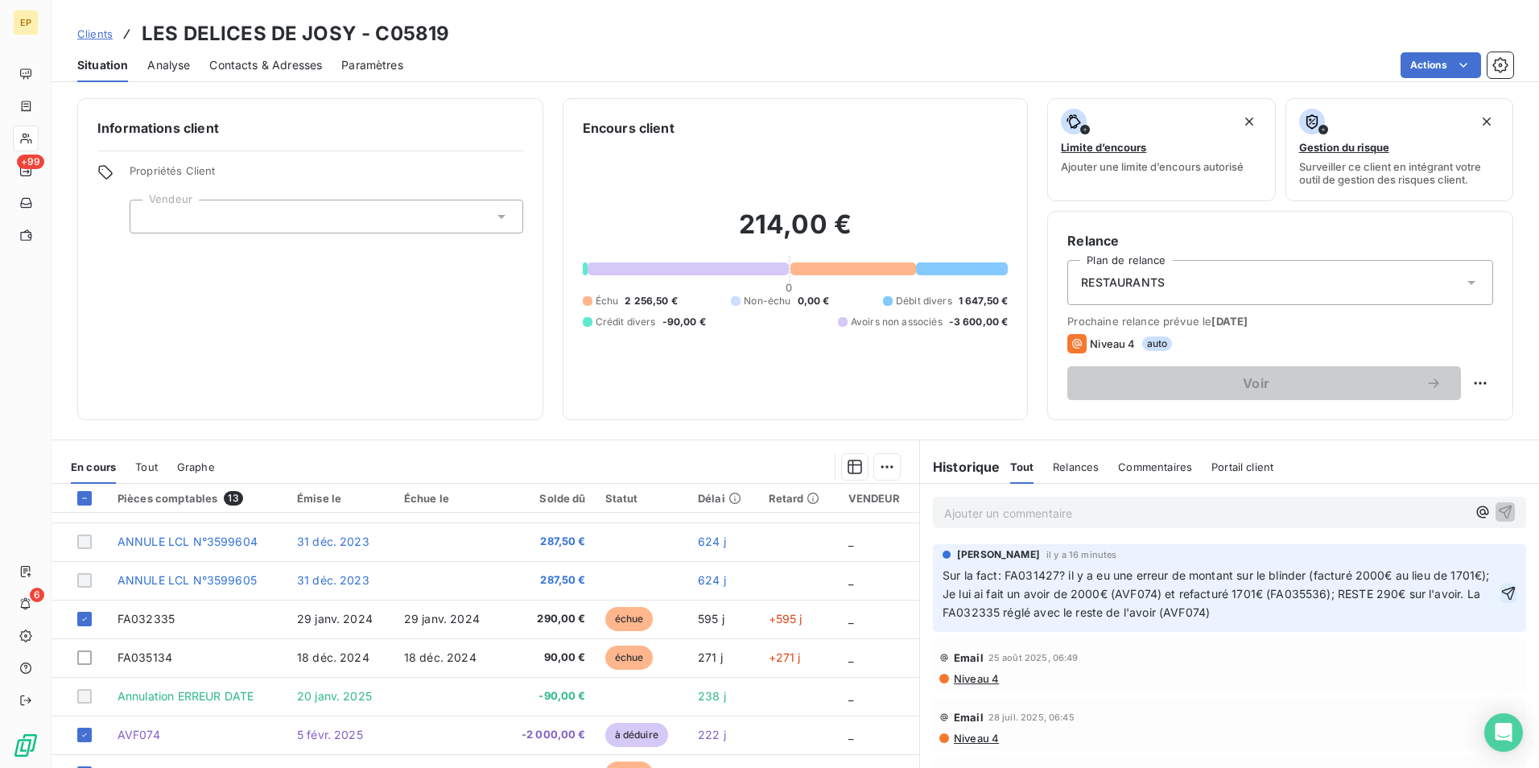
click at [1500, 592] on icon "button" at bounding box center [1508, 593] width 16 height 16
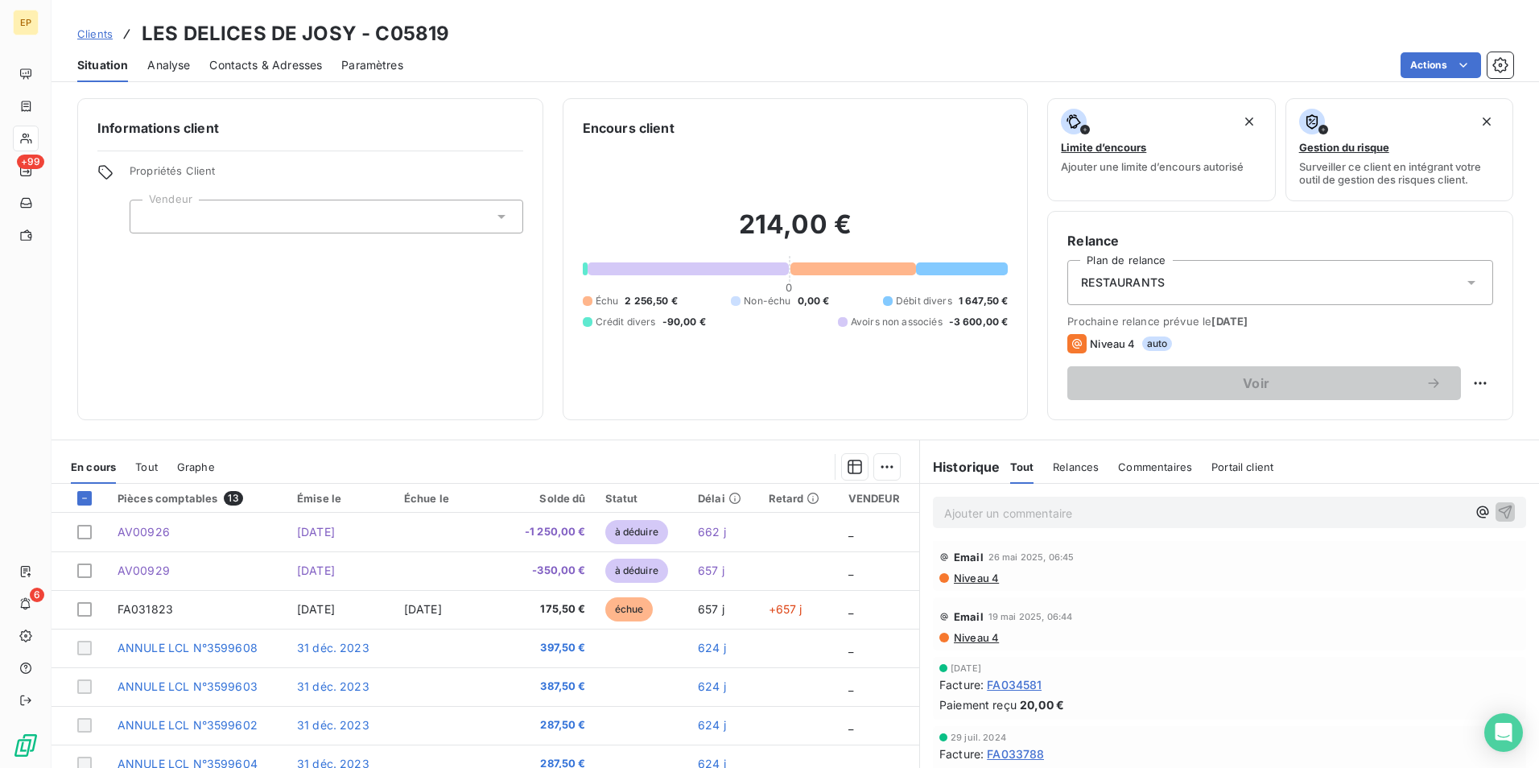
scroll to position [384, 0]
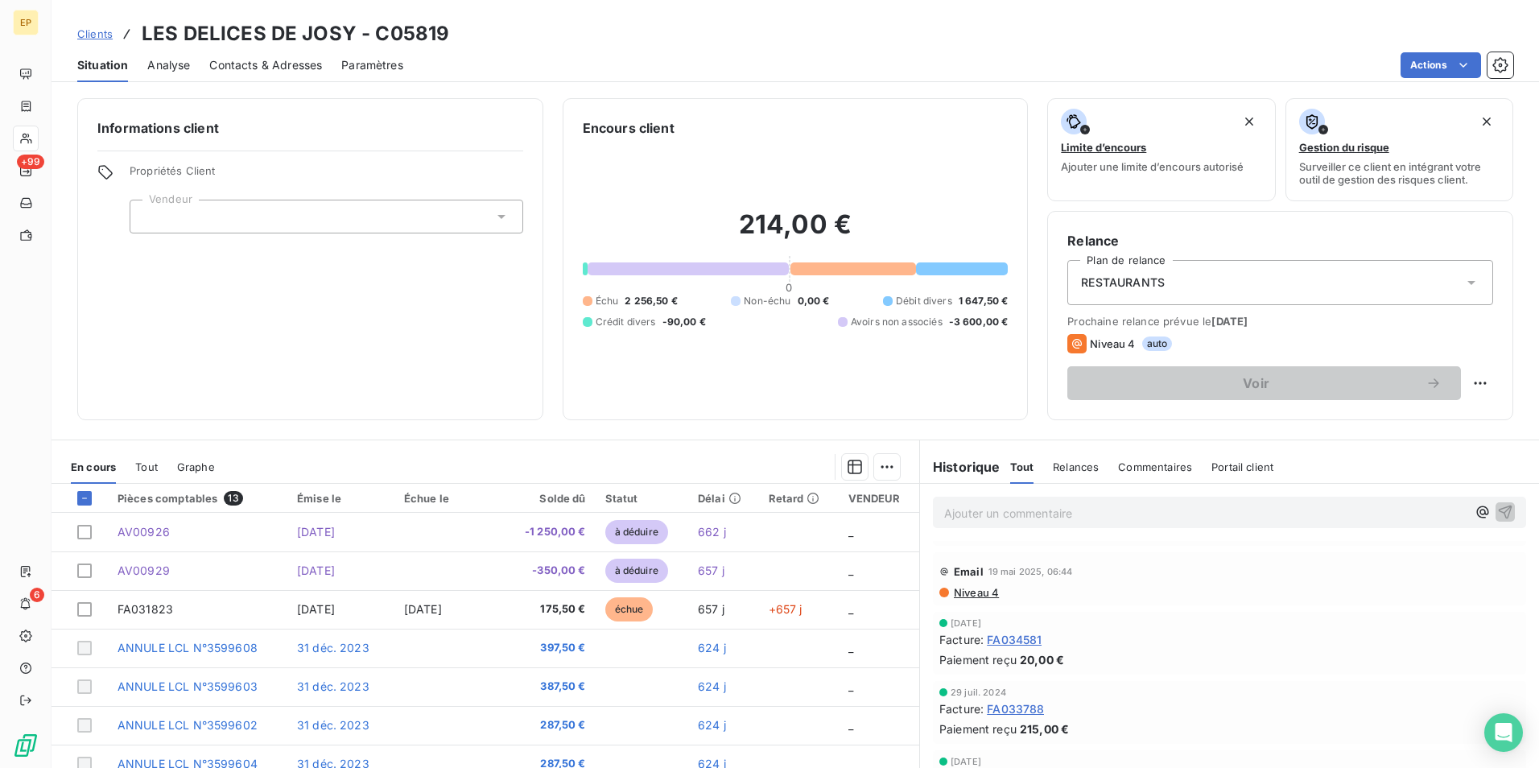
click at [148, 467] on span "Tout" at bounding box center [146, 466] width 23 height 13
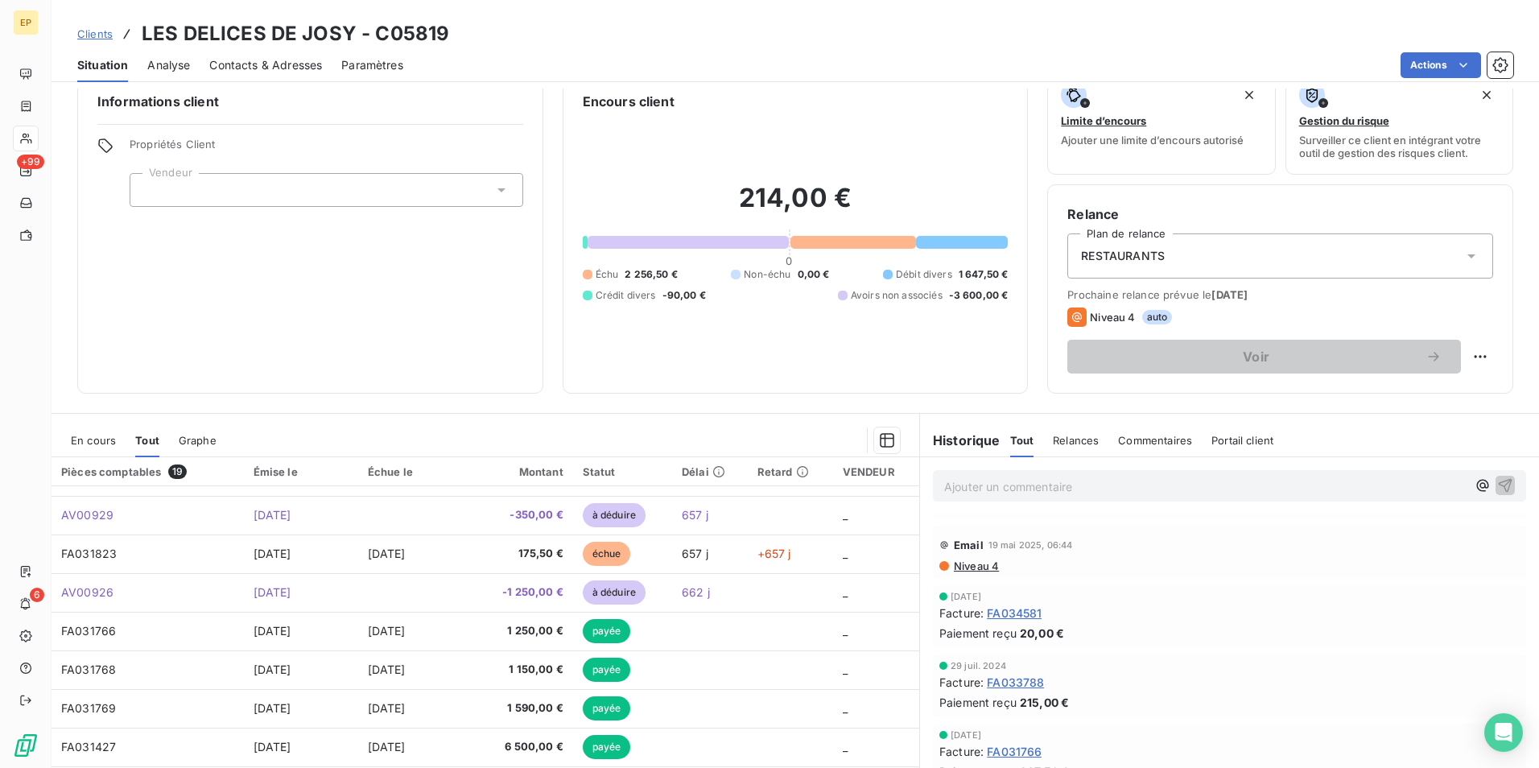
scroll to position [74, 0]
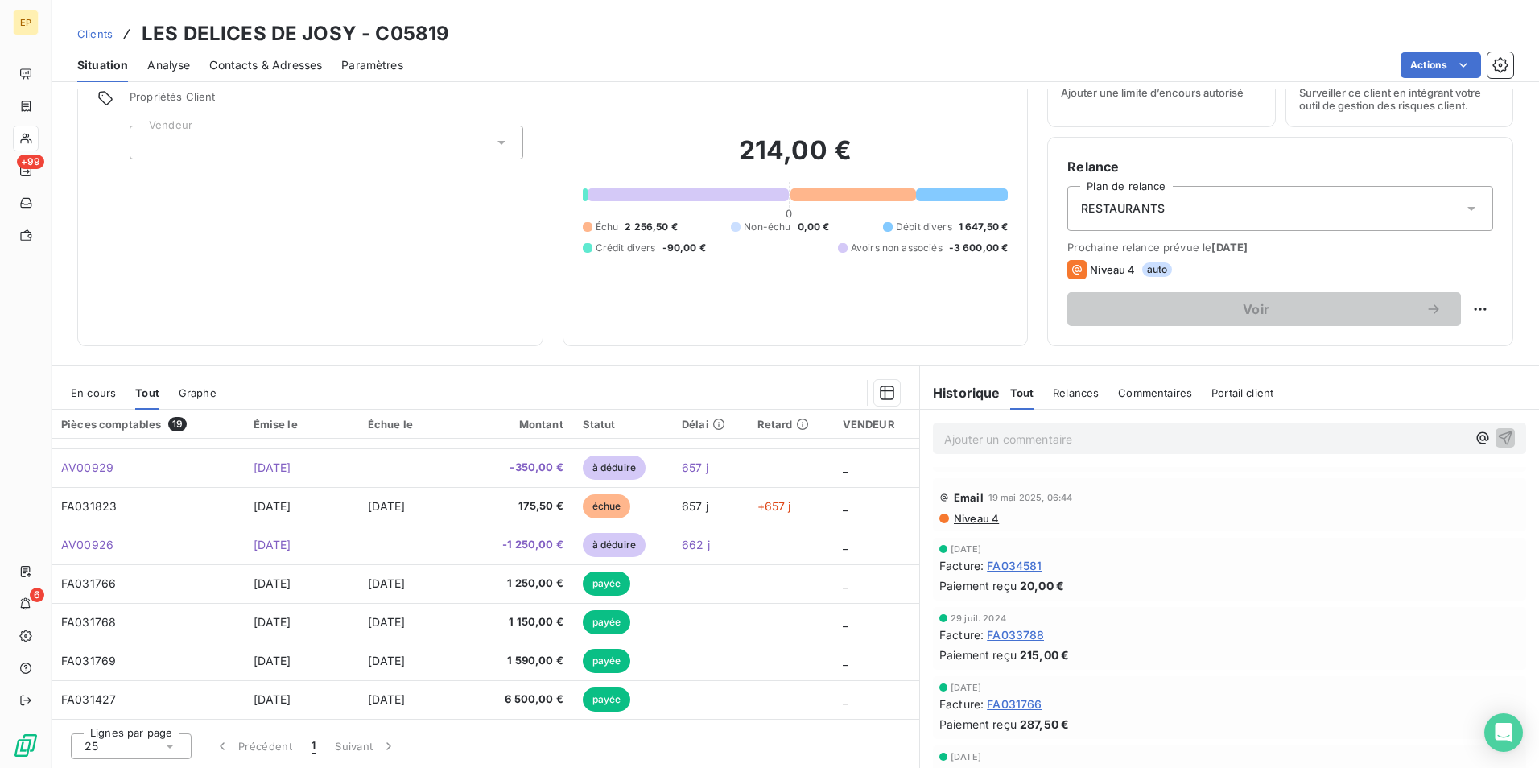
click at [166, 744] on icon at bounding box center [170, 746] width 16 height 16
click at [113, 687] on span "50" at bounding box center [110, 686] width 14 height 16
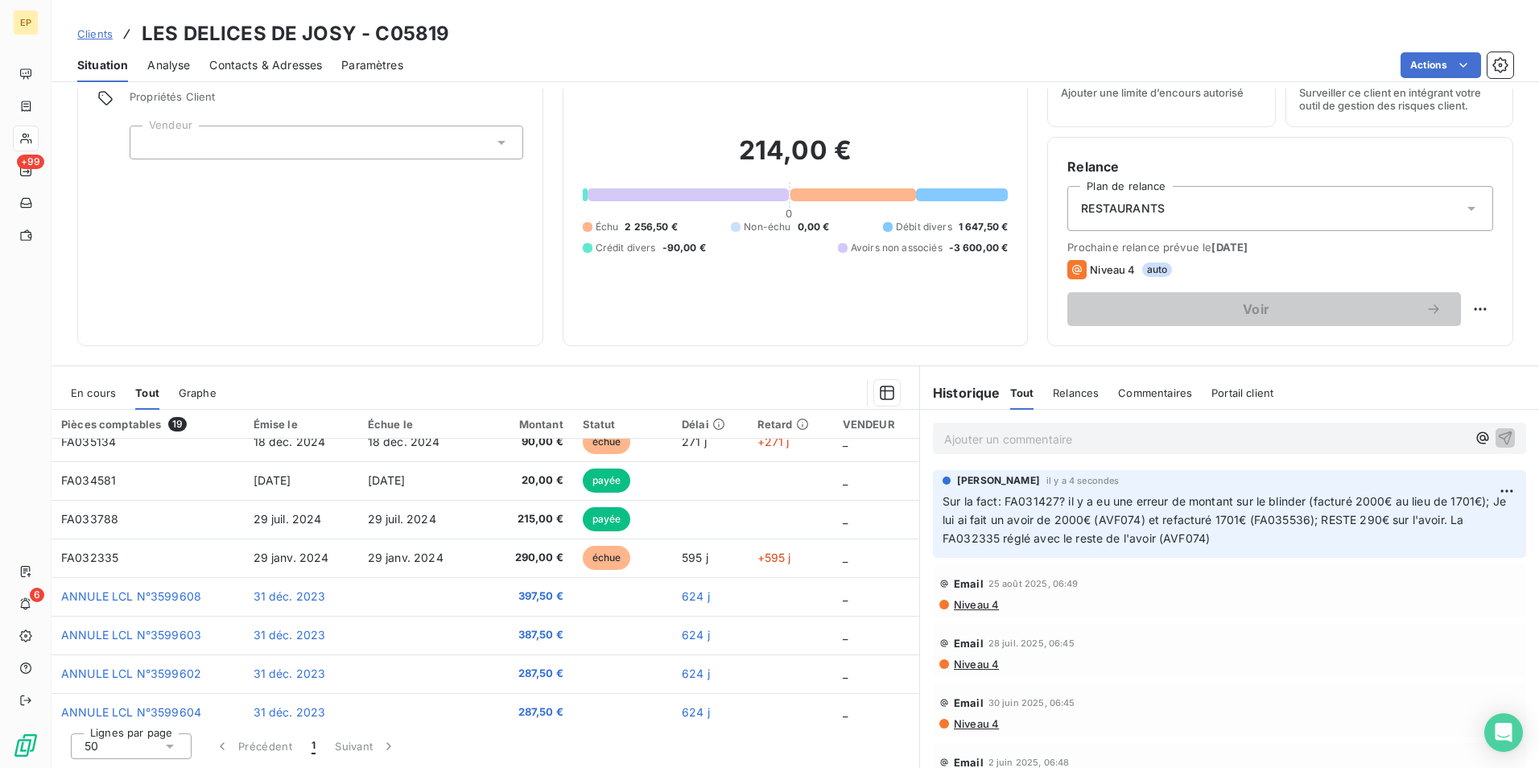
scroll to position [52, 0]
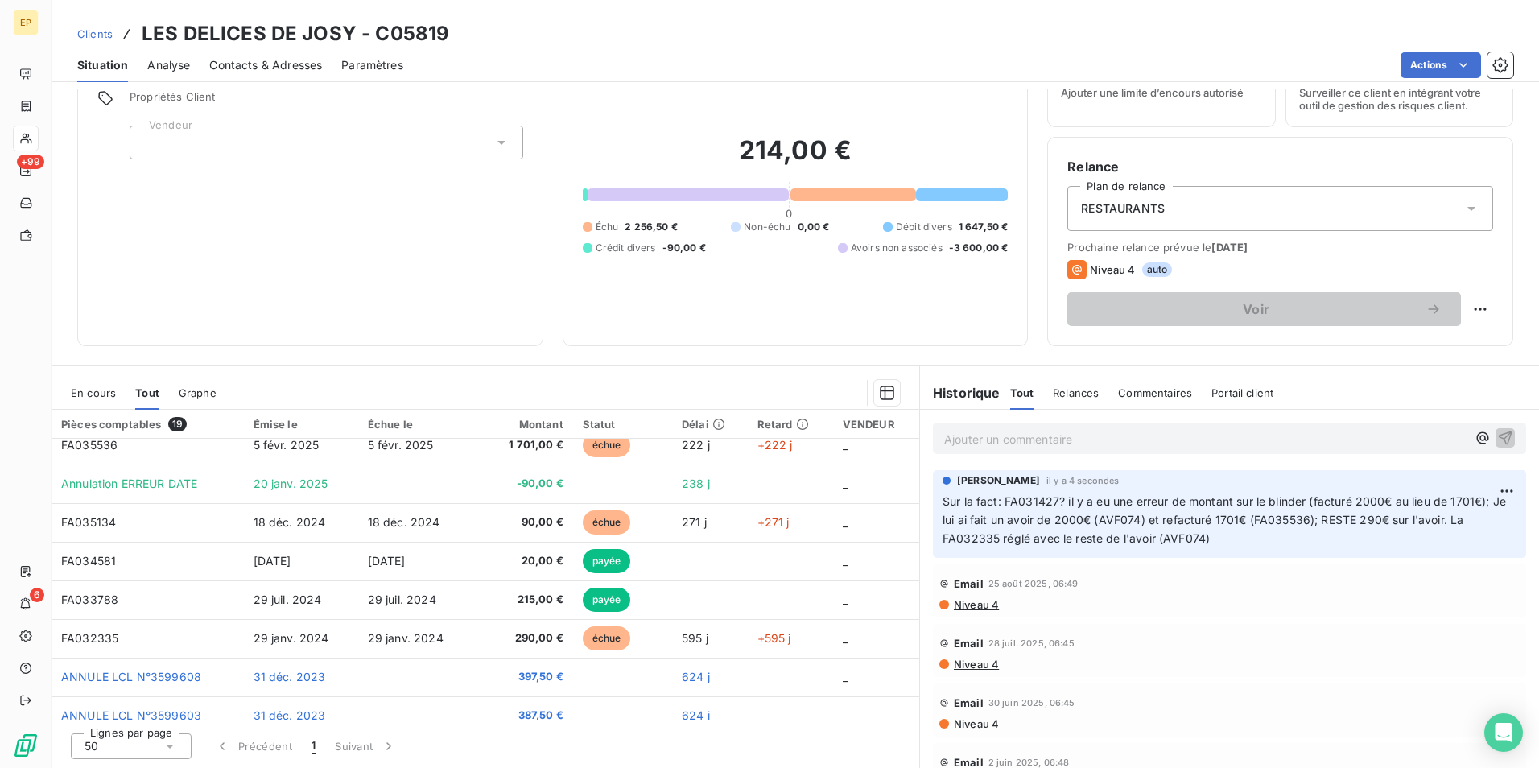
click at [104, 394] on span "En cours" at bounding box center [93, 392] width 45 height 13
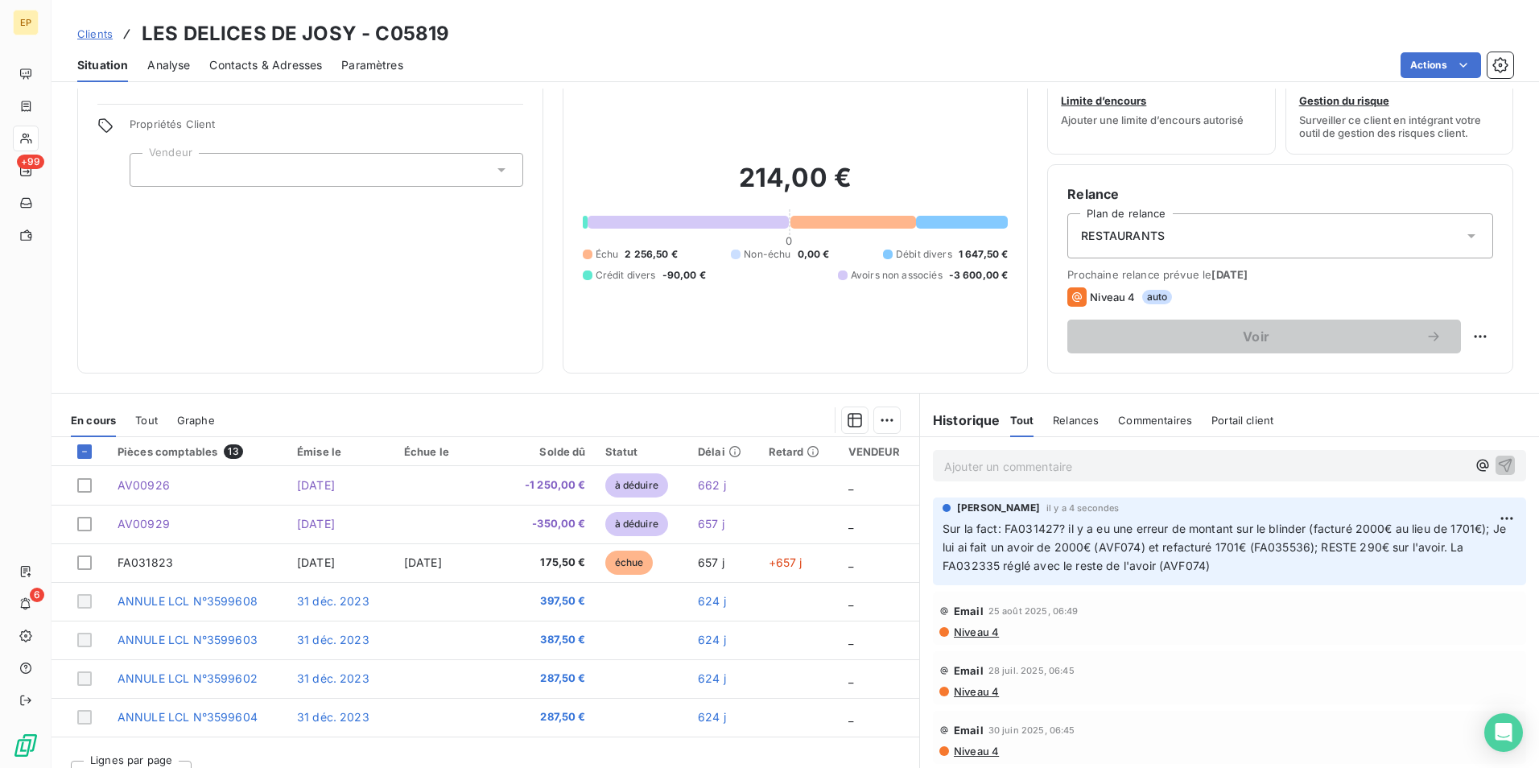
scroll to position [0, 0]
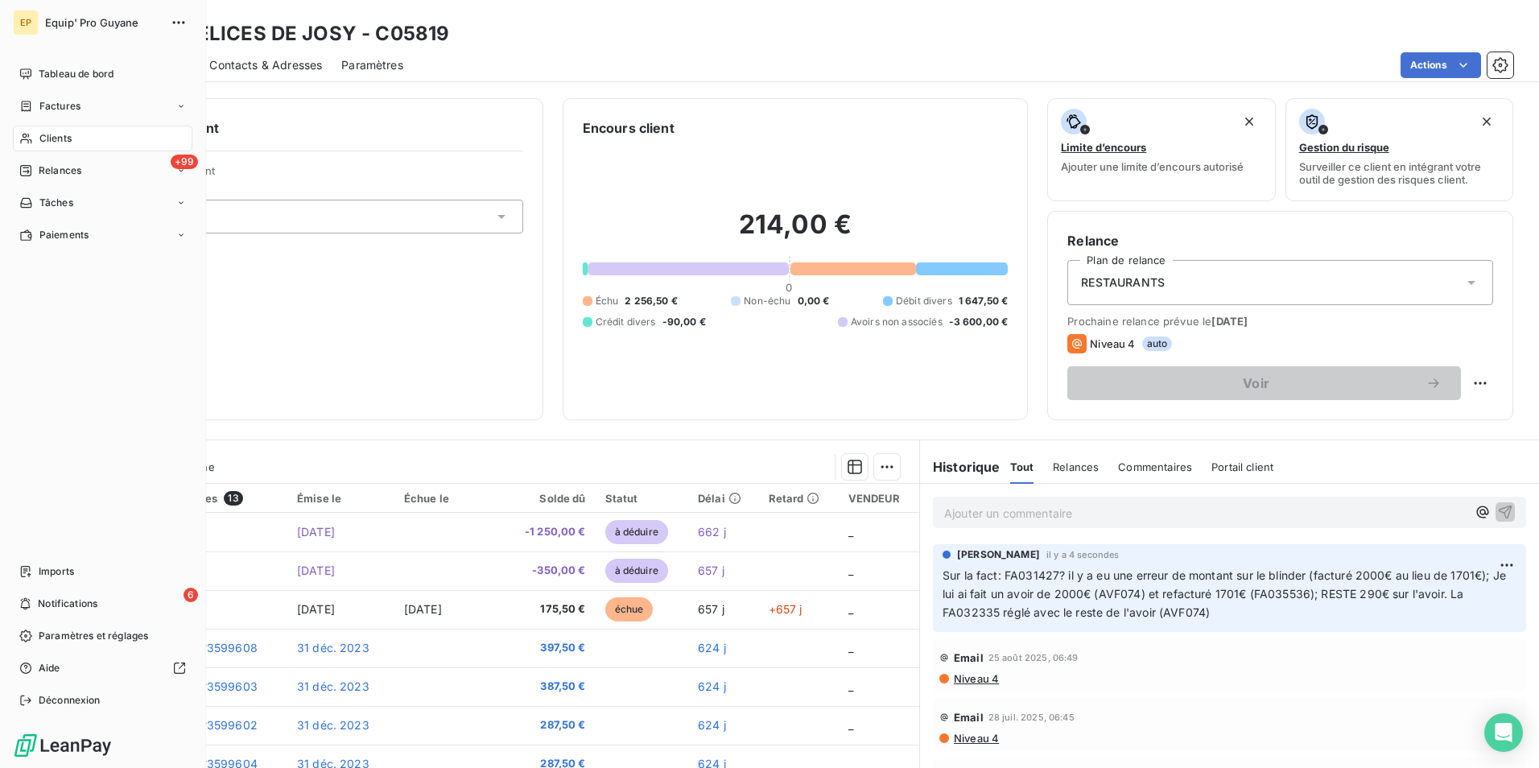
click at [54, 138] on span "Clients" at bounding box center [55, 138] width 32 height 14
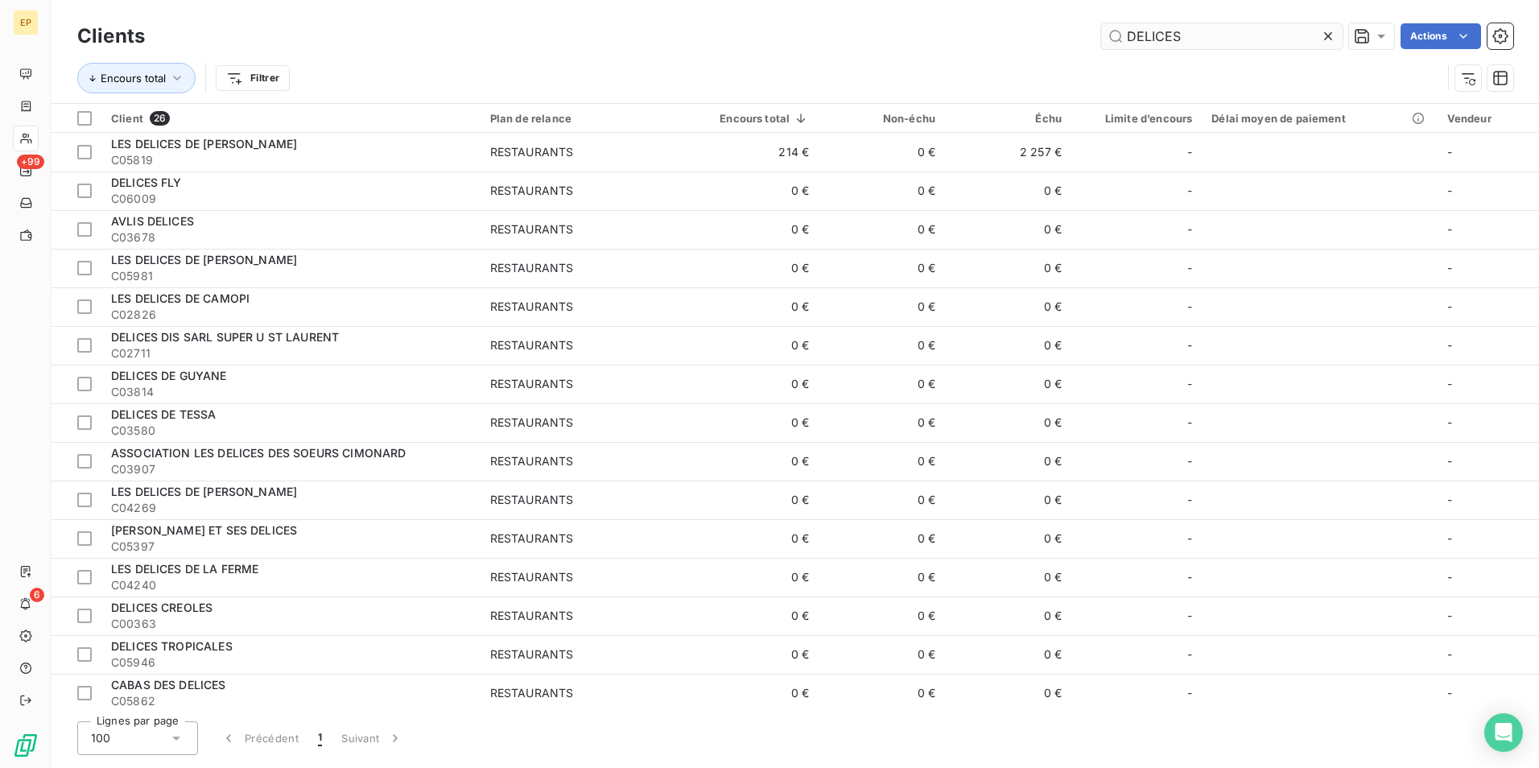
drag, startPoint x: 1187, startPoint y: 36, endPoint x: 1127, endPoint y: 47, distance: 61.4
click at [1124, 46] on input "DELICES" at bounding box center [1221, 36] width 241 height 26
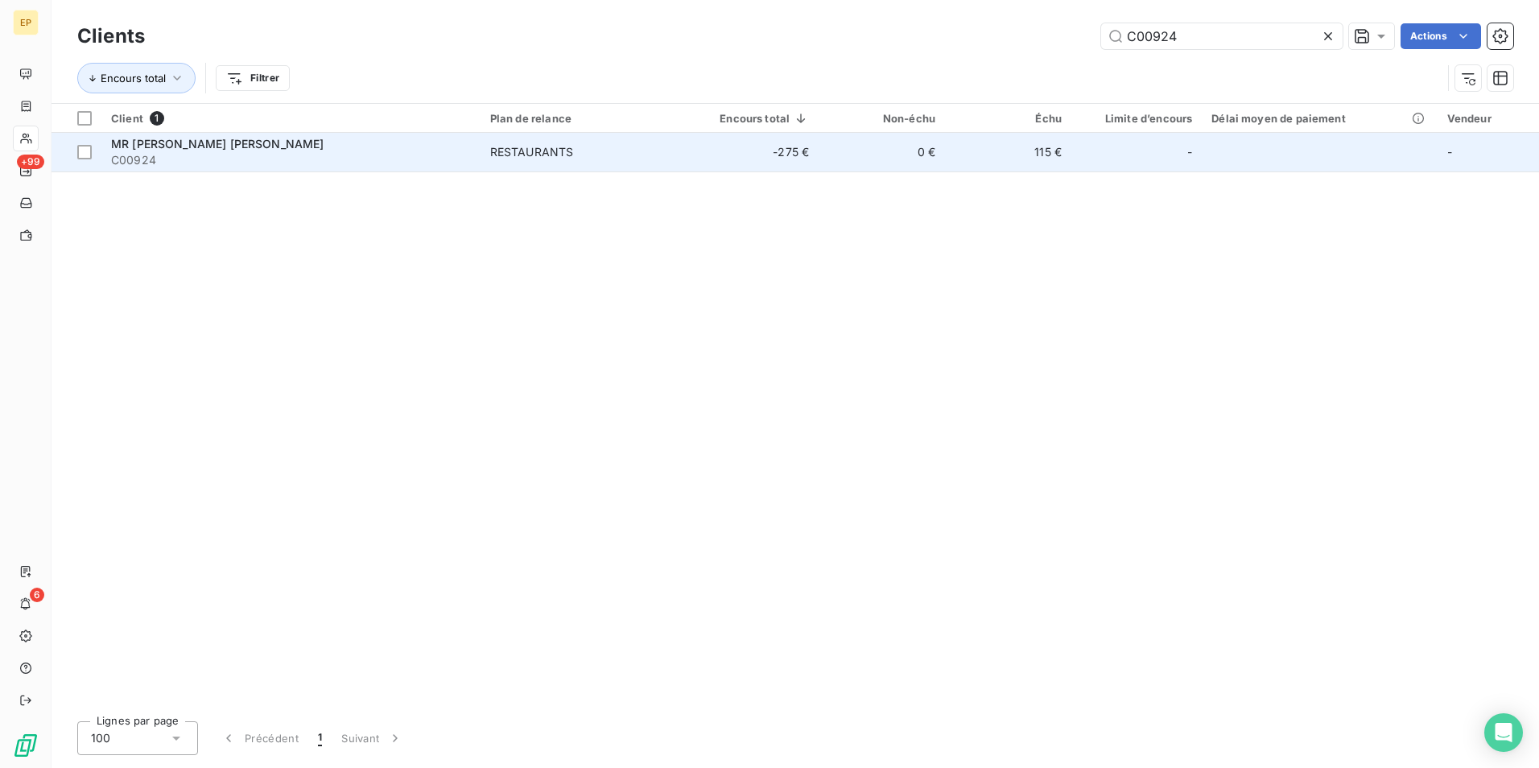
type input "C00924"
click at [352, 152] on span "C00924" at bounding box center [291, 160] width 360 height 16
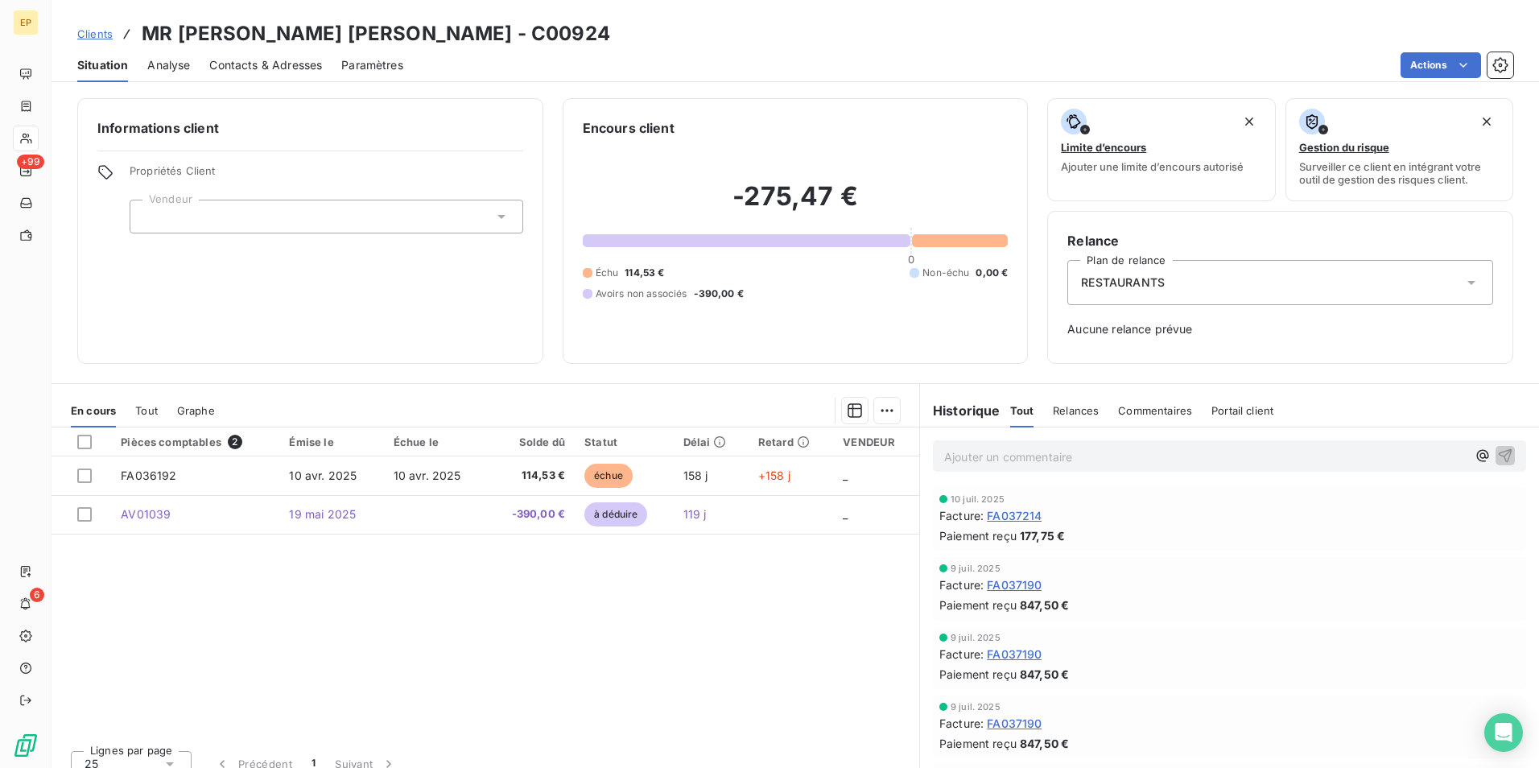
click at [933, 456] on div "Ajouter un commentaire ﻿" at bounding box center [1229, 455] width 593 height 31
click at [944, 452] on p "Ajouter un commentaire ﻿" at bounding box center [1205, 457] width 522 height 20
click at [989, 450] on span "CHEQUE N" at bounding box center [973, 455] width 59 height 14
drag, startPoint x: 1017, startPoint y: 455, endPoint x: 1035, endPoint y: 452, distance: 18.0
click at [1022, 455] on p "CHEQUE CA N" at bounding box center [1205, 456] width 522 height 19
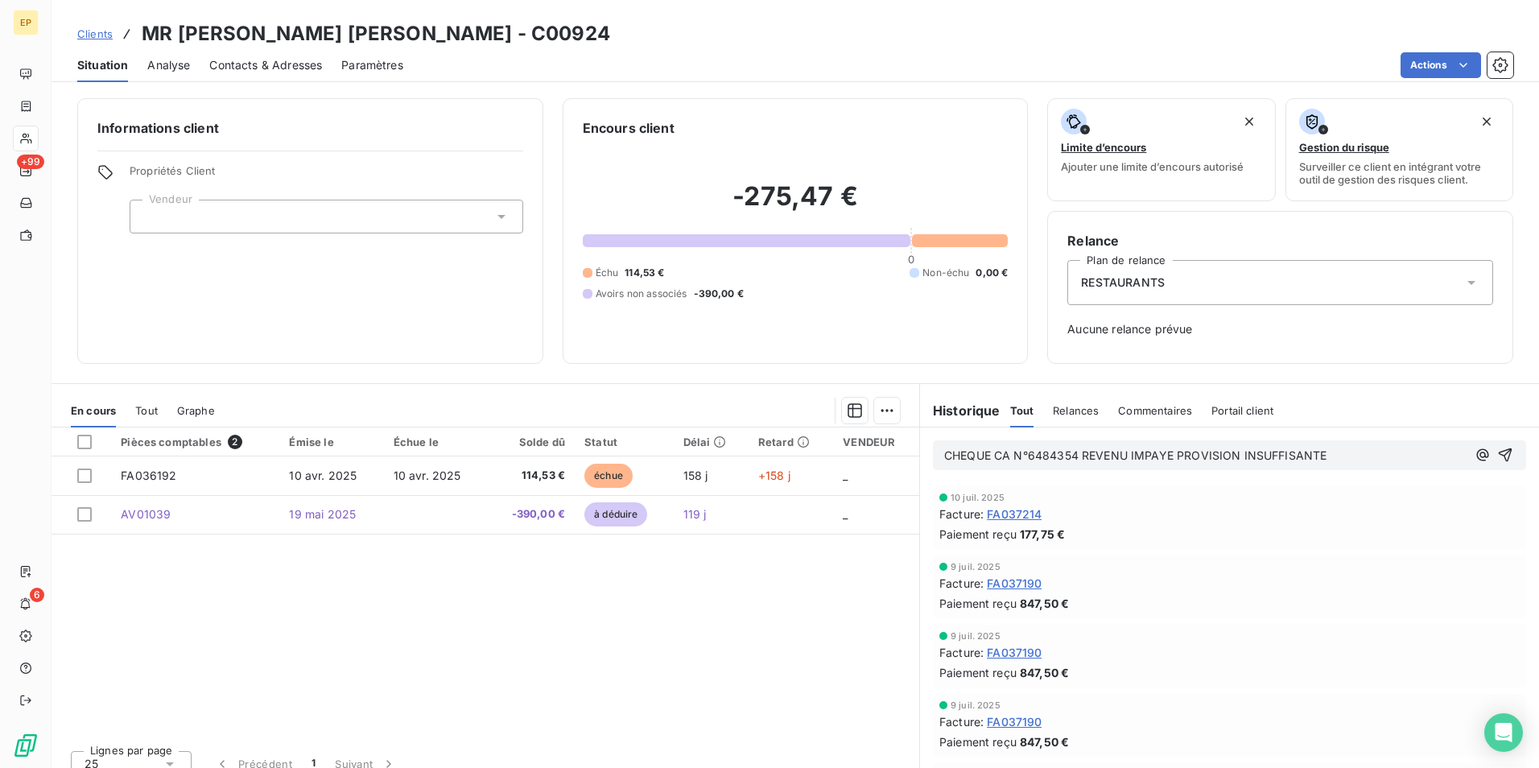
click at [1267, 454] on span "CHEQUE CA N°6484354 REVENU IMPAYE PROVISION INSUFFISANTE" at bounding box center [1135, 455] width 382 height 14
click at [1321, 456] on p "CHEQUE CA N°6484354 REVENU IMPAYE PROVISION INSUFFISANTE" at bounding box center [1205, 456] width 522 height 19
click at [1497, 456] on icon "button" at bounding box center [1505, 455] width 16 height 16
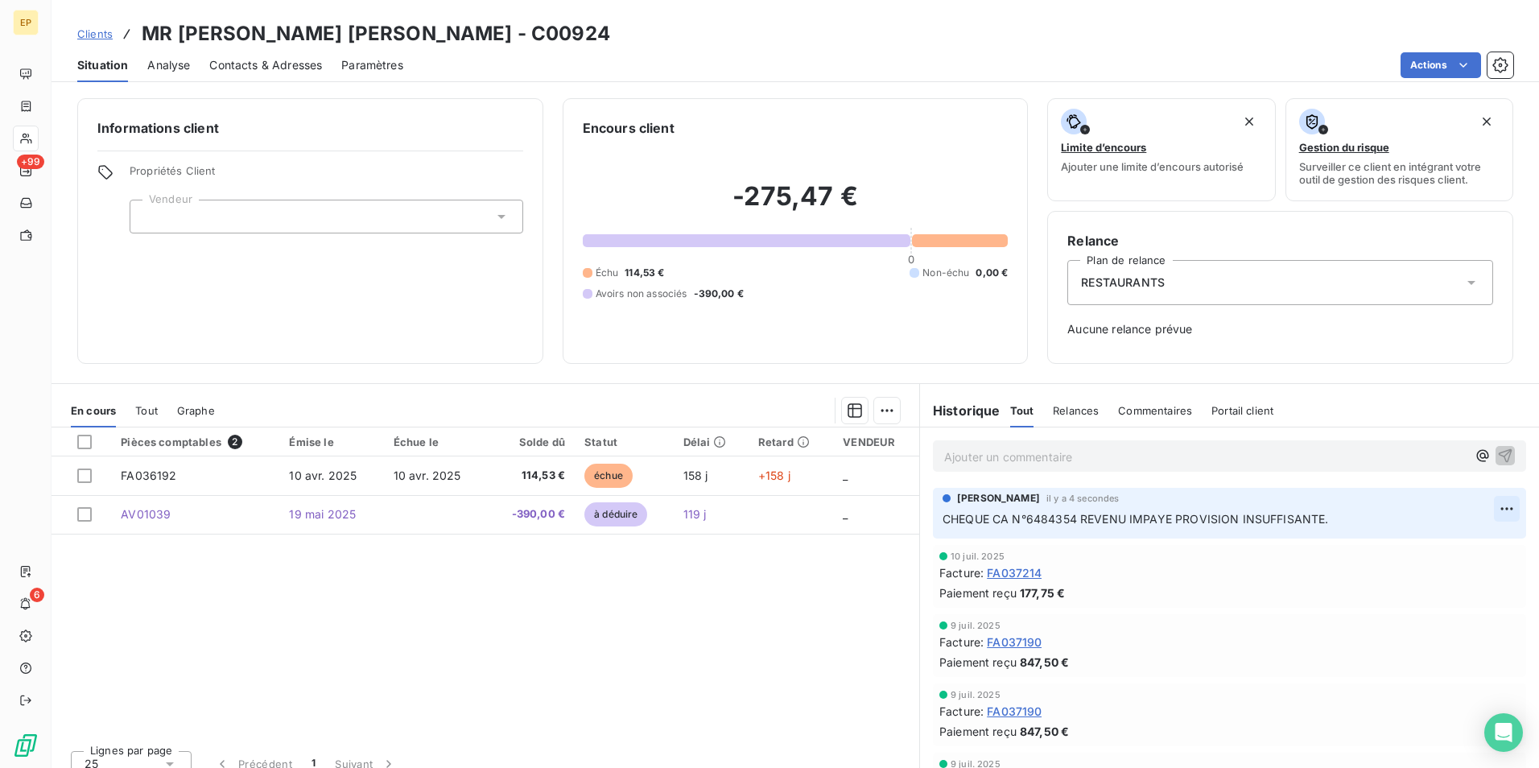
click at [1487, 509] on html "EP +99 6 Clients MR [PERSON_NAME] [PERSON_NAME] - C00924 Situation Analyse Cont…" at bounding box center [769, 384] width 1539 height 768
click at [1422, 545] on div "Editer" at bounding box center [1444, 544] width 90 height 26
click at [1328, 521] on p "CHEQUE CA N°6484354 REVENU IMPAYE PROVISION INSUFFISANTE." at bounding box center [1217, 519] width 551 height 19
drag, startPoint x: 1317, startPoint y: 521, endPoint x: 1332, endPoint y: 515, distance: 15.5
click at [1323, 519] on span "CHEQUE CA N°6484354 REVENU IMPAYE PROVISION INSUFFISANTE.compte bloqué" at bounding box center [1176, 519] width 468 height 14
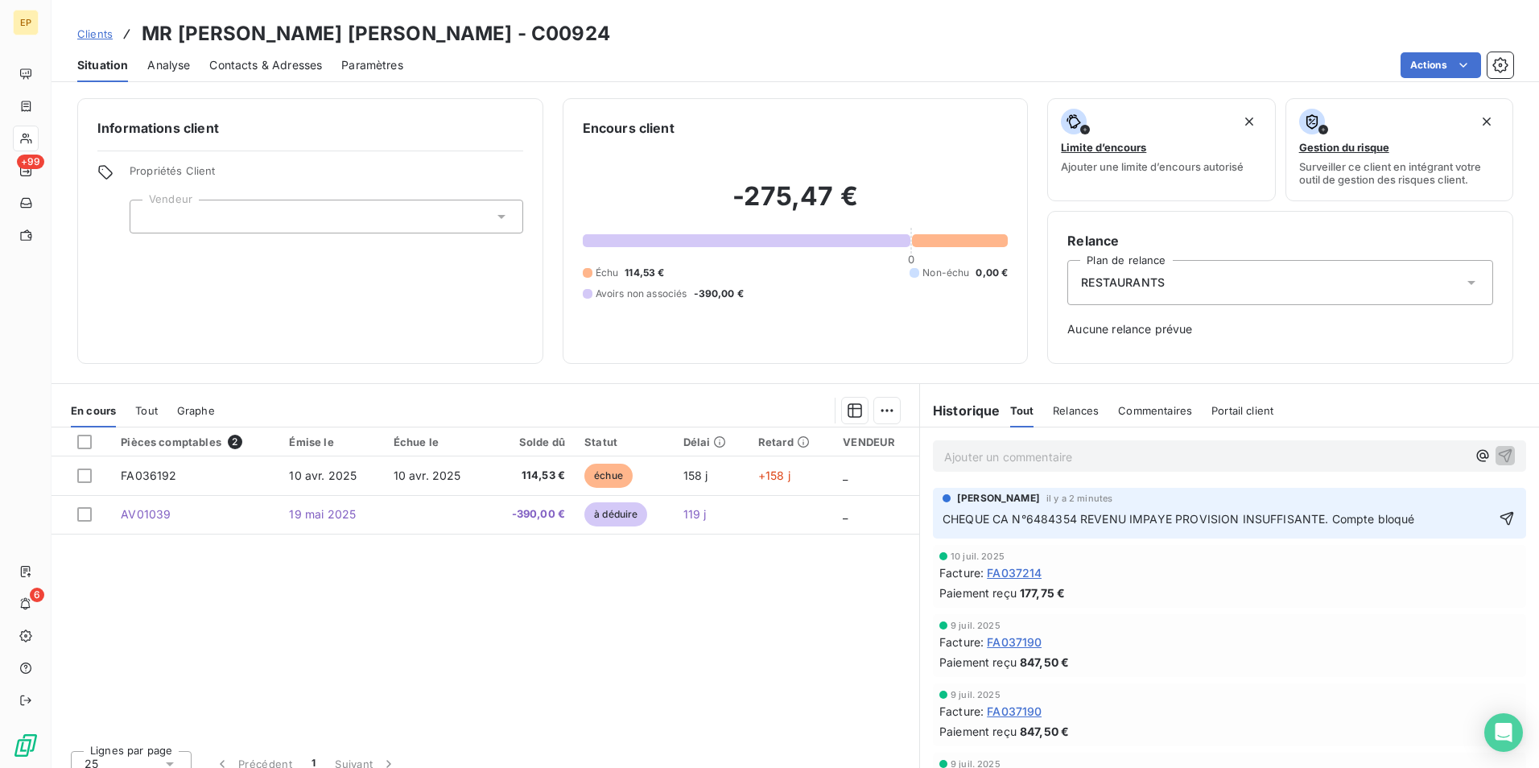
click at [1405, 515] on p "CHEQUE CA N°6484354 REVENU IMPAYE PROVISION INSUFFISANTE. Compte bloqué" at bounding box center [1217, 519] width 551 height 19
click at [1498, 517] on icon "button" at bounding box center [1506, 518] width 16 height 16
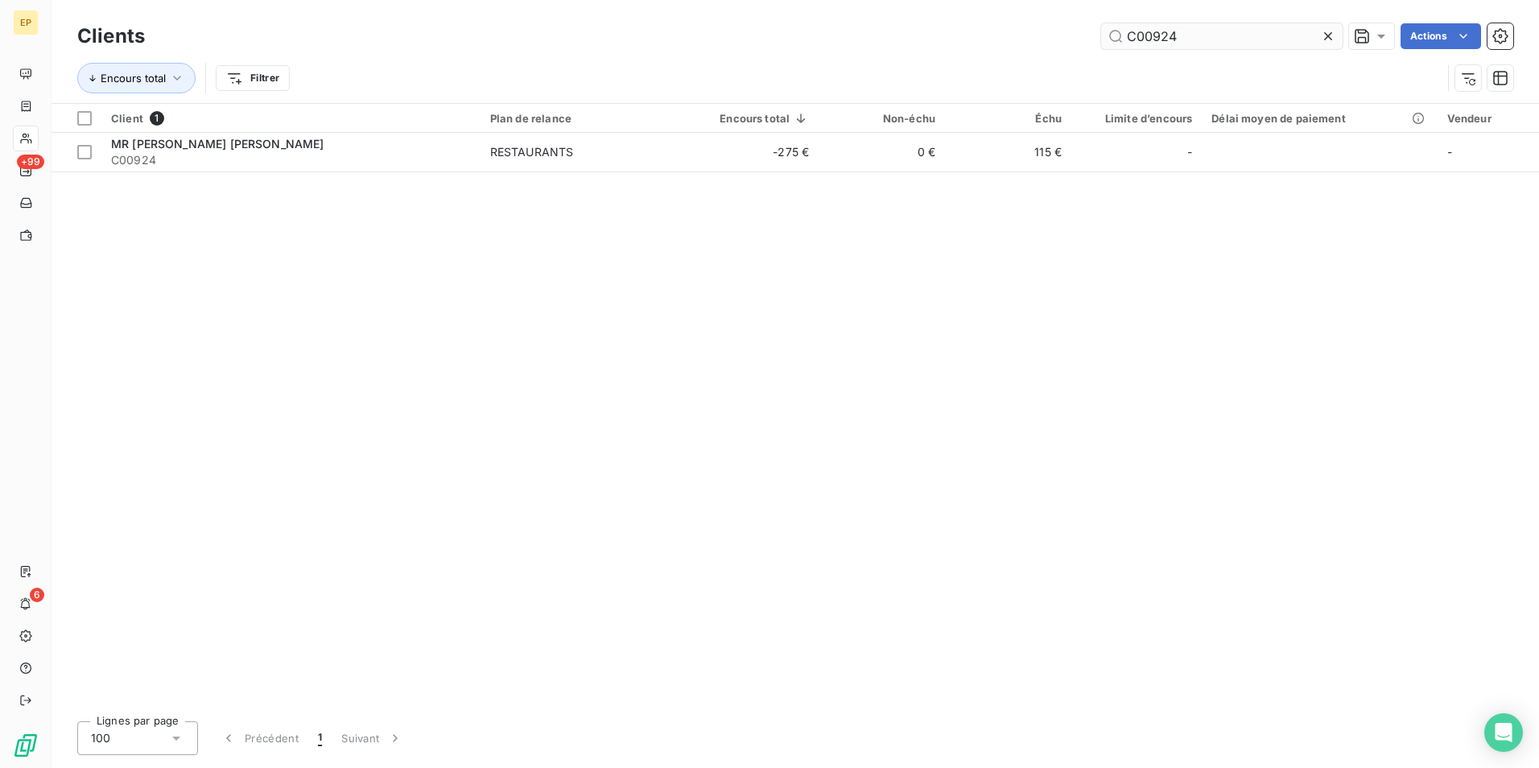
drag, startPoint x: 1179, startPoint y: 39, endPoint x: 1115, endPoint y: 42, distance: 63.6
click at [1115, 42] on input "C00924" at bounding box center [1221, 36] width 241 height 26
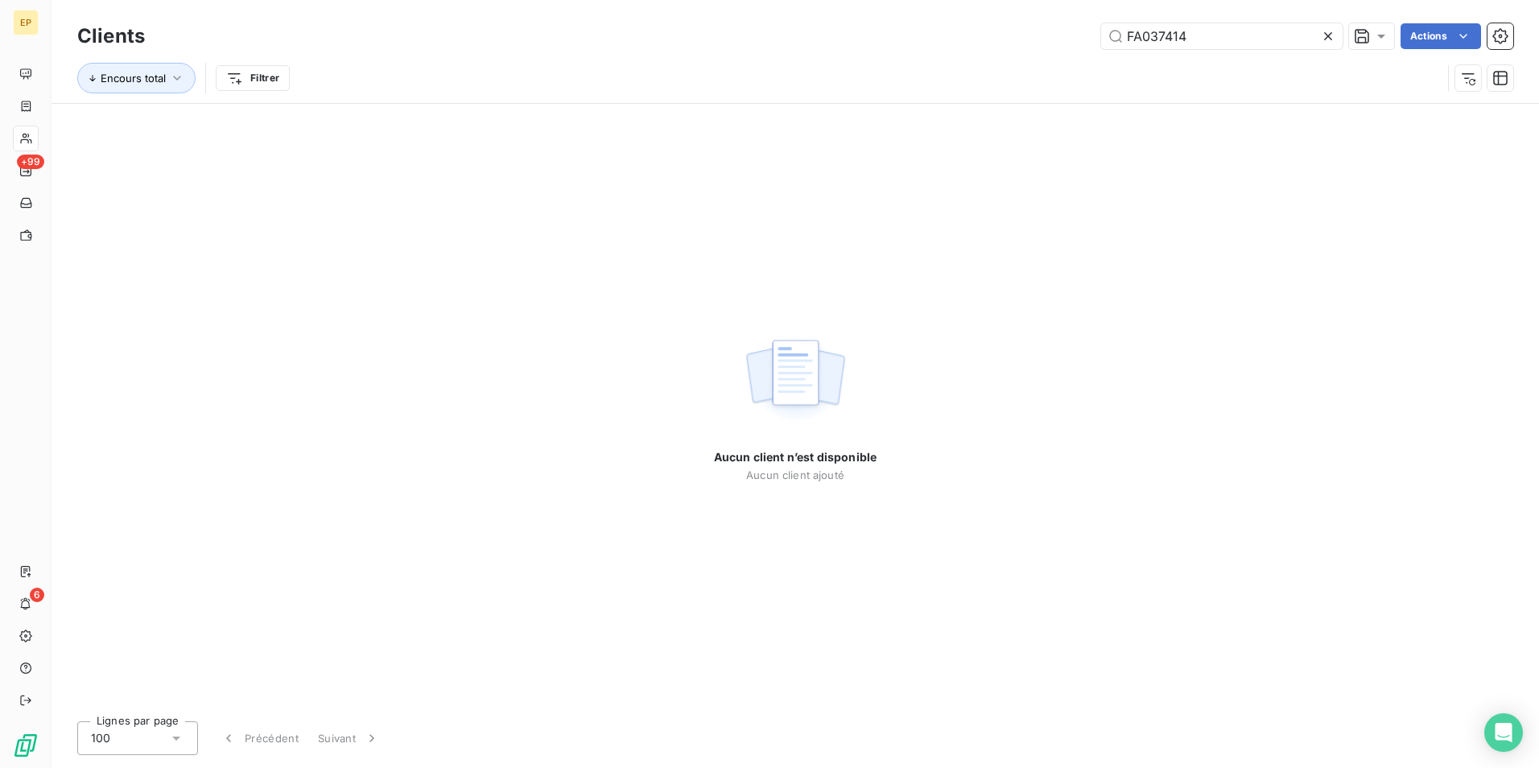
drag, startPoint x: 1181, startPoint y: 39, endPoint x: 1069, endPoint y: 37, distance: 111.9
click at [1069, 37] on div "FA037414 Actions" at bounding box center [838, 36] width 1349 height 26
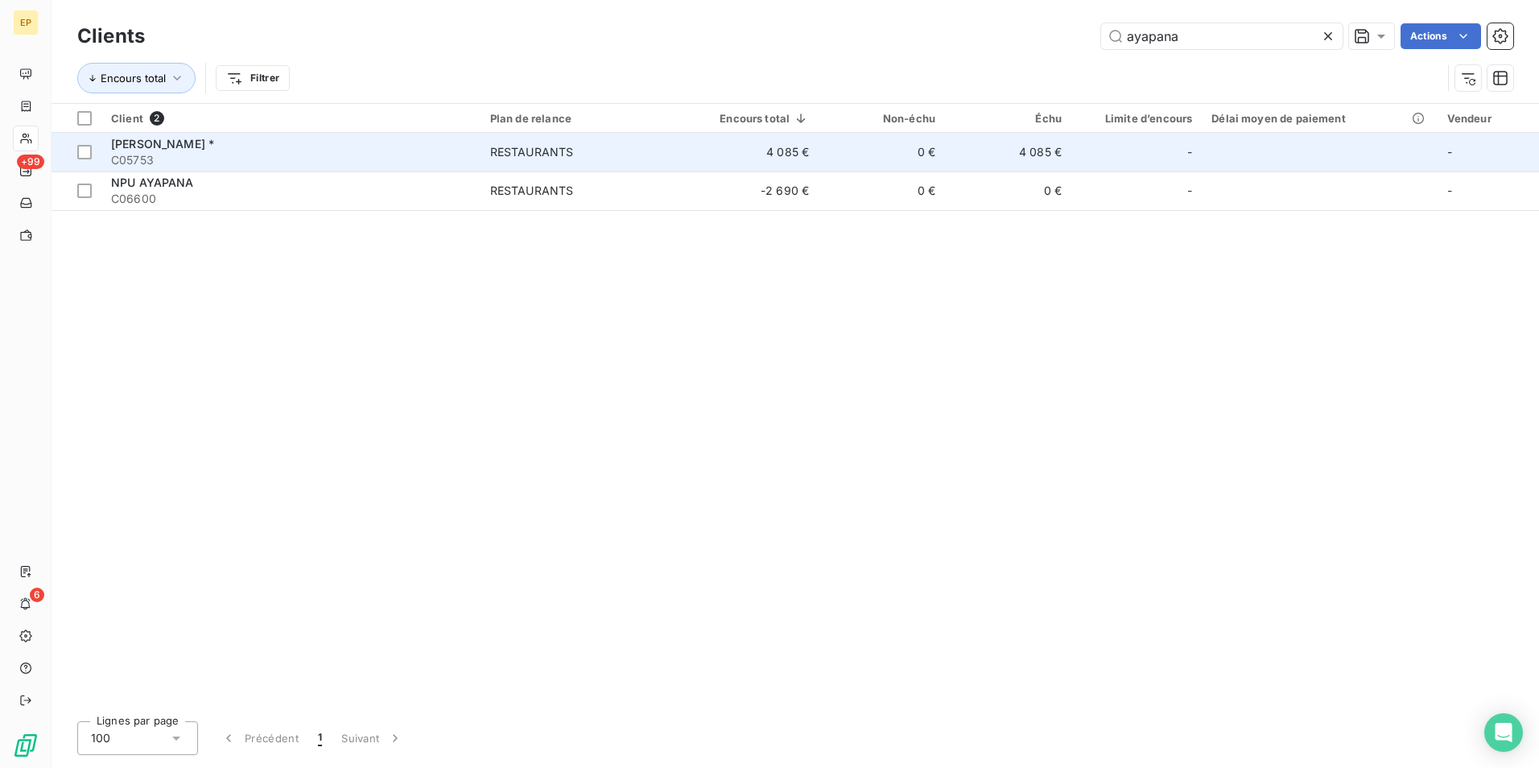
type input "ayapana"
click at [150, 142] on span "[PERSON_NAME] *" at bounding box center [162, 144] width 103 height 14
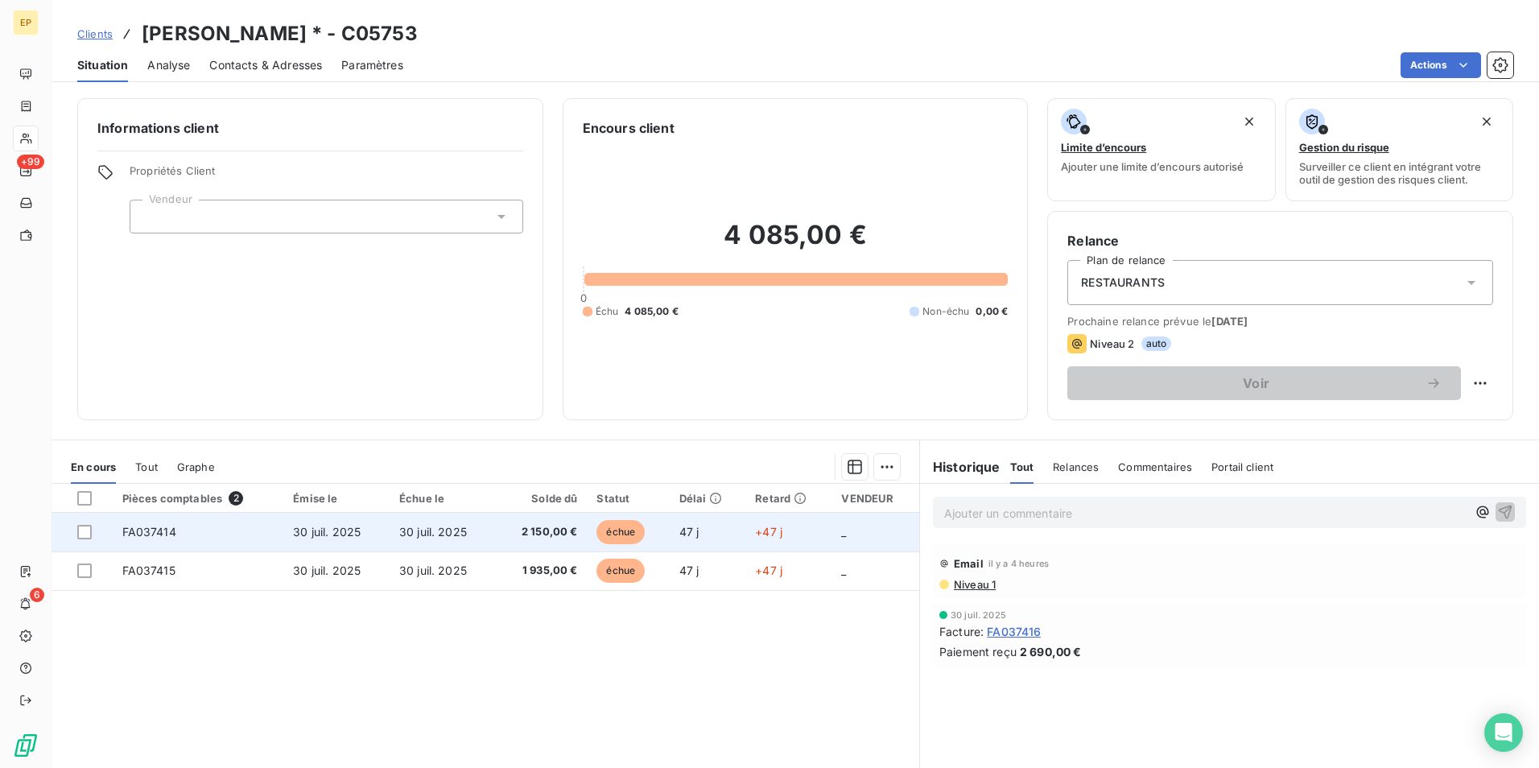
click at [328, 537] on span "30 juil. 2025" at bounding box center [327, 532] width 68 height 14
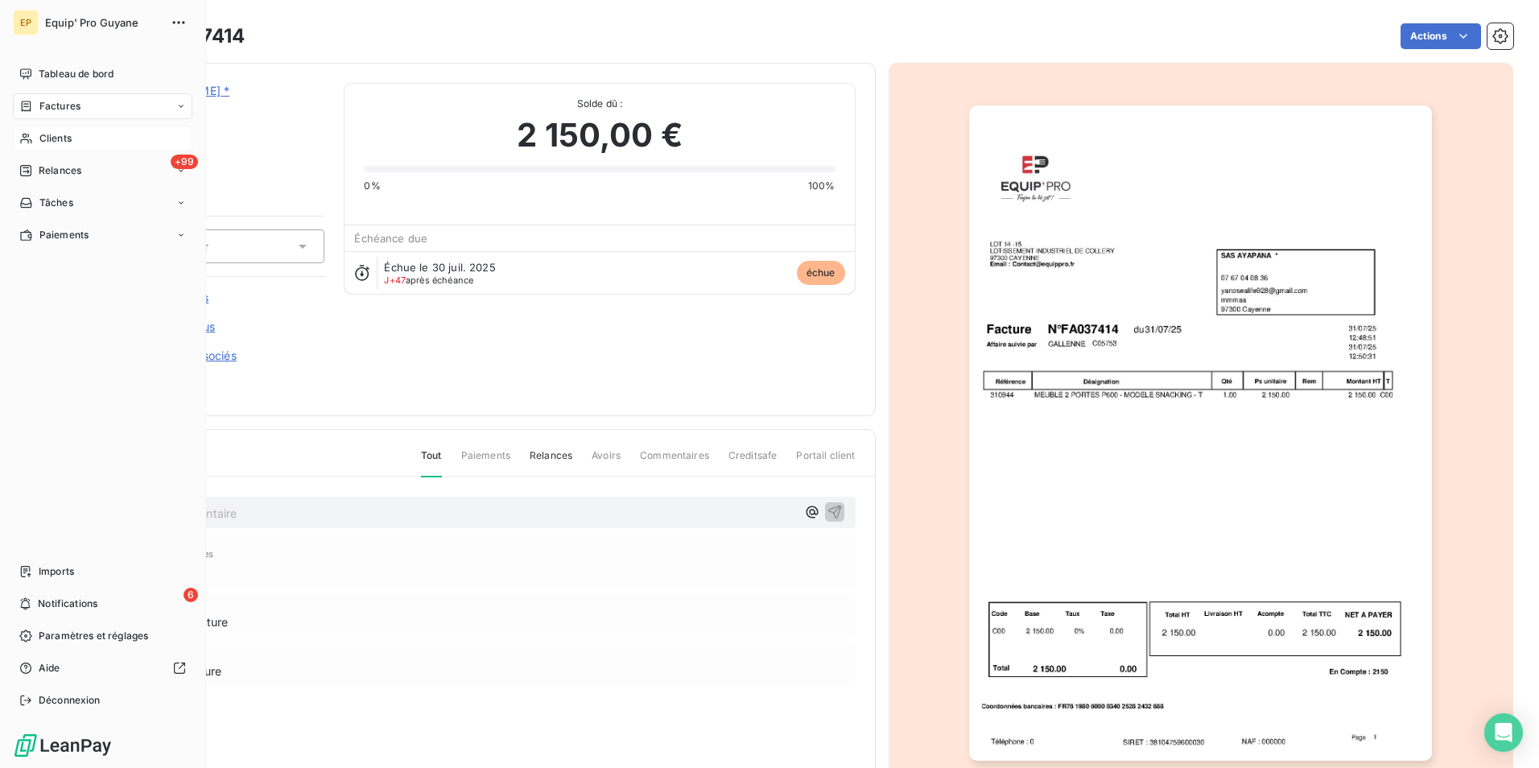
click at [48, 143] on span "Clients" at bounding box center [55, 138] width 32 height 14
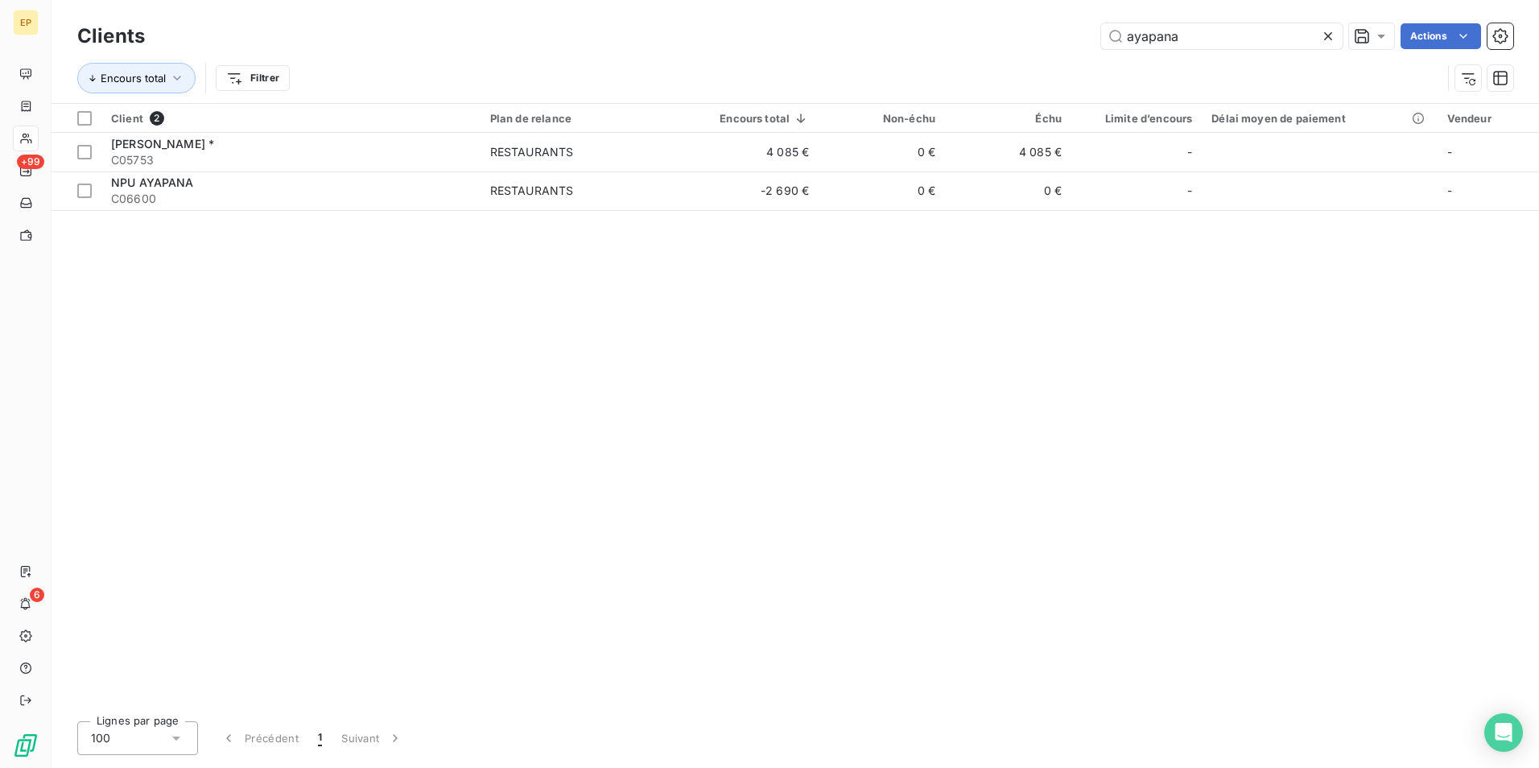
drag, startPoint x: 1189, startPoint y: 35, endPoint x: 1095, endPoint y: 35, distance: 93.4
click at [1095, 35] on div "ayapana Actions" at bounding box center [838, 36] width 1349 height 26
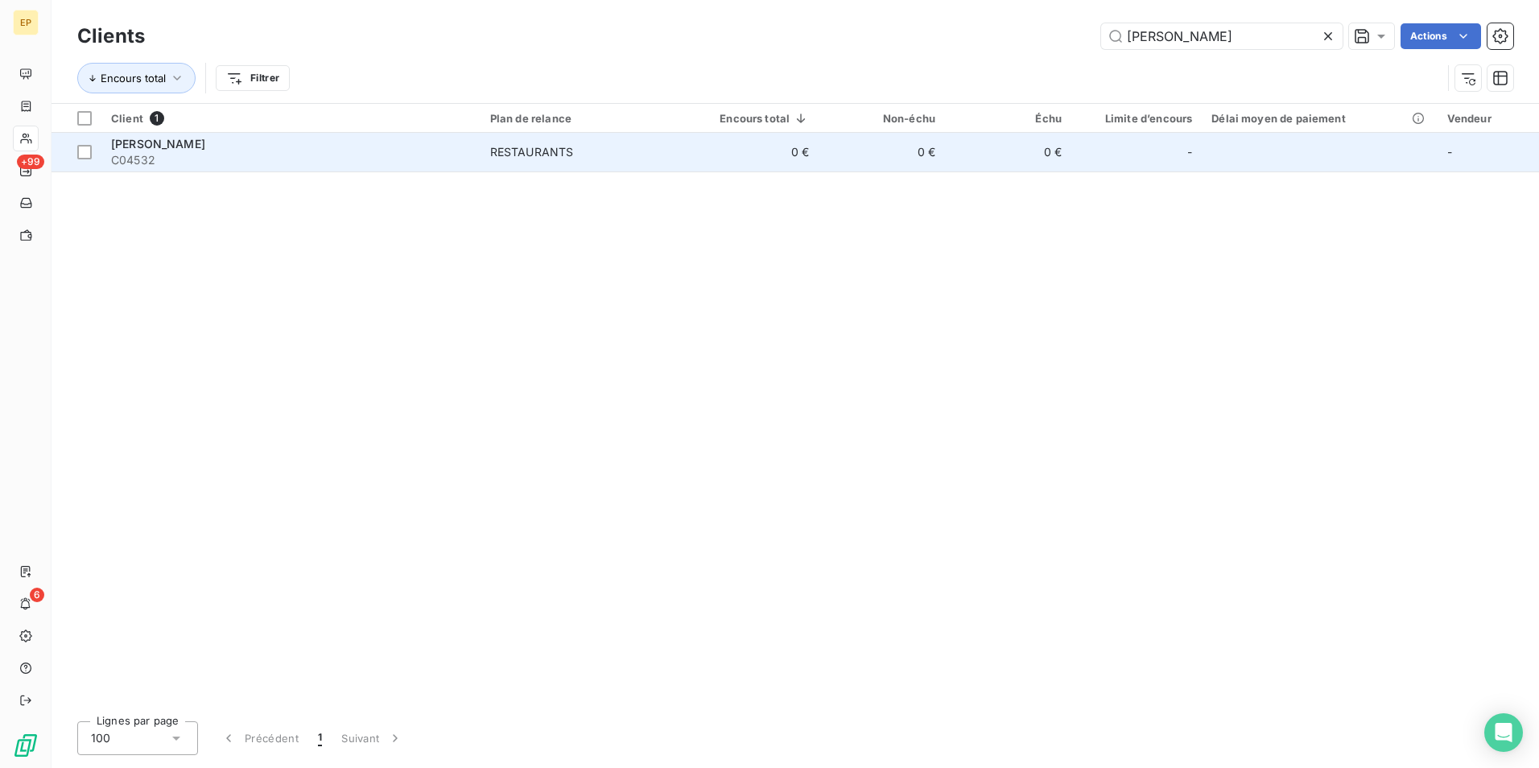
type input "[PERSON_NAME]"
click at [513, 155] on div "RESTAURANTS" at bounding box center [532, 152] width 84 height 16
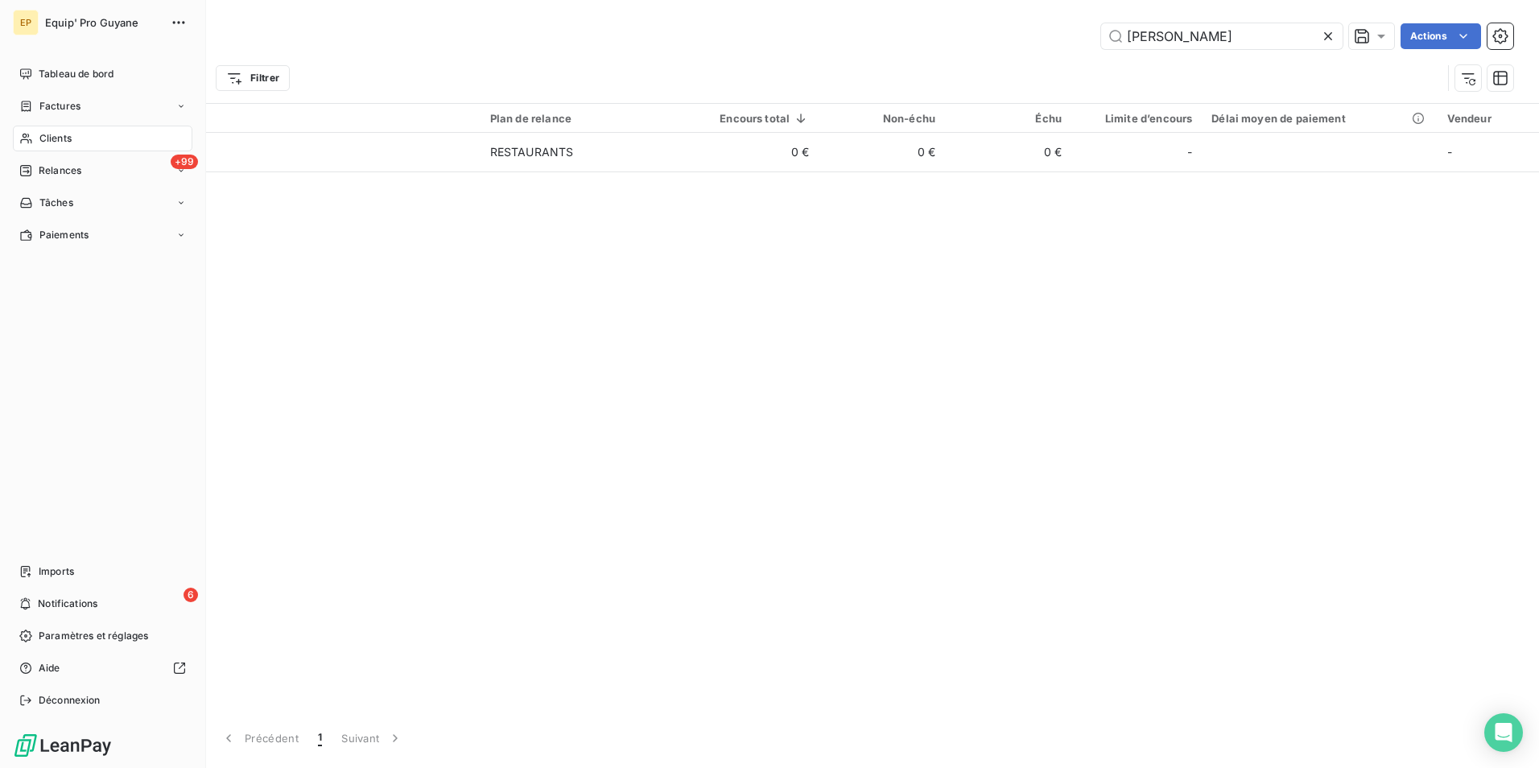
click at [53, 136] on span "Clients" at bounding box center [55, 138] width 32 height 14
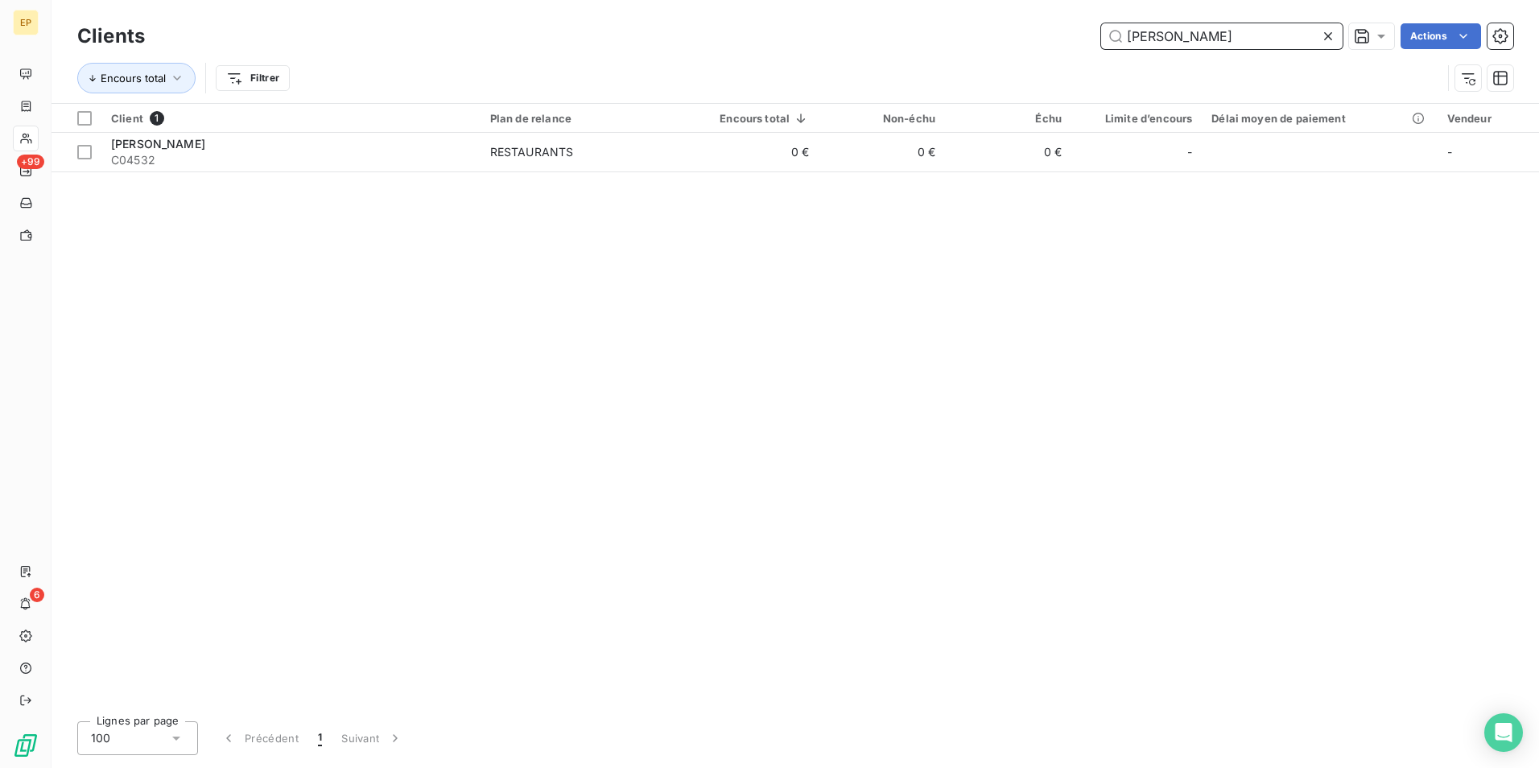
drag, startPoint x: 1126, startPoint y: 37, endPoint x: 1270, endPoint y: 48, distance: 144.5
click at [1270, 48] on input "[PERSON_NAME]" at bounding box center [1221, 36] width 241 height 26
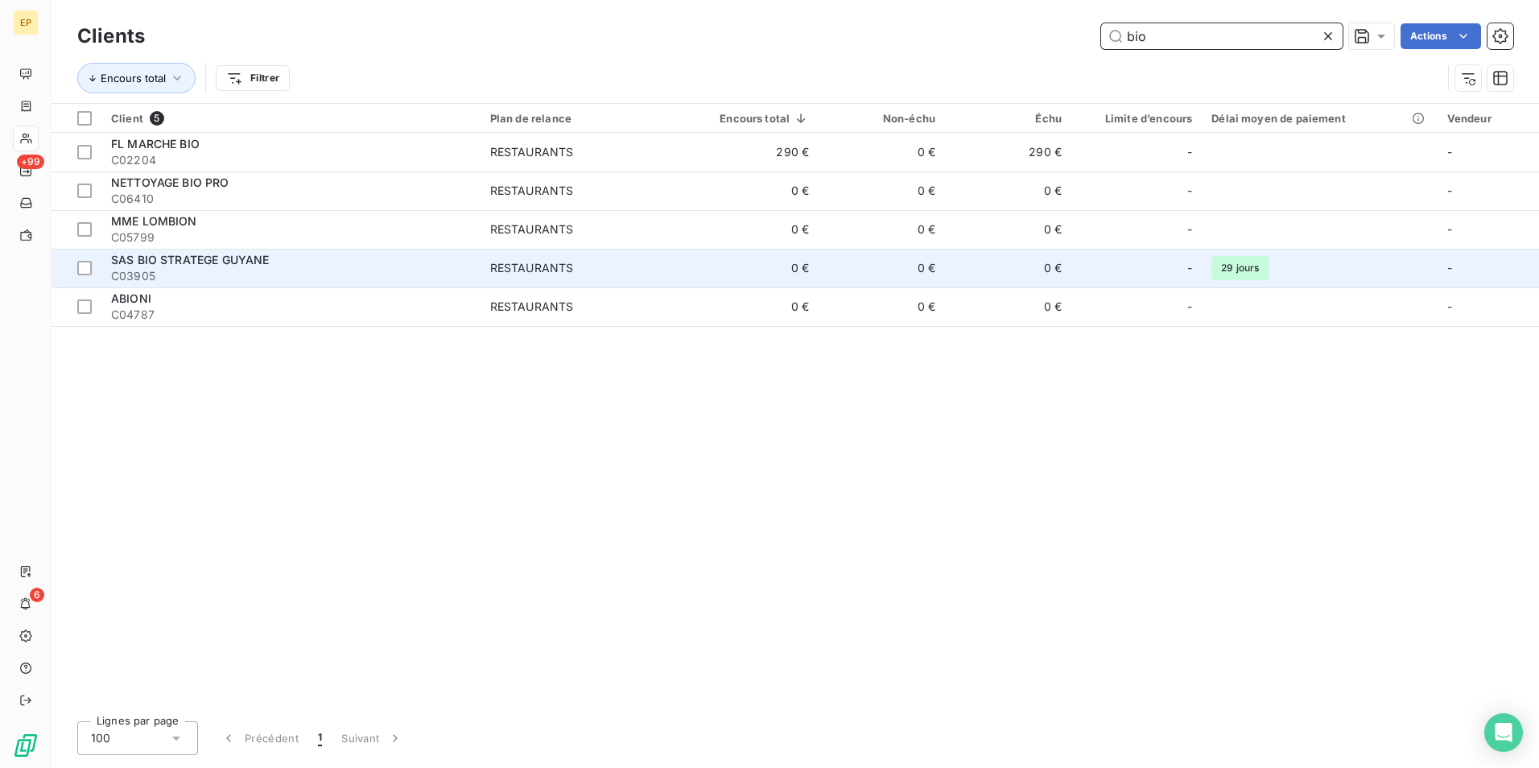
type input "bio"
click at [467, 274] on span "C03905" at bounding box center [291, 276] width 360 height 16
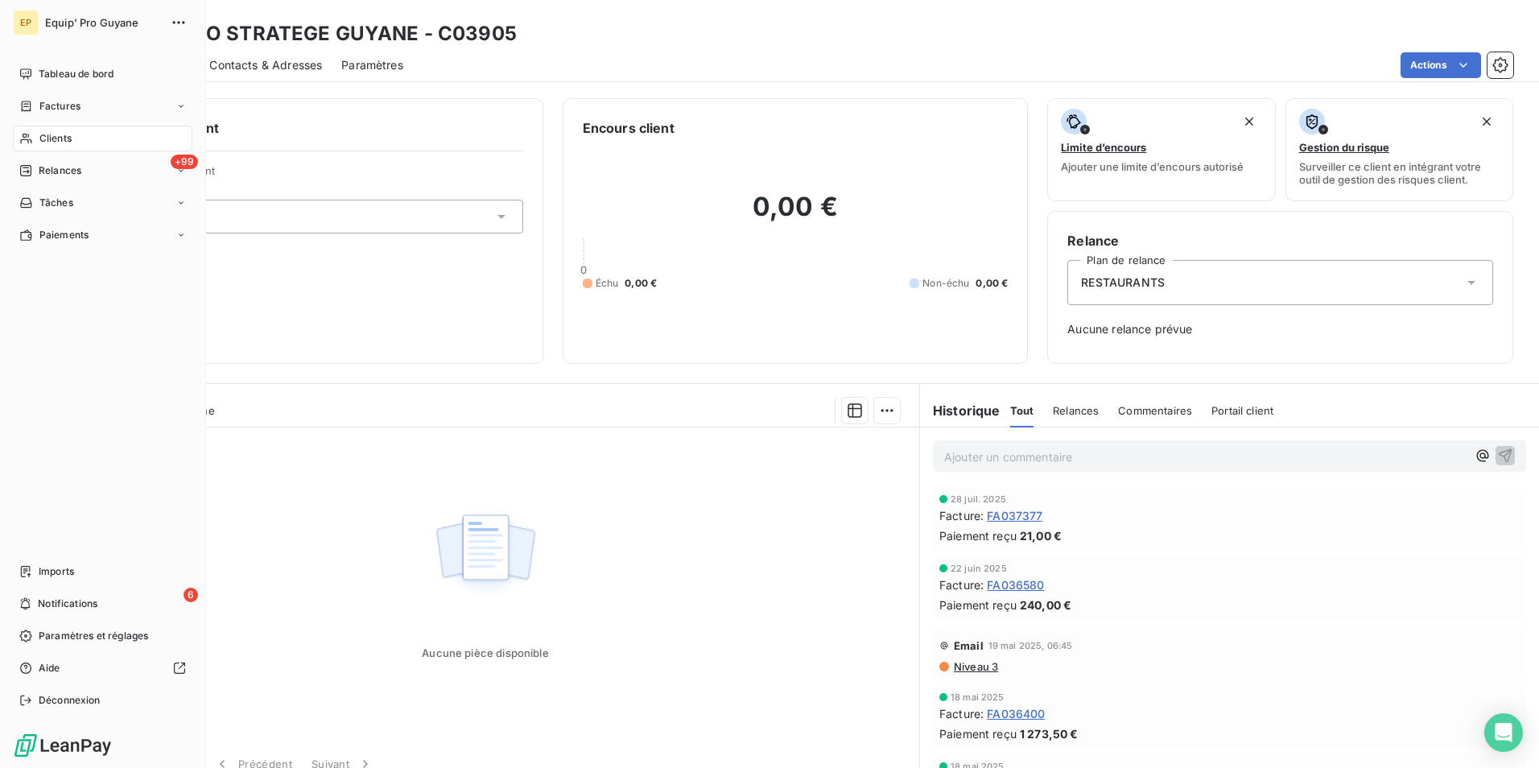
click at [52, 138] on span "Clients" at bounding box center [55, 138] width 32 height 14
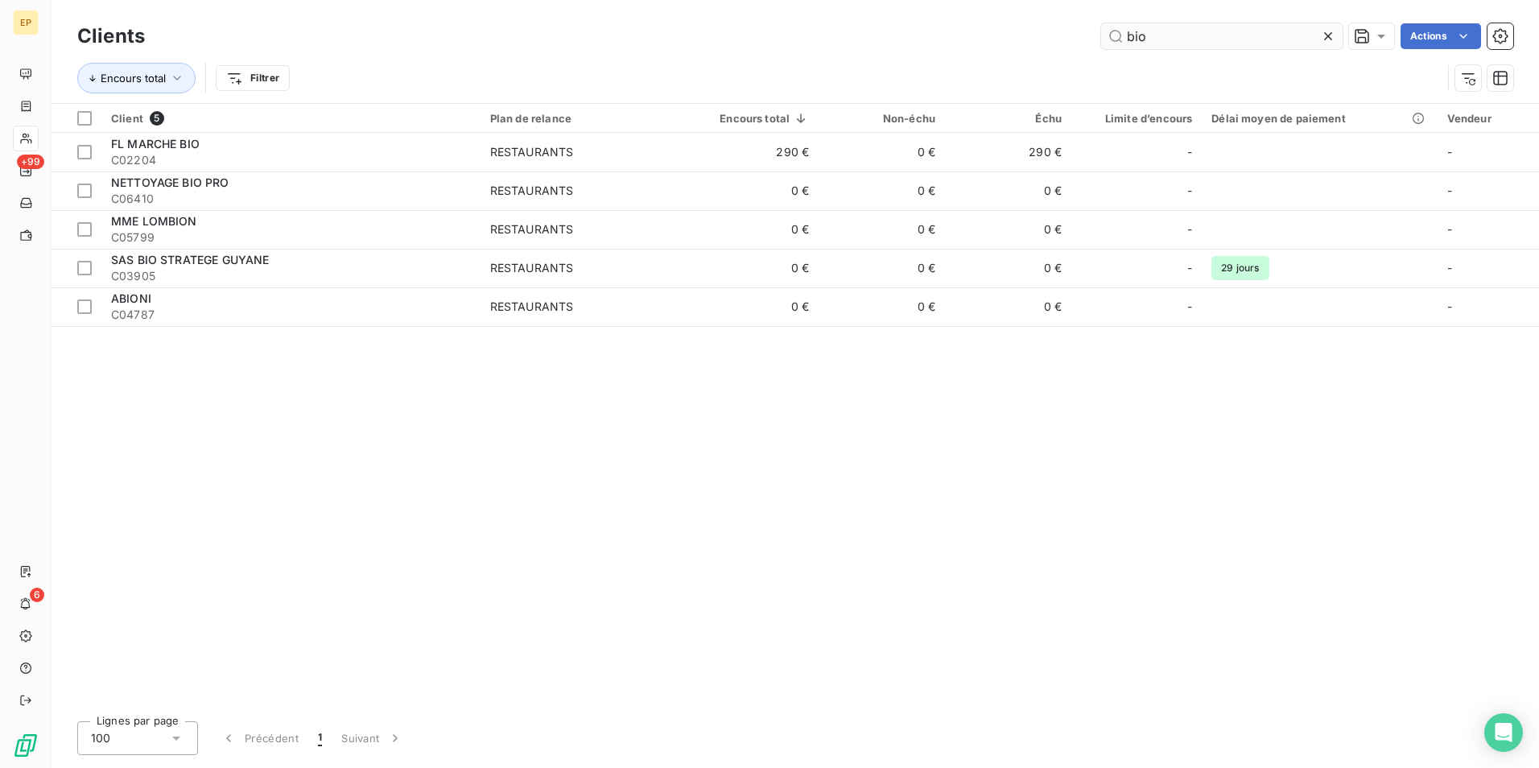
drag, startPoint x: 1128, startPoint y: 36, endPoint x: 1166, endPoint y: 35, distance: 37.9
click at [1166, 35] on input "bio" at bounding box center [1221, 36] width 241 height 26
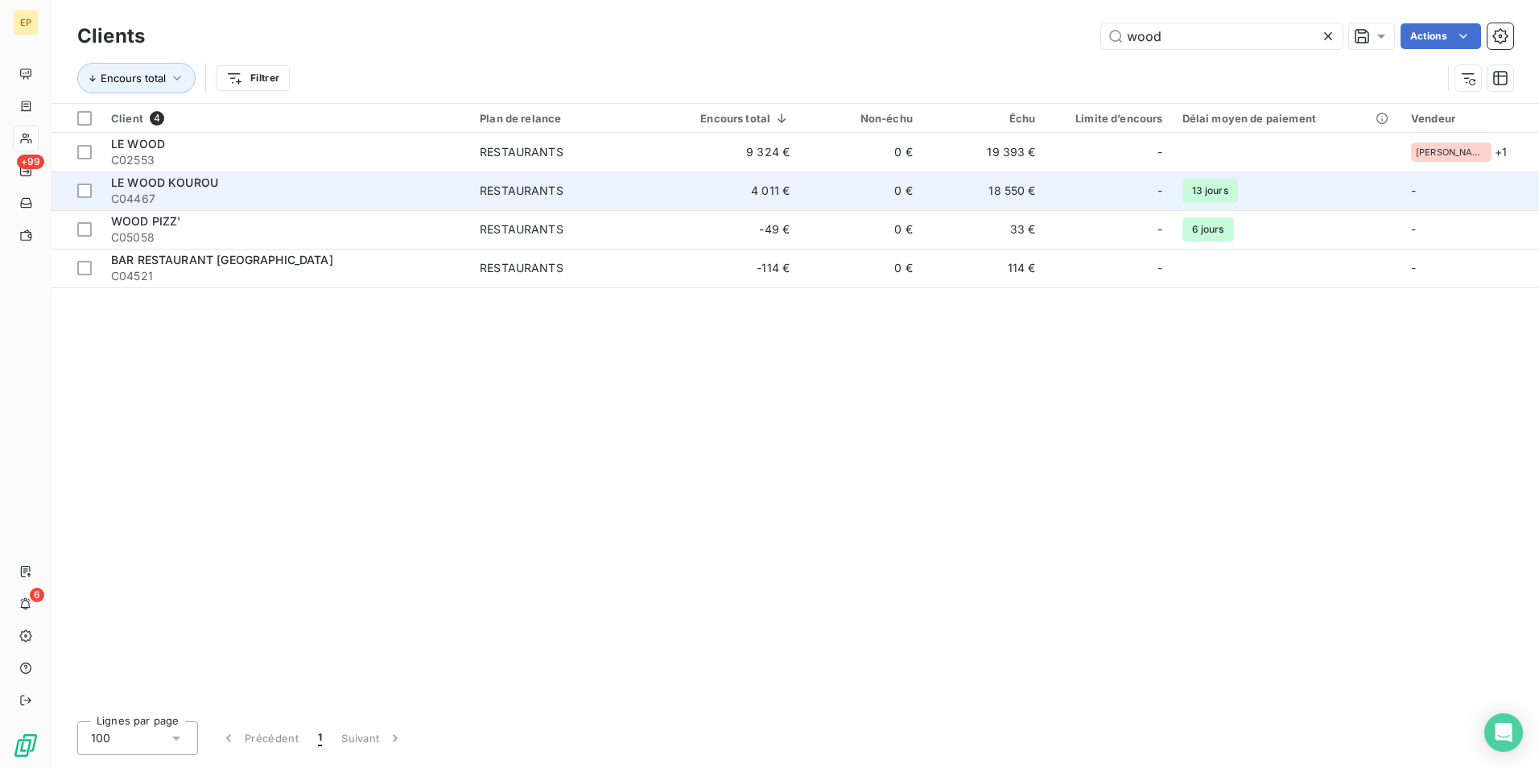
type input "wood"
click at [227, 191] on span "C04467" at bounding box center [285, 199] width 349 height 16
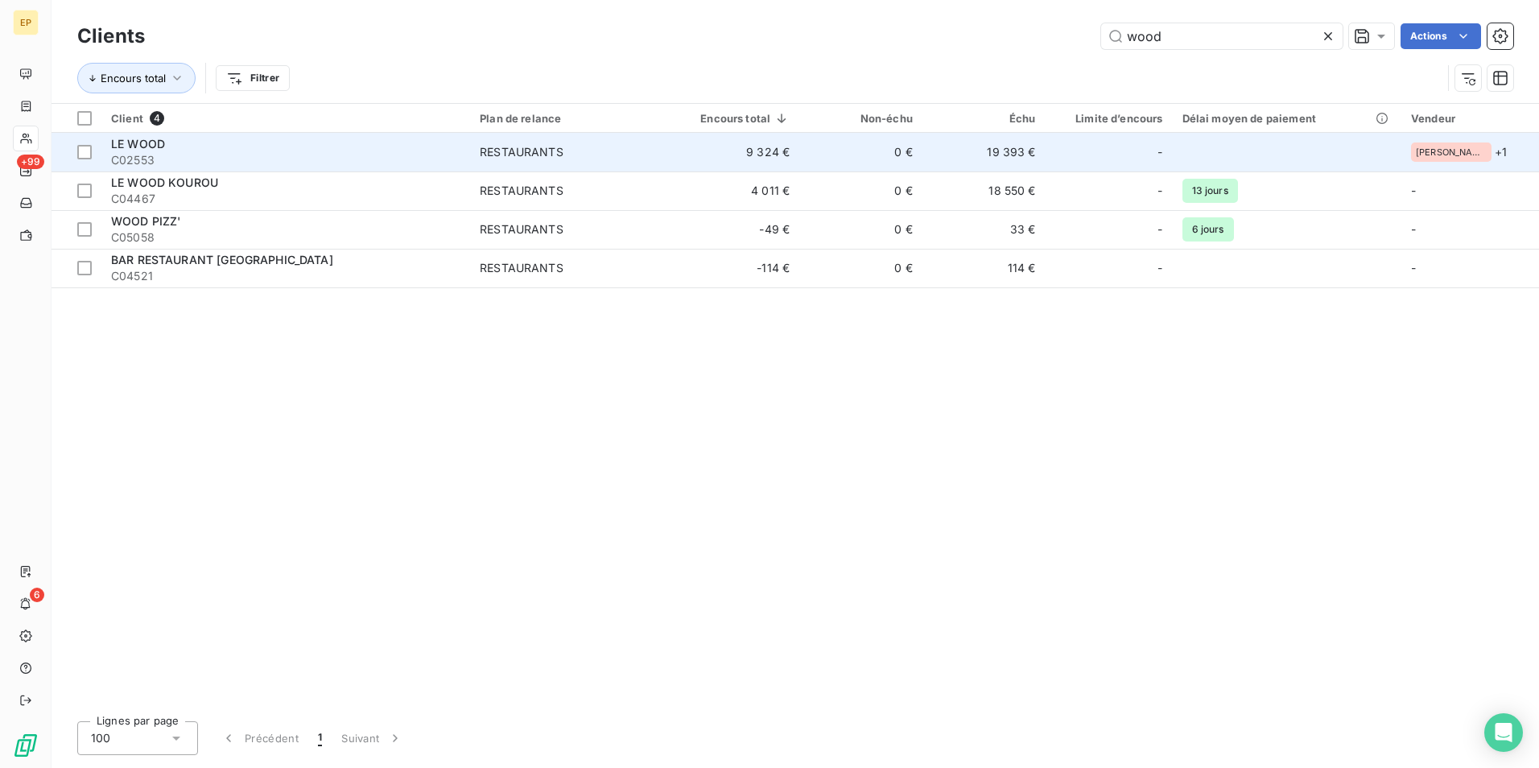
click at [216, 152] on span "C02553" at bounding box center [285, 160] width 349 height 16
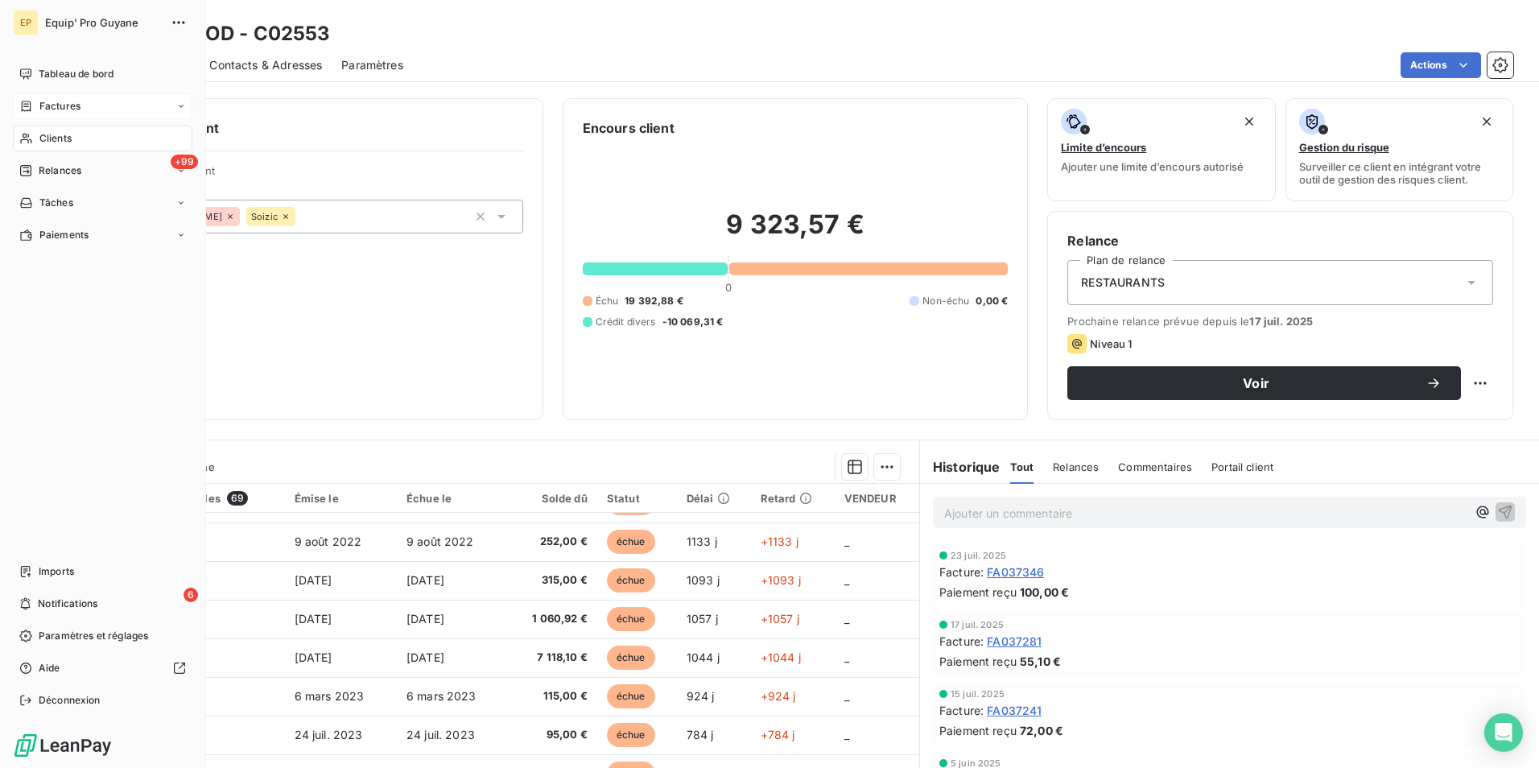
click at [62, 101] on span "Factures" at bounding box center [59, 106] width 41 height 14
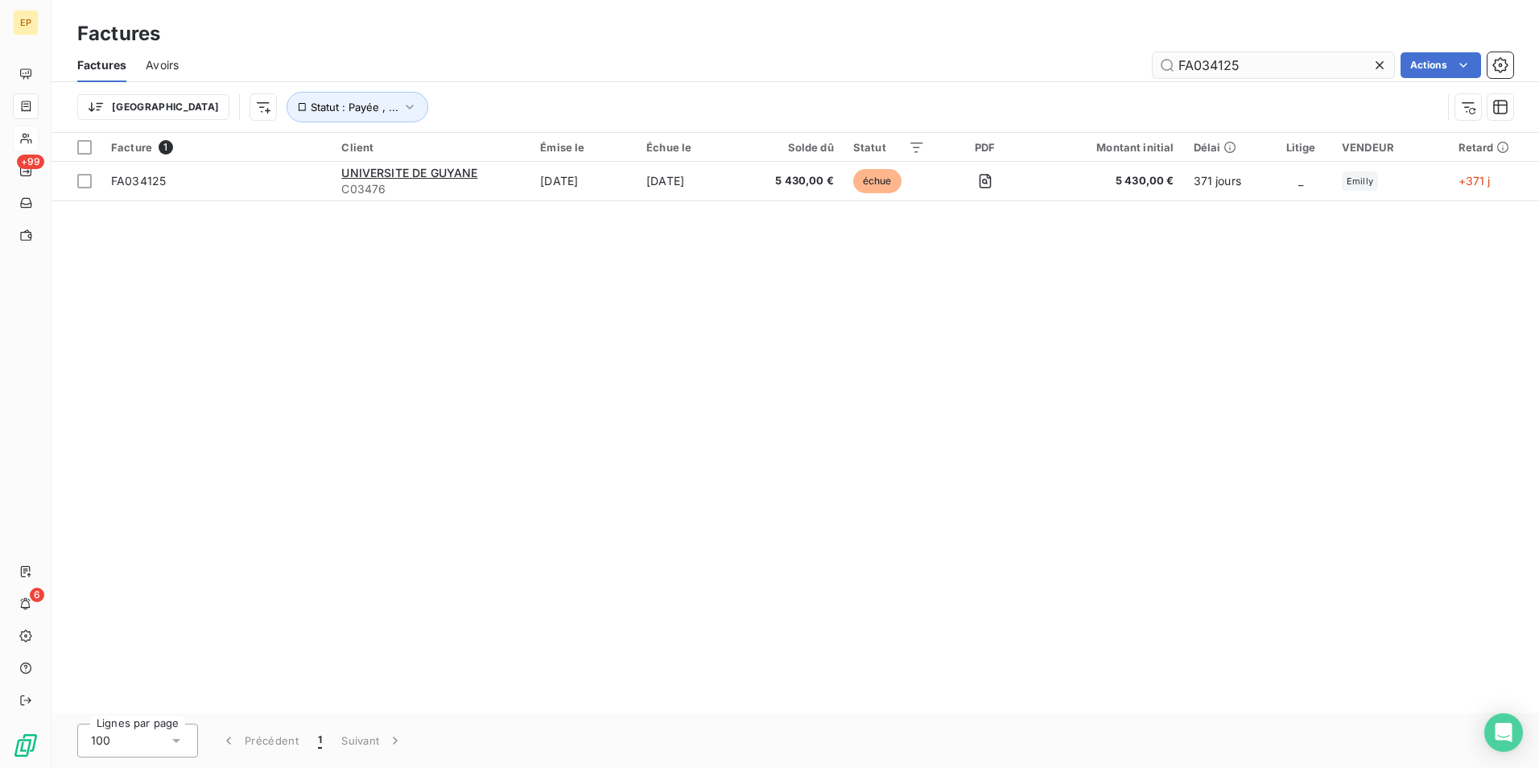
drag, startPoint x: 1195, startPoint y: 65, endPoint x: 1265, endPoint y: 63, distance: 70.1
click at [1265, 63] on input "FA034125" at bounding box center [1272, 65] width 241 height 26
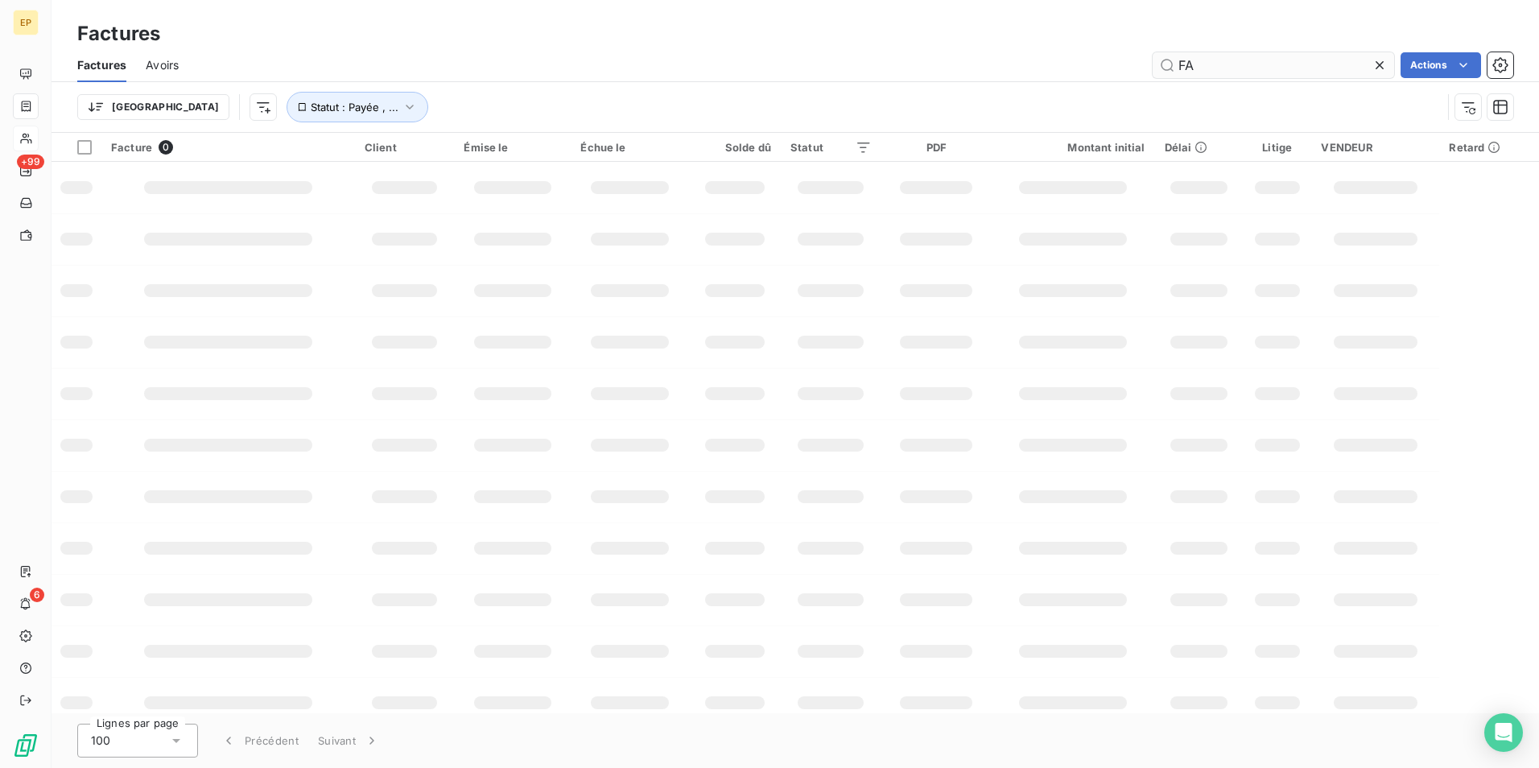
type input "FA"
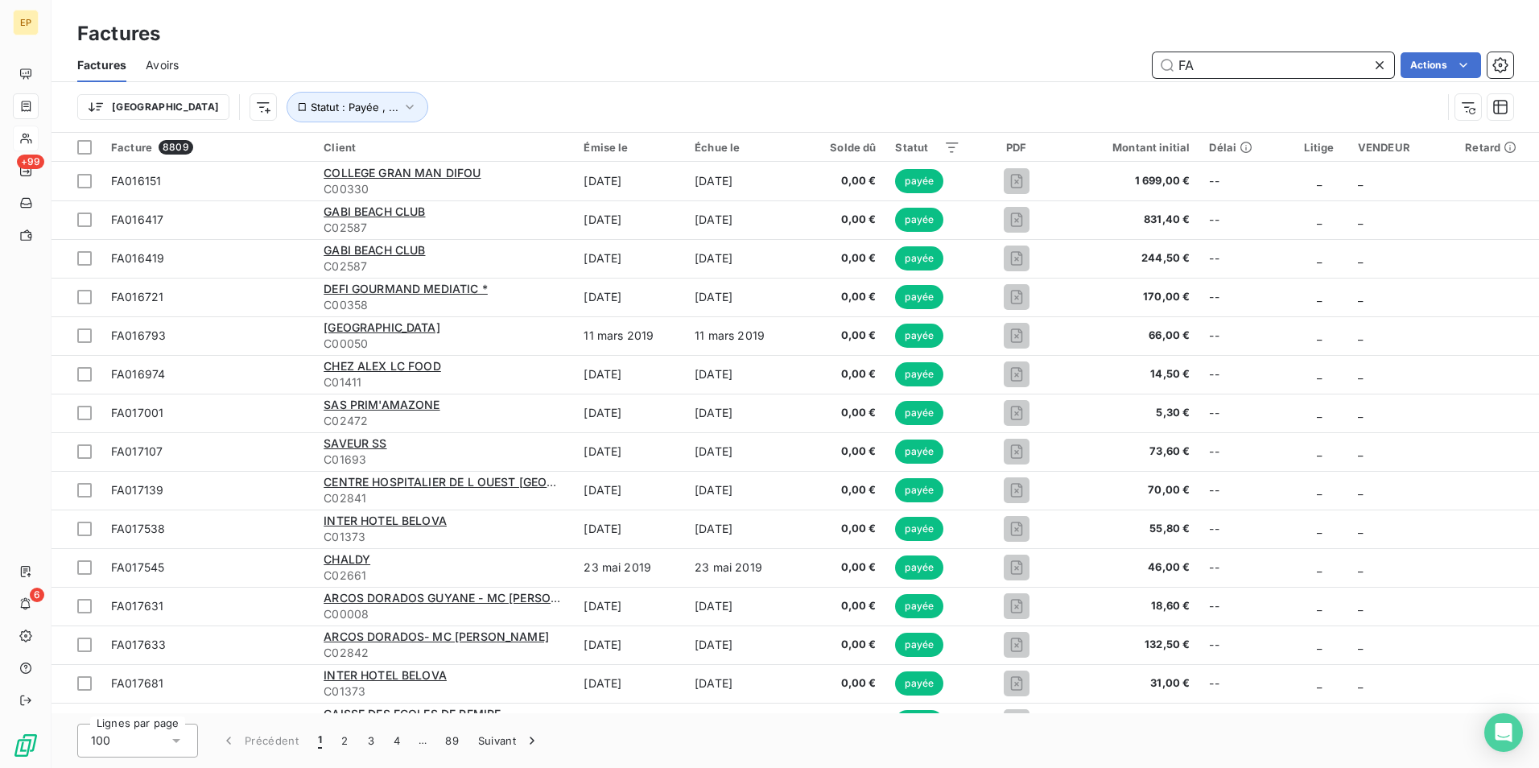
drag, startPoint x: 1193, startPoint y: 68, endPoint x: 1206, endPoint y: 62, distance: 13.3
click at [1198, 66] on input "FA" at bounding box center [1272, 65] width 241 height 26
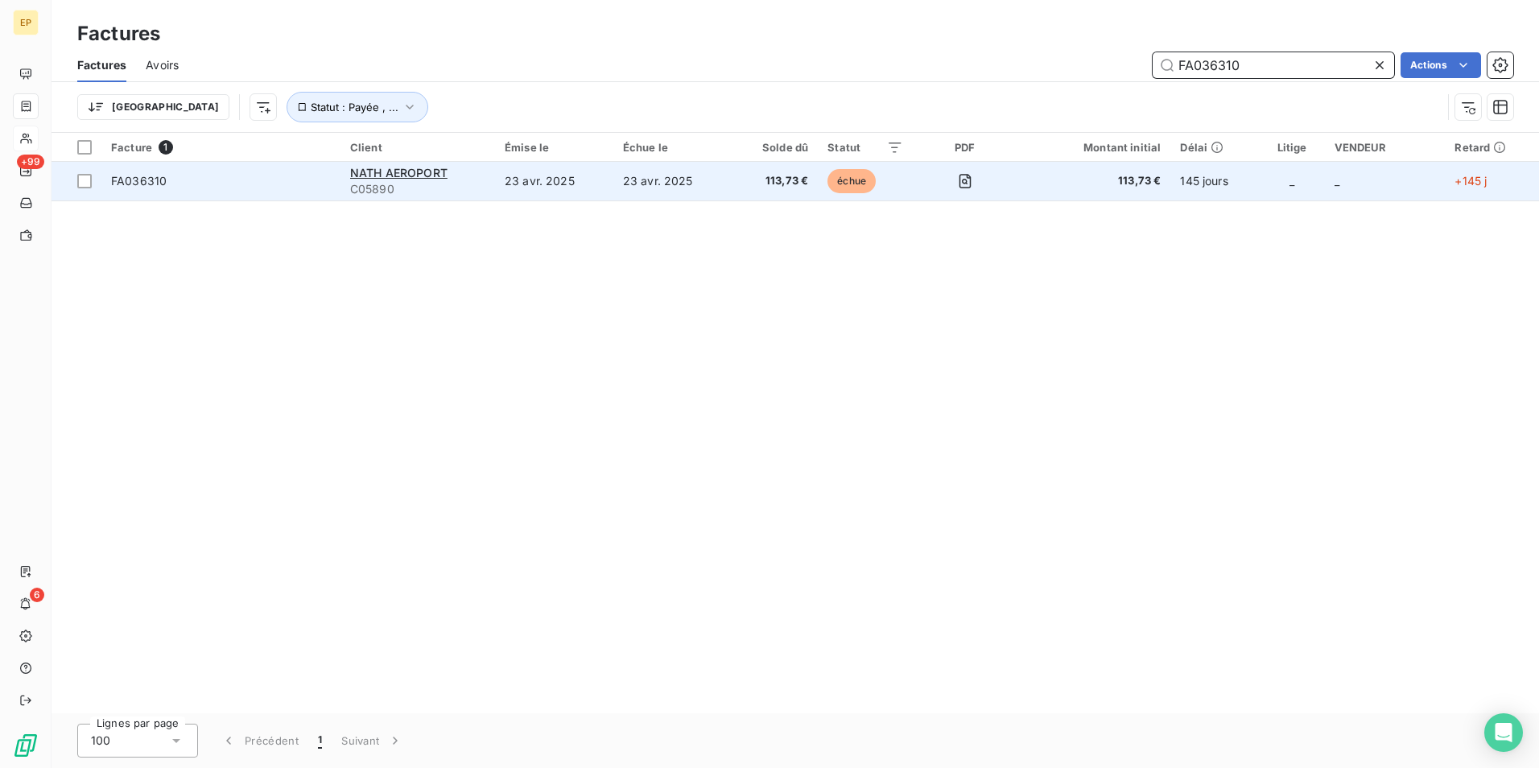
type input "FA036310"
click at [530, 184] on td "23 avr. 2025" at bounding box center [554, 181] width 118 height 39
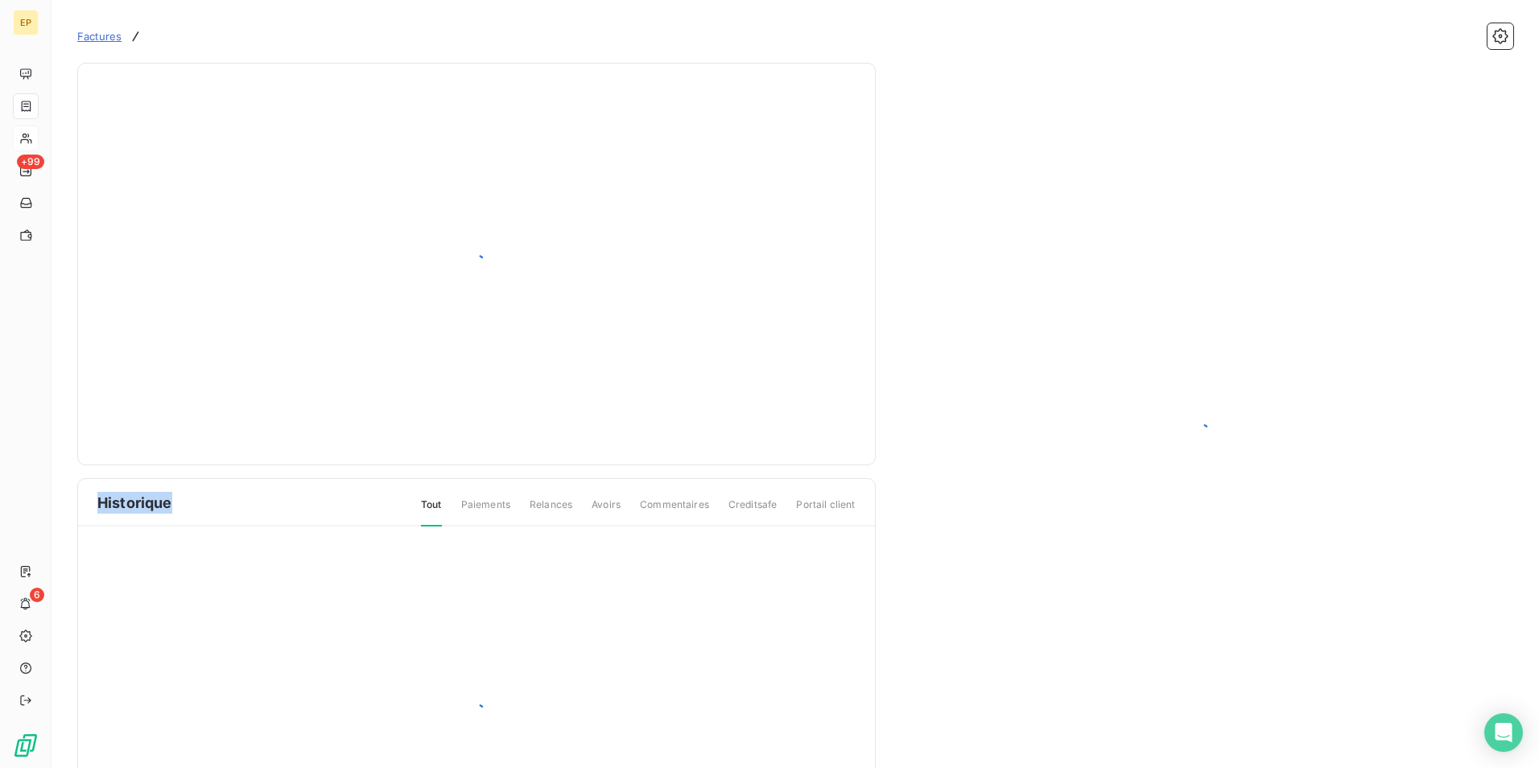
click at [532, 184] on div at bounding box center [476, 264] width 758 height 362
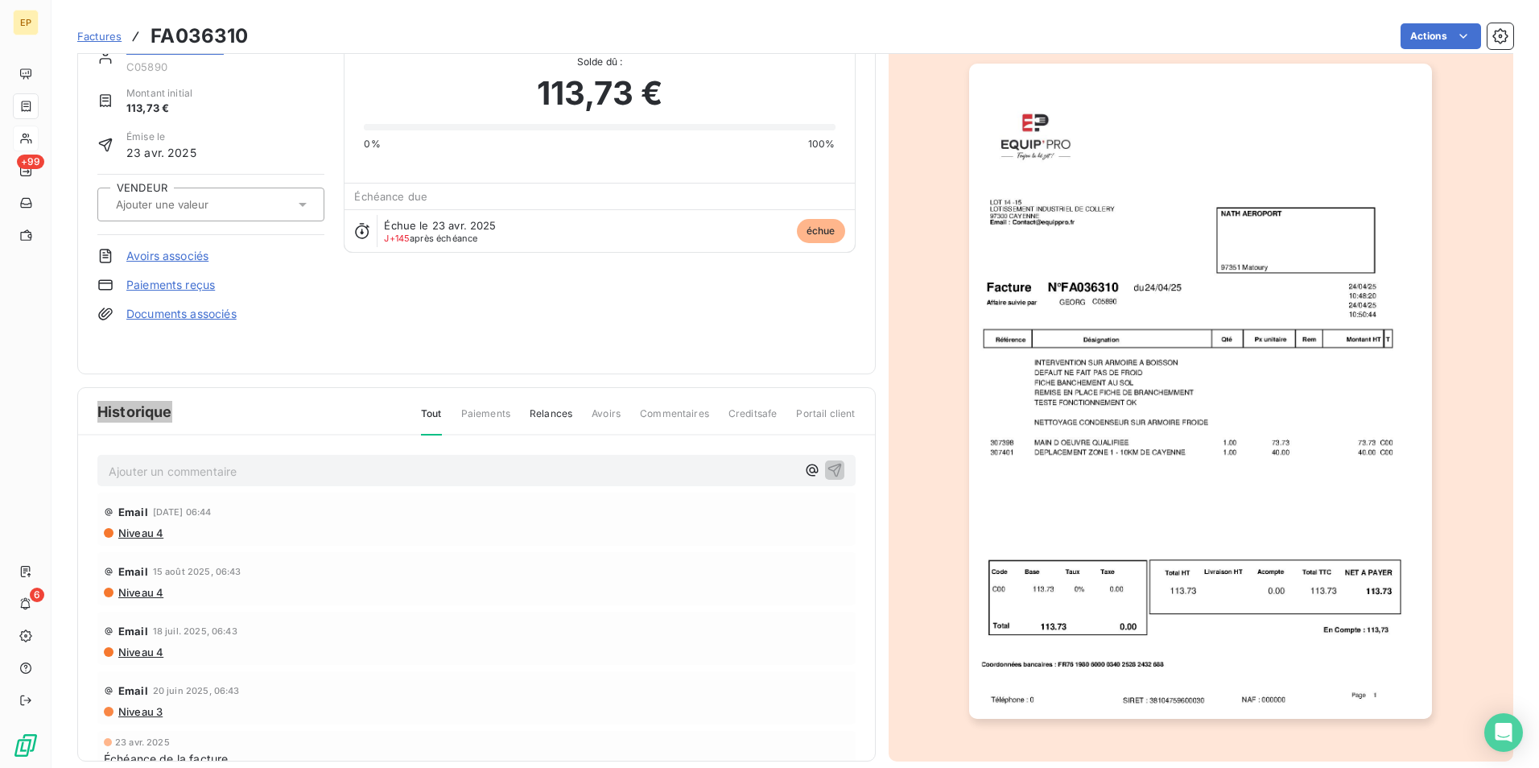
scroll to position [62, 0]
